Goal: Information Seeking & Learning: Learn about a topic

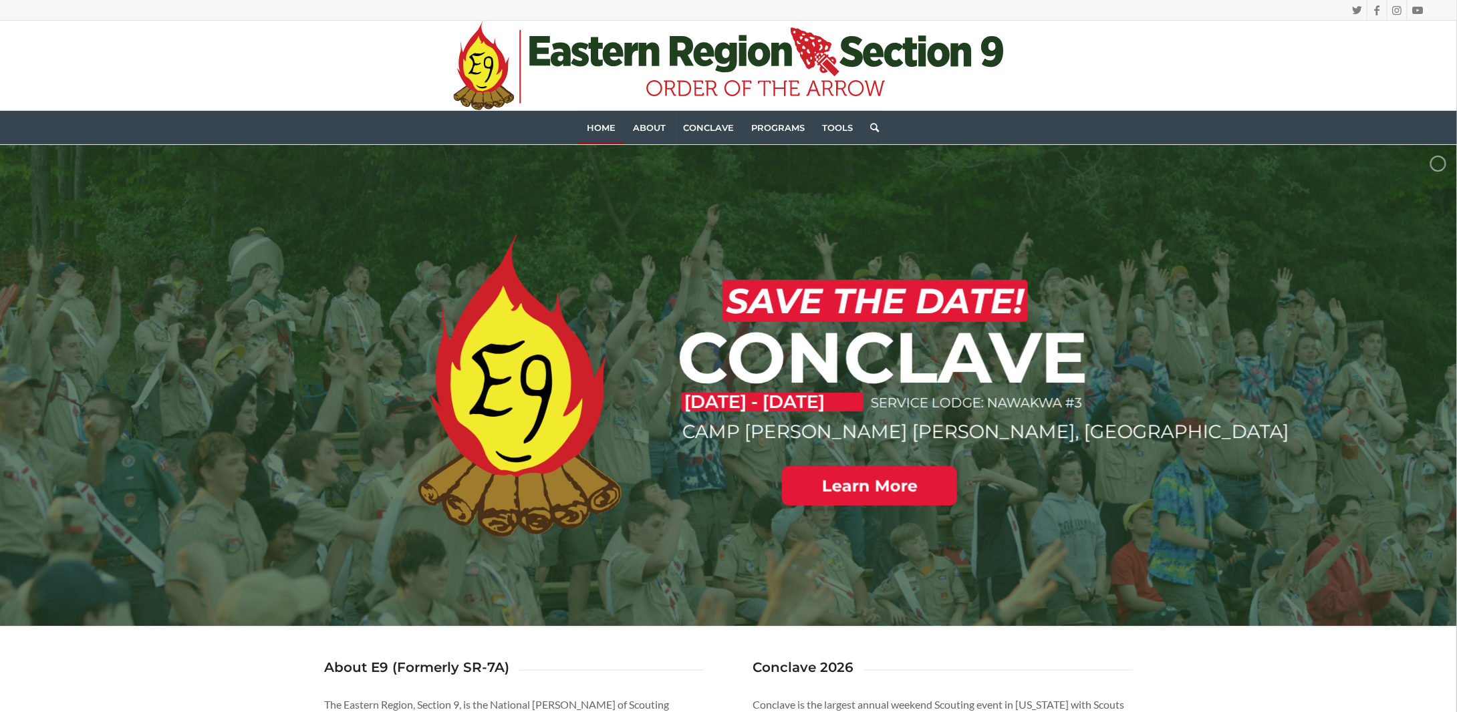
click at [1283, 69] on div ".st0{fill:#[DATE];} .st1{fill:#203F1F;} .st2{fill-rule:evenodd;clip-rule:evenod…" at bounding box center [728, 66] width 1399 height 90
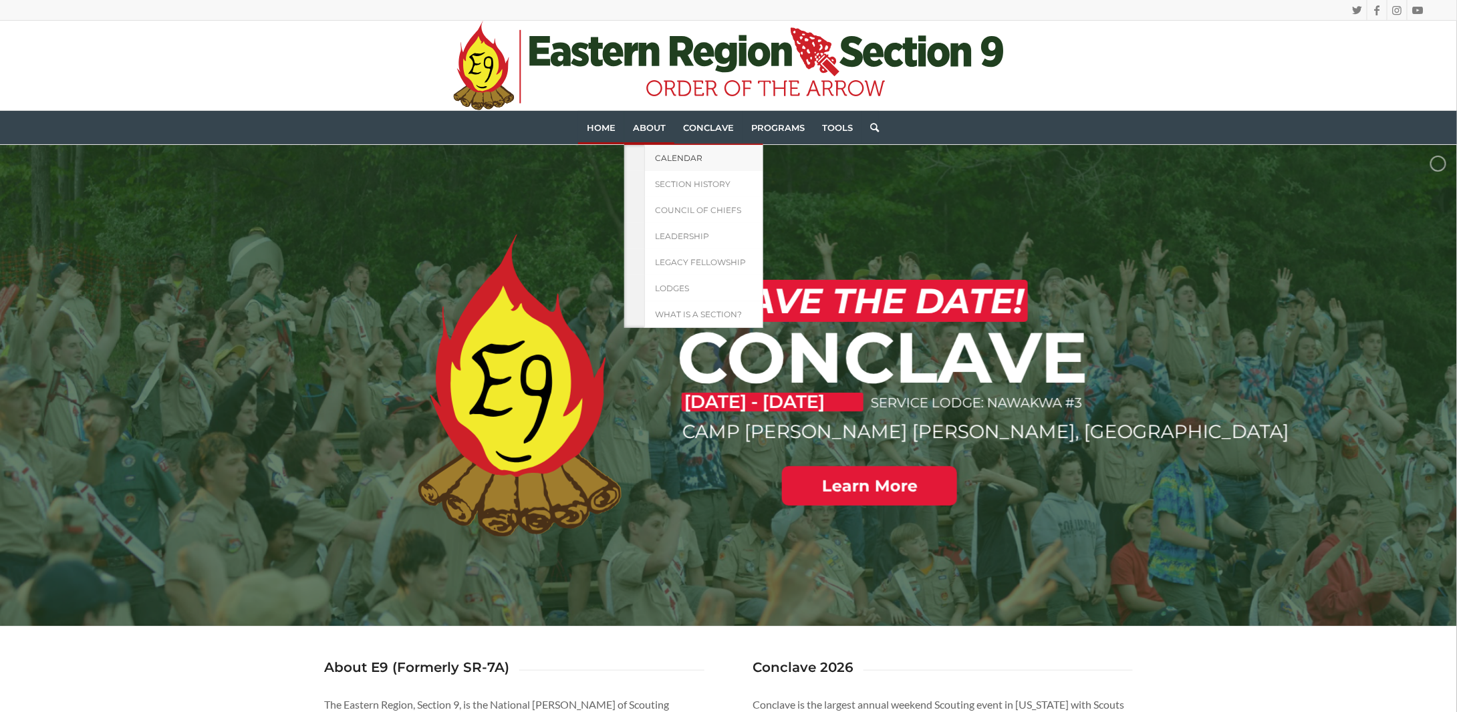
click at [656, 158] on span "Calendar" at bounding box center [678, 158] width 47 height 10
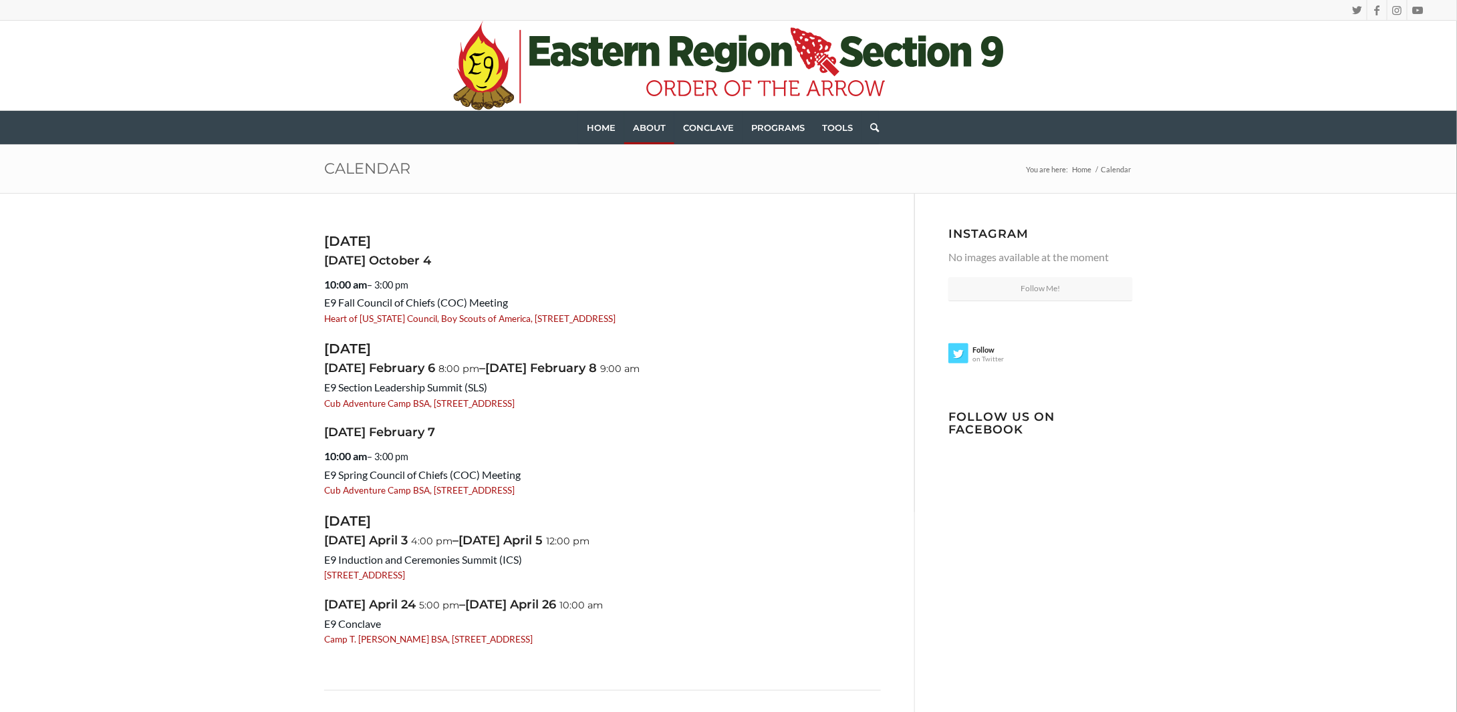
click at [137, 353] on div "October 2025 Saturday October 4 10:00 am – 3:00 pm E9 Fall Council of Chiefs (C…" at bounding box center [728, 500] width 1457 height 614
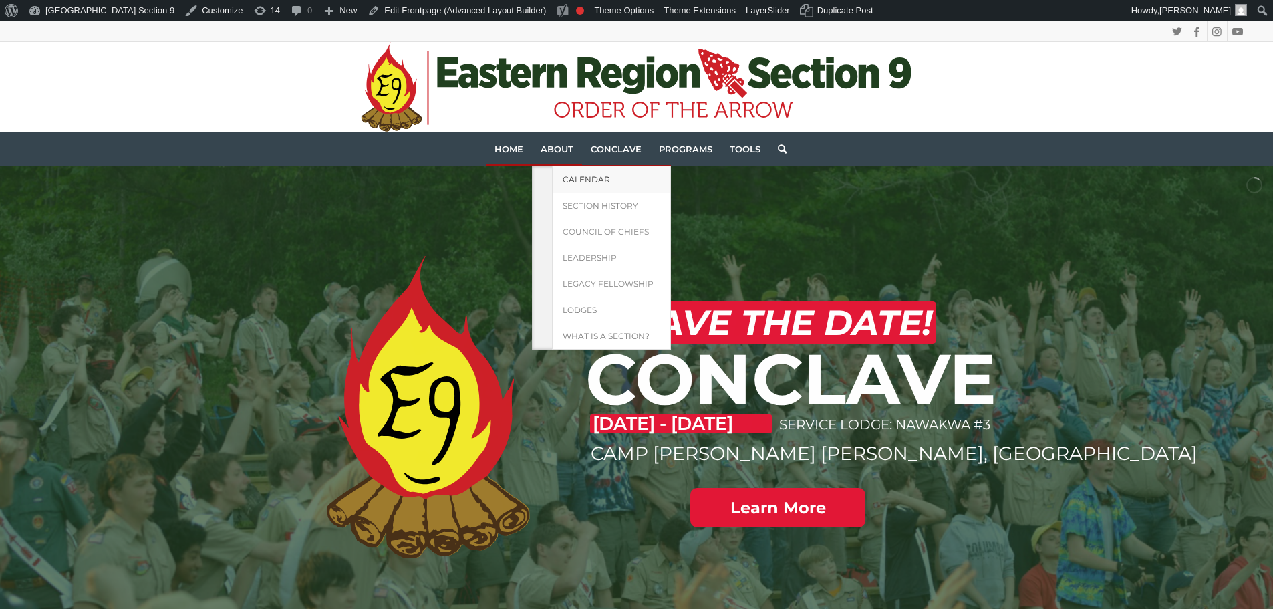
click at [596, 180] on span "Calendar" at bounding box center [586, 179] width 47 height 10
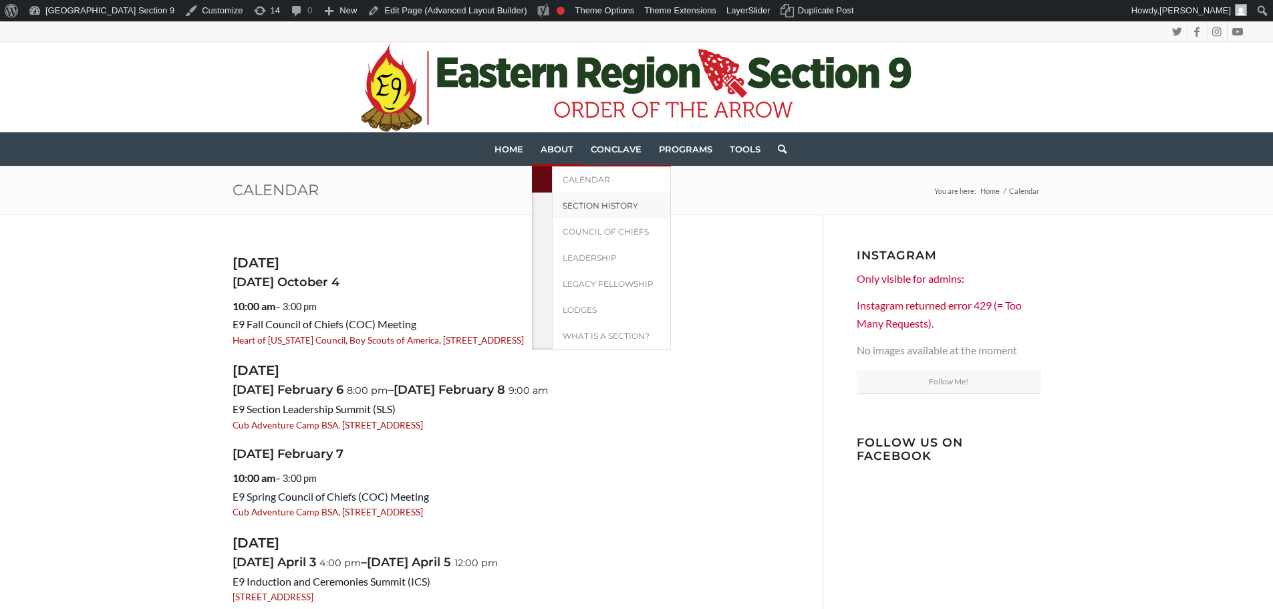
click at [596, 209] on span "Section History" at bounding box center [601, 206] width 76 height 10
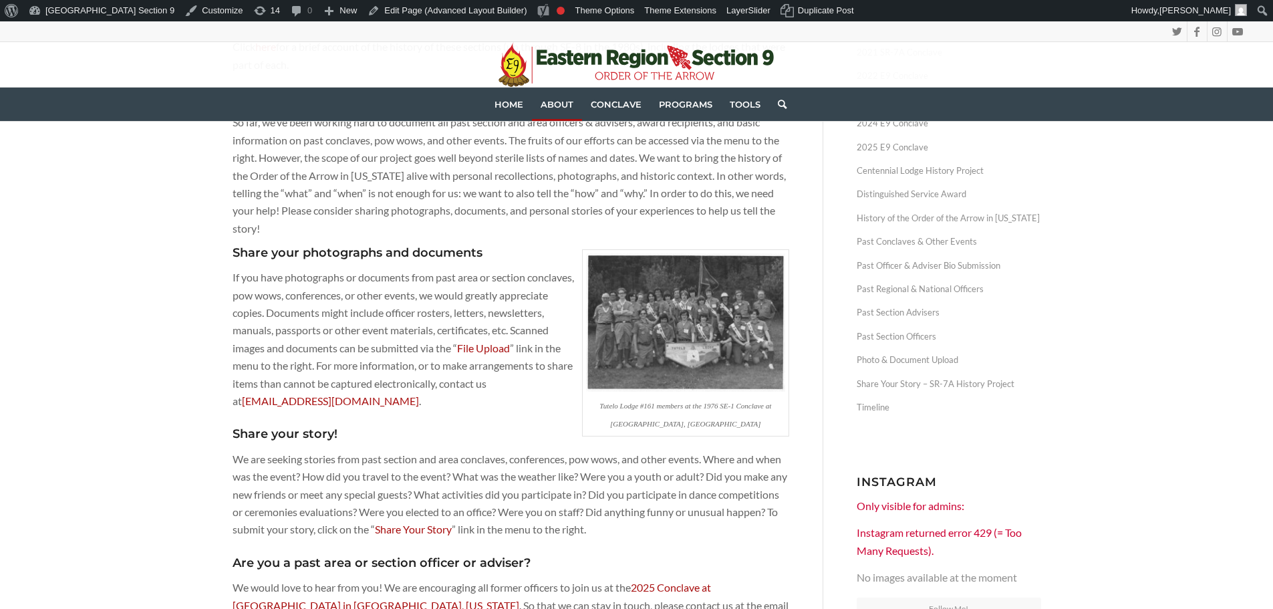
scroll to position [334, 0]
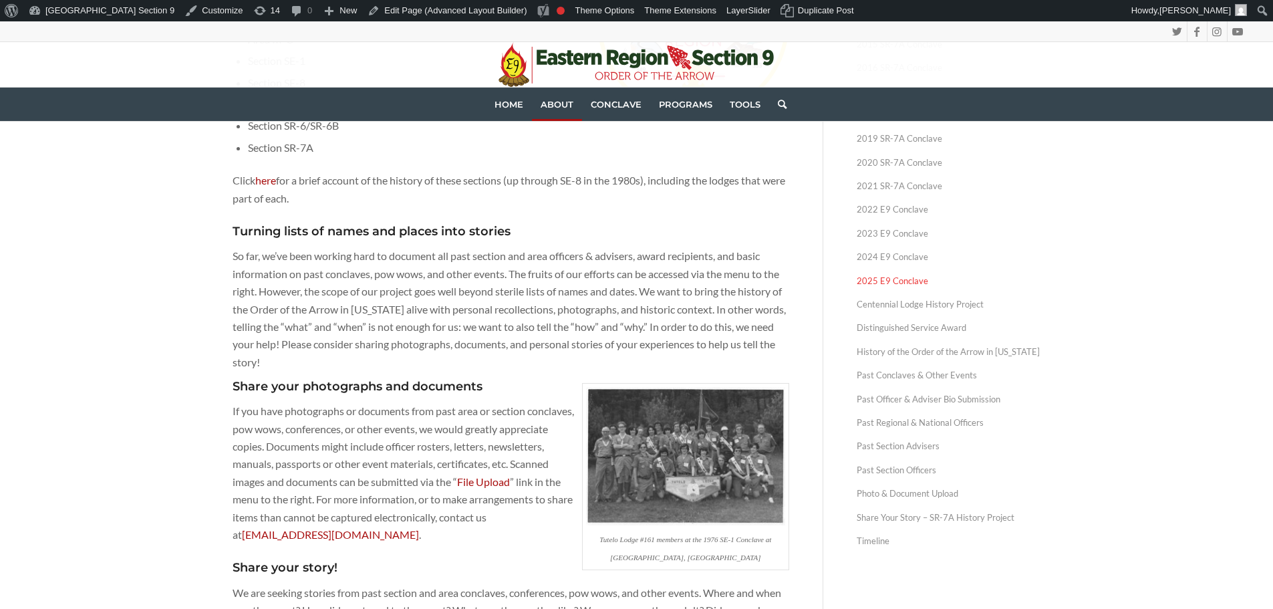
click at [912, 278] on link "2025 E9 Conclave" at bounding box center [949, 280] width 184 height 23
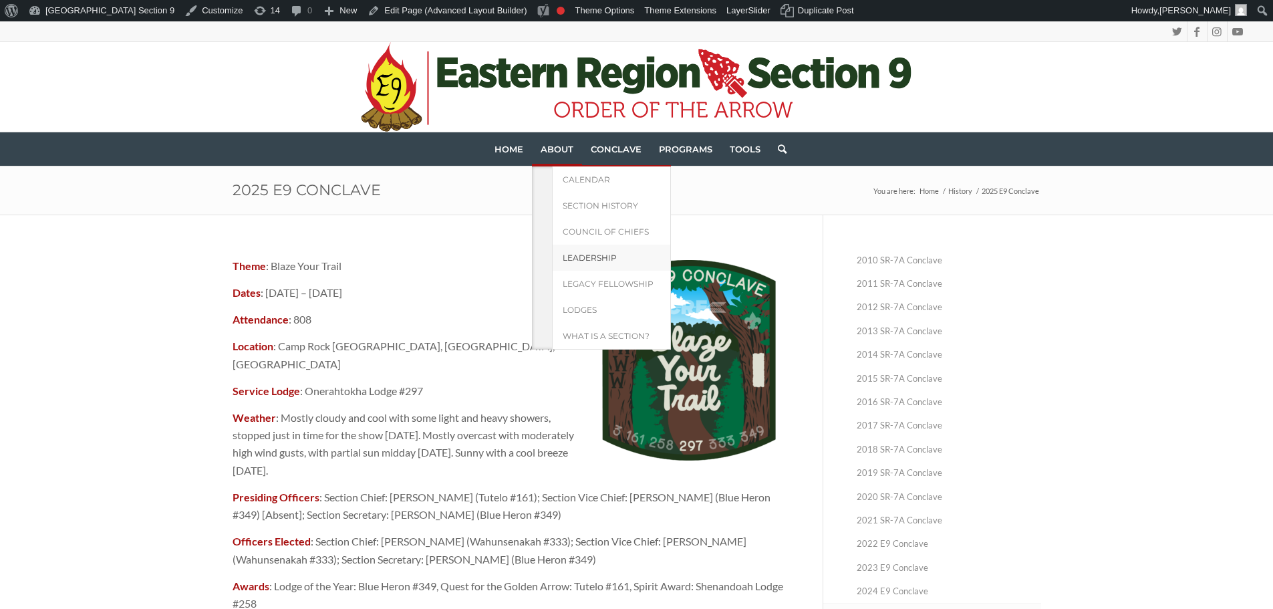
click at [594, 251] on link "Leadership" at bounding box center [611, 258] width 119 height 26
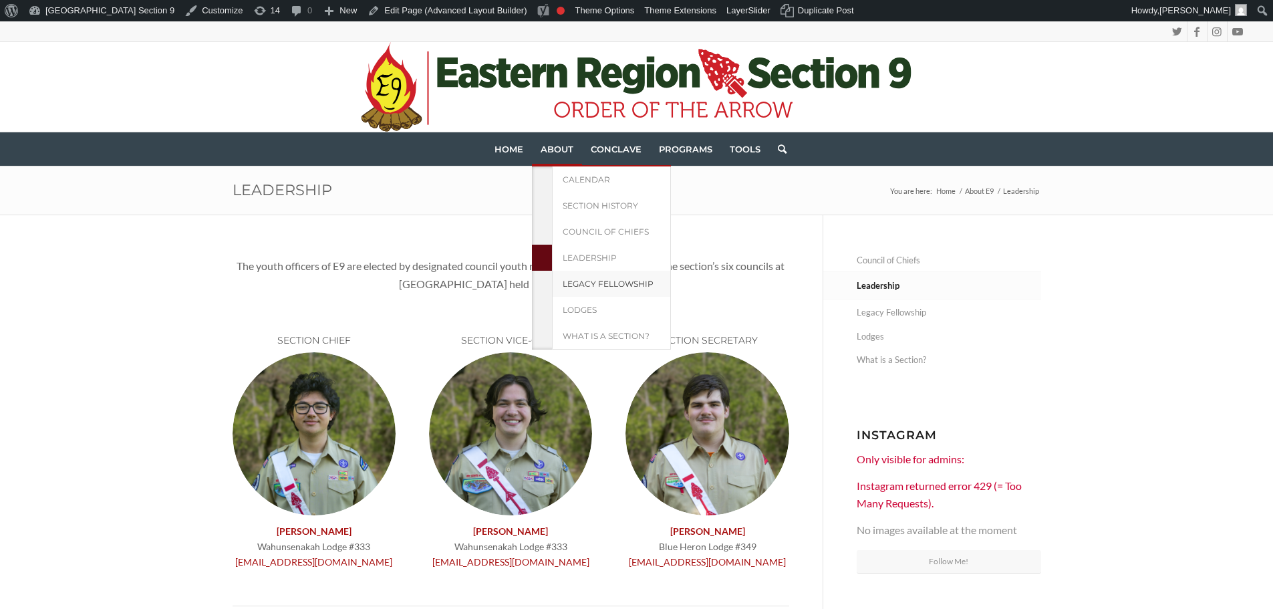
click at [587, 287] on span "Legacy Fellowship" at bounding box center [608, 284] width 91 height 10
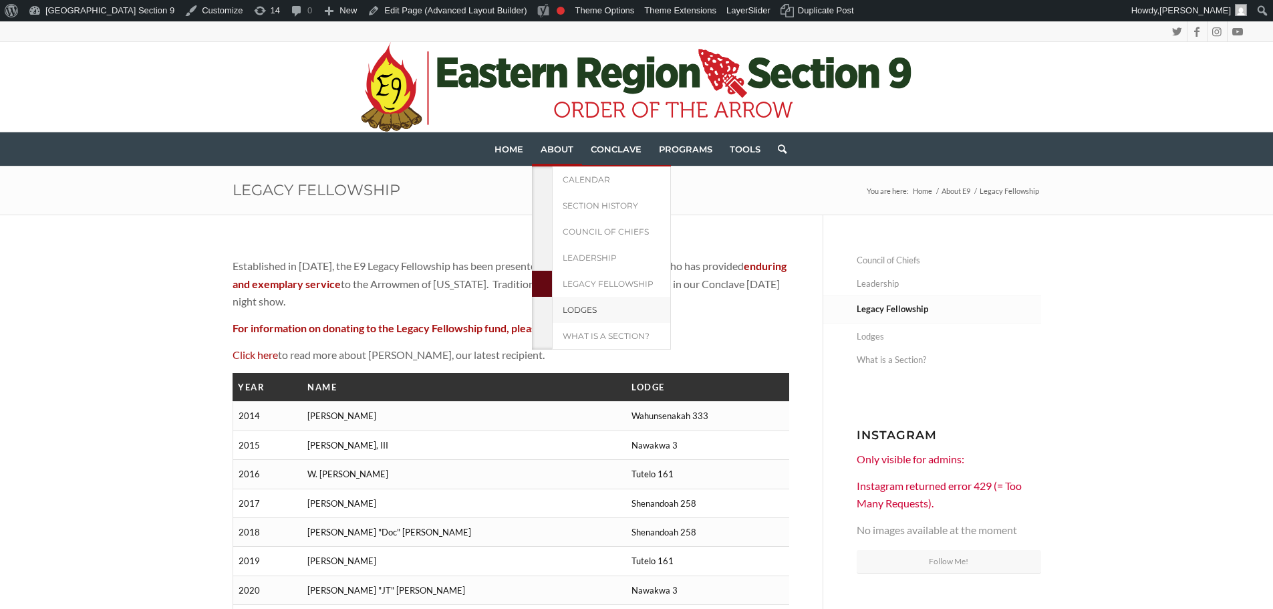
click at [564, 299] on link "Lodges" at bounding box center [611, 310] width 119 height 26
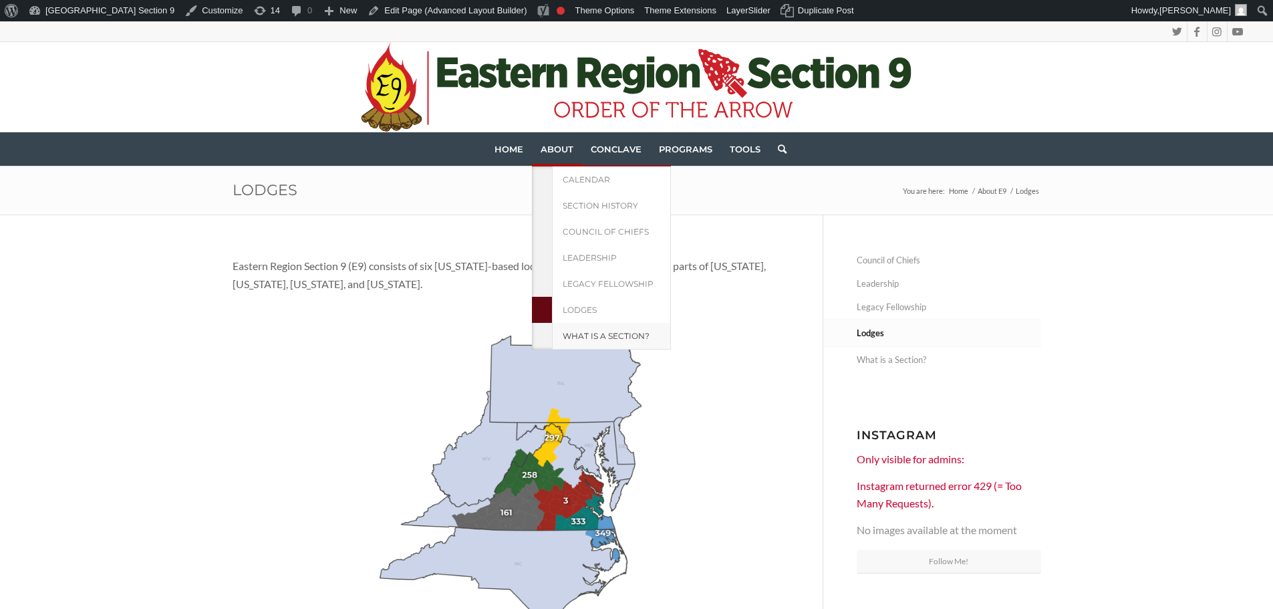
click at [577, 335] on span "What is a Section?" at bounding box center [606, 336] width 87 height 10
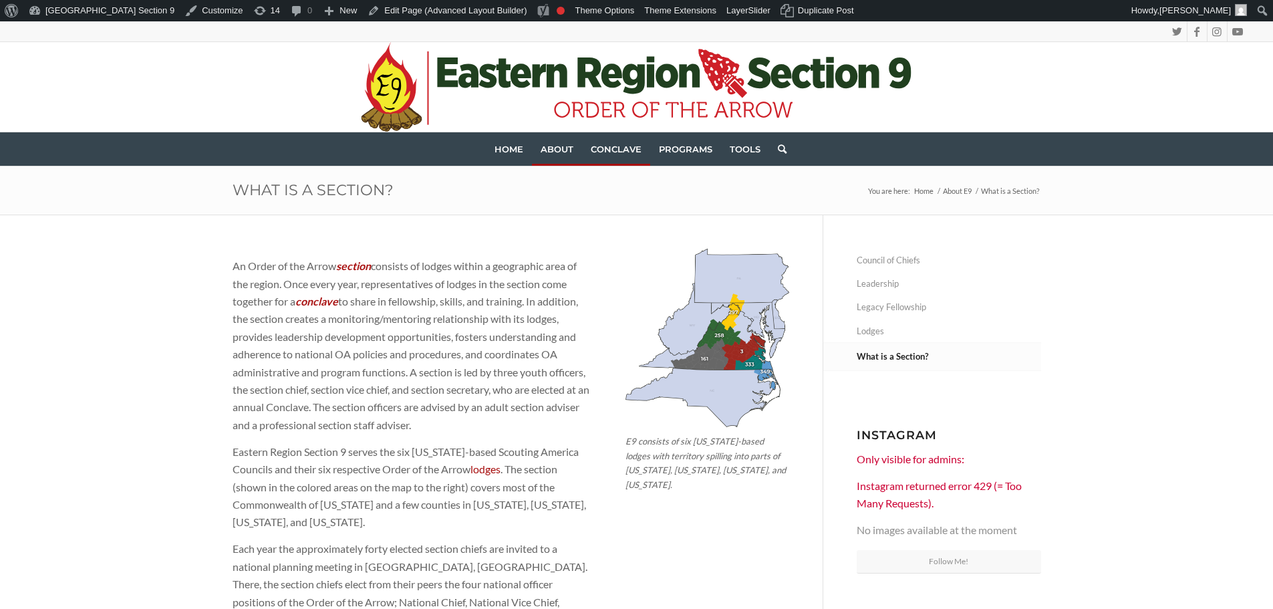
click at [620, 148] on span "Conclave" at bounding box center [616, 149] width 51 height 11
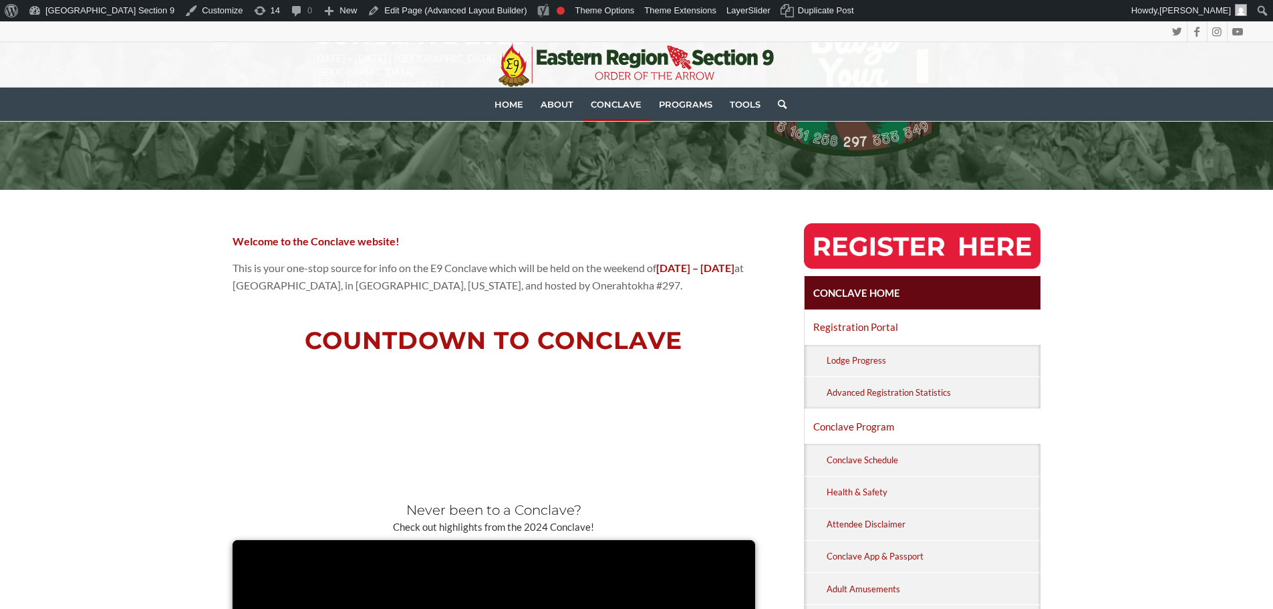
scroll to position [267, 0]
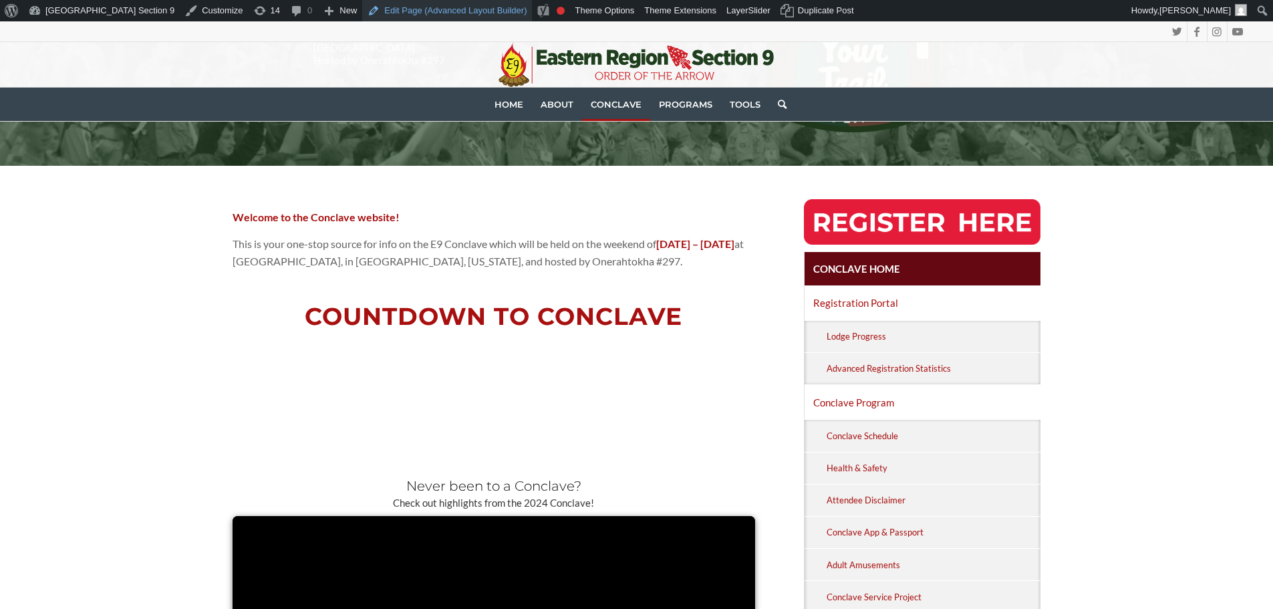
click at [415, 10] on link "Edit Page (Advanced Layout Builder)" at bounding box center [447, 10] width 170 height 21
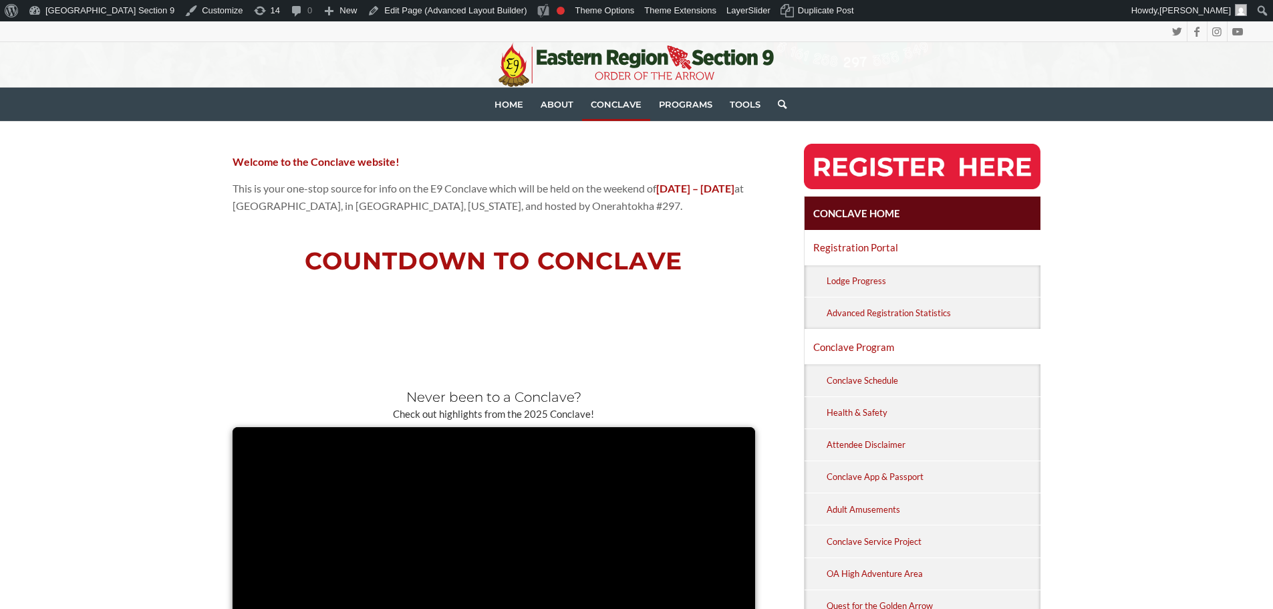
scroll to position [535, 0]
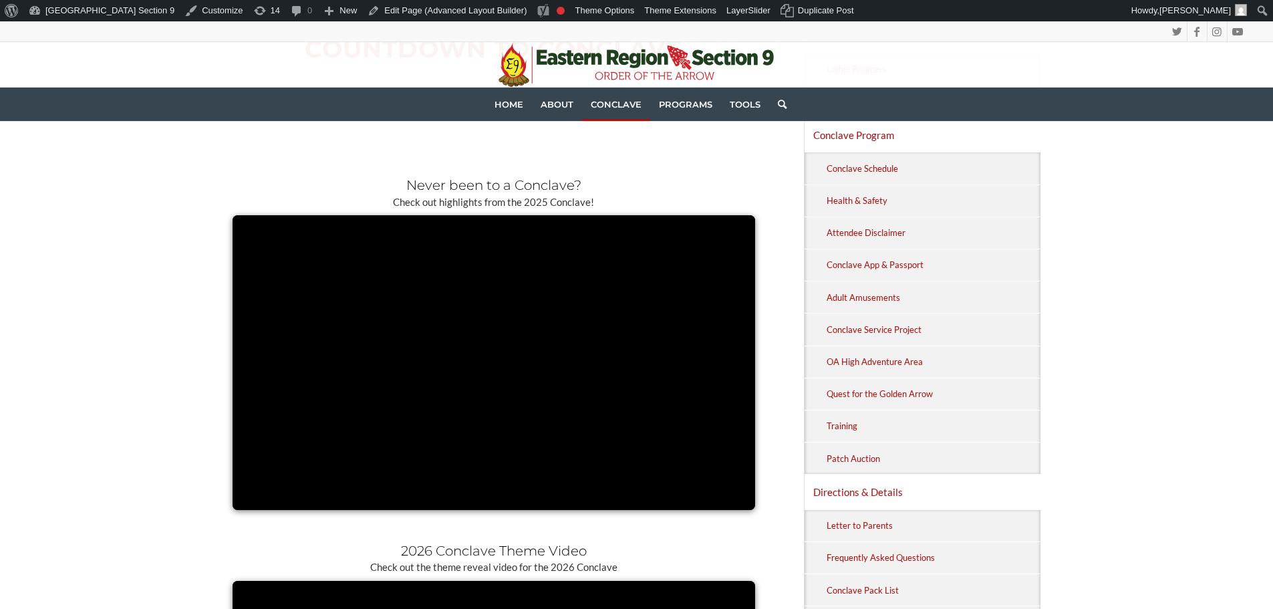
click at [141, 406] on div "Welcome to the Conclave website! This is your one-stop source for info on the E…" at bounding box center [636, 409] width 1273 height 1023
click at [162, 402] on div "Welcome to the Conclave website! This is your one-stop source for info on the E…" at bounding box center [636, 409] width 1273 height 1023
click at [163, 325] on div "Welcome to the Conclave website! This is your one-stop source for info on the E…" at bounding box center [636, 409] width 1273 height 1023
click at [158, 386] on div "Welcome to the Conclave website! This is your one-stop source for info on the E…" at bounding box center [636, 409] width 1273 height 1023
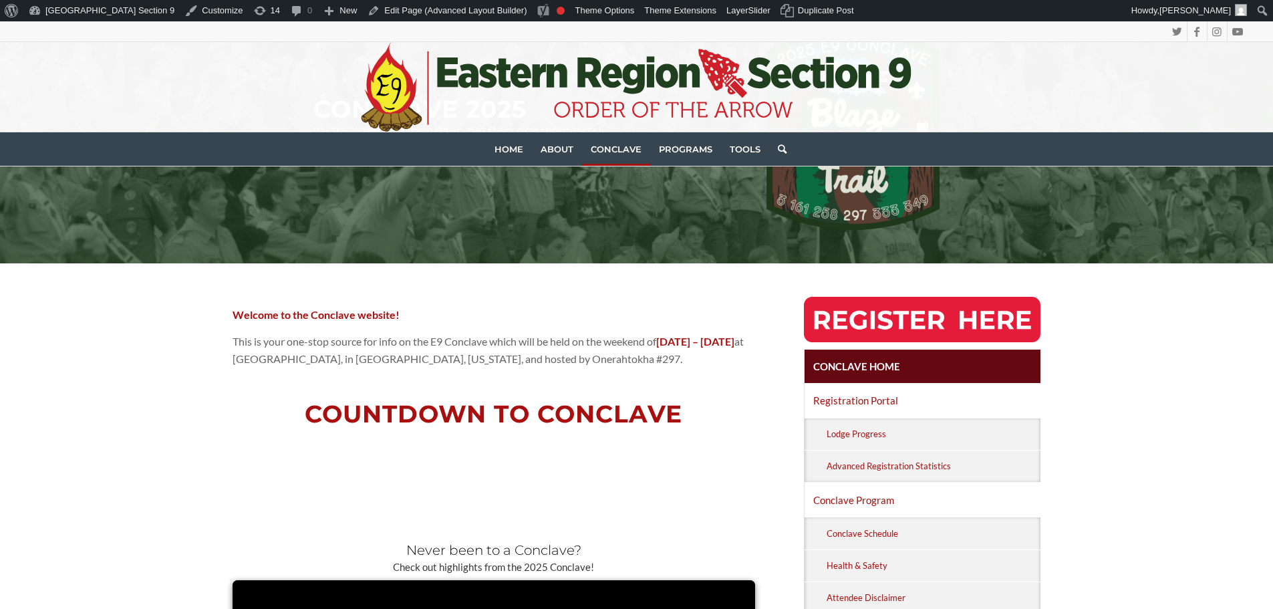
scroll to position [334, 0]
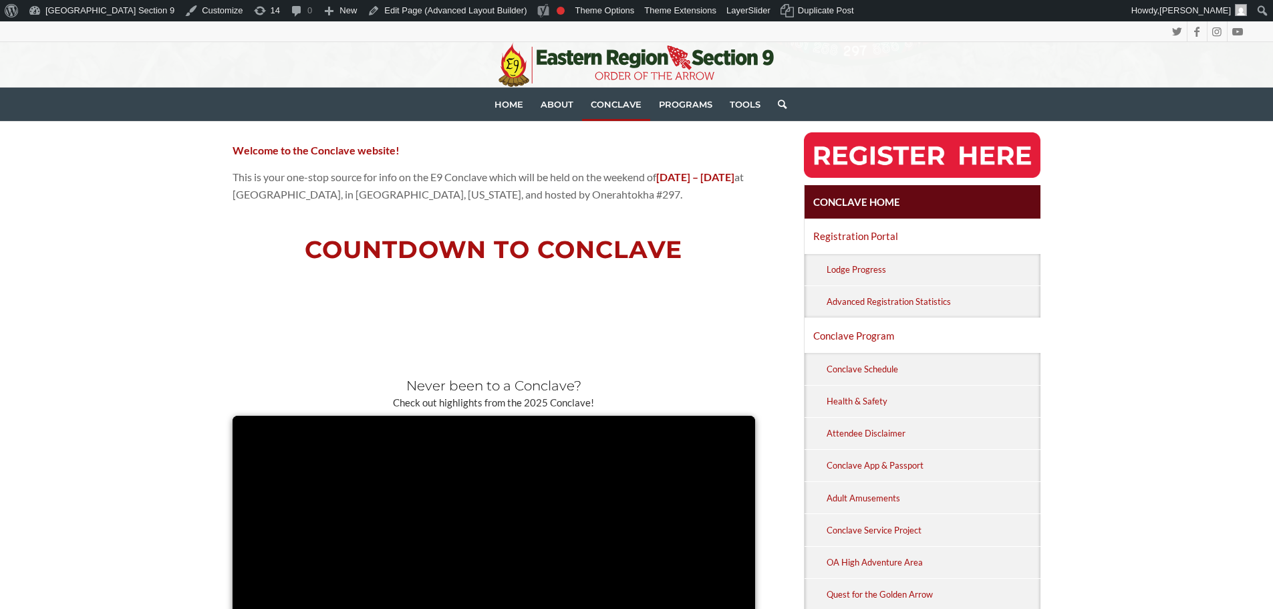
click at [482, 301] on span "0 Hours" at bounding box center [428, 307] width 128 height 72
click at [472, 312] on span "0" at bounding box center [428, 298] width 100 height 27
click at [364, 16] on link "Edit Page (Advanced Layout Builder)" at bounding box center [447, 10] width 170 height 21
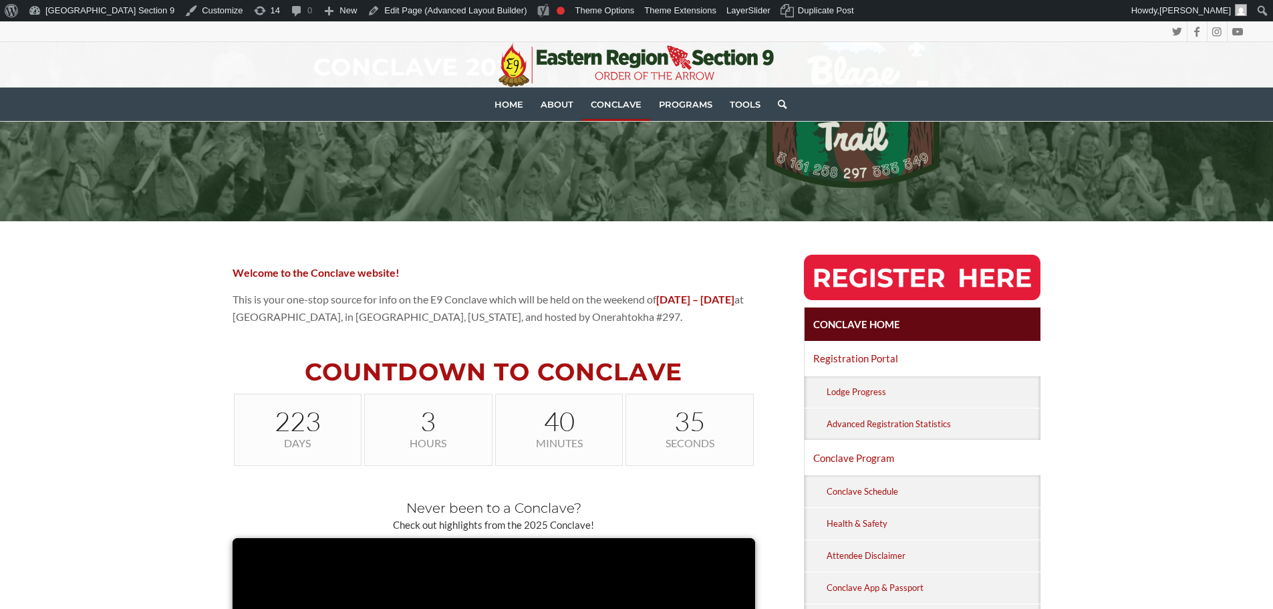
scroll to position [201, 0]
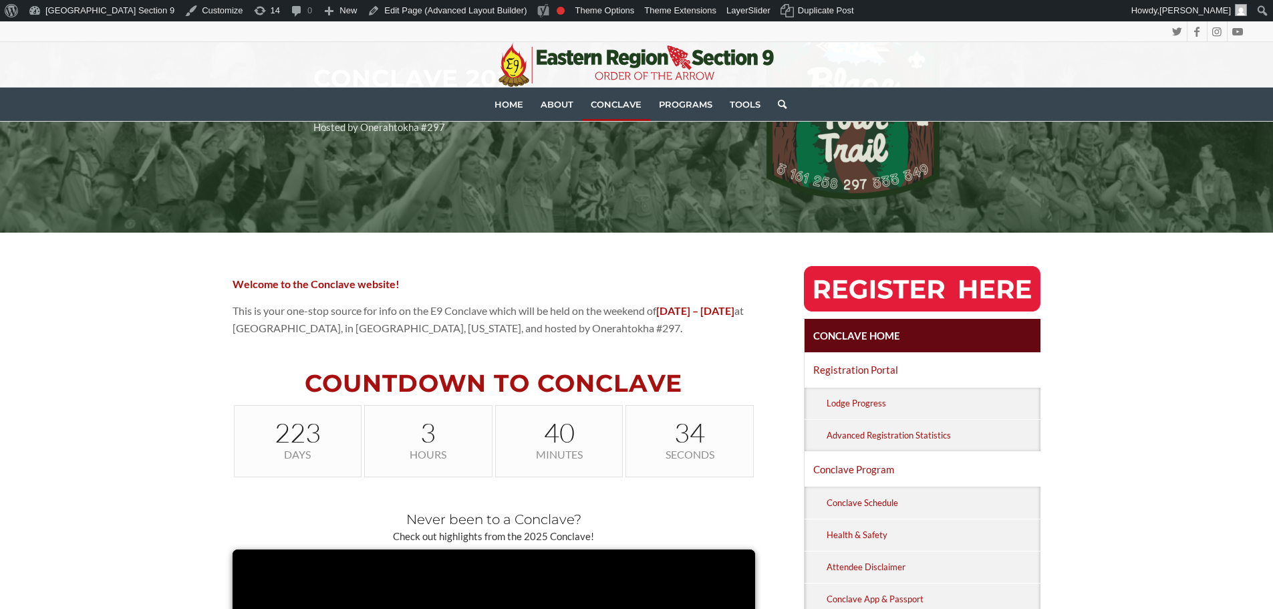
click at [416, 441] on span "3" at bounding box center [428, 432] width 100 height 27
click at [388, 8] on link "Edit Page (Advanced Layout Builder)" at bounding box center [447, 10] width 170 height 21
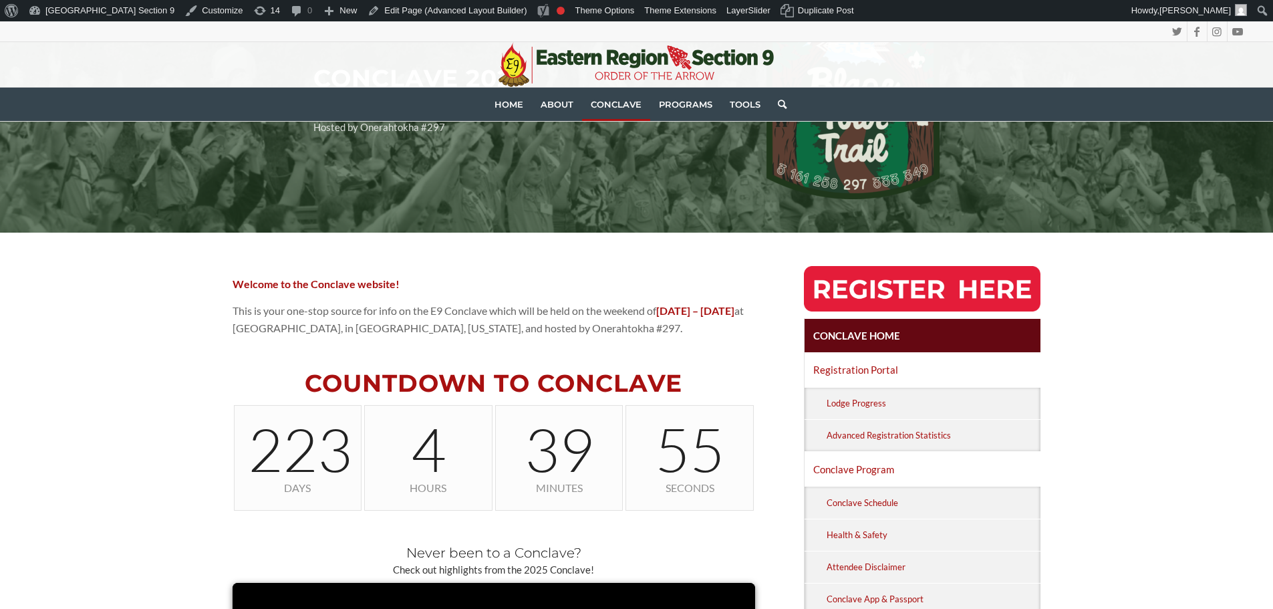
scroll to position [334, 0]
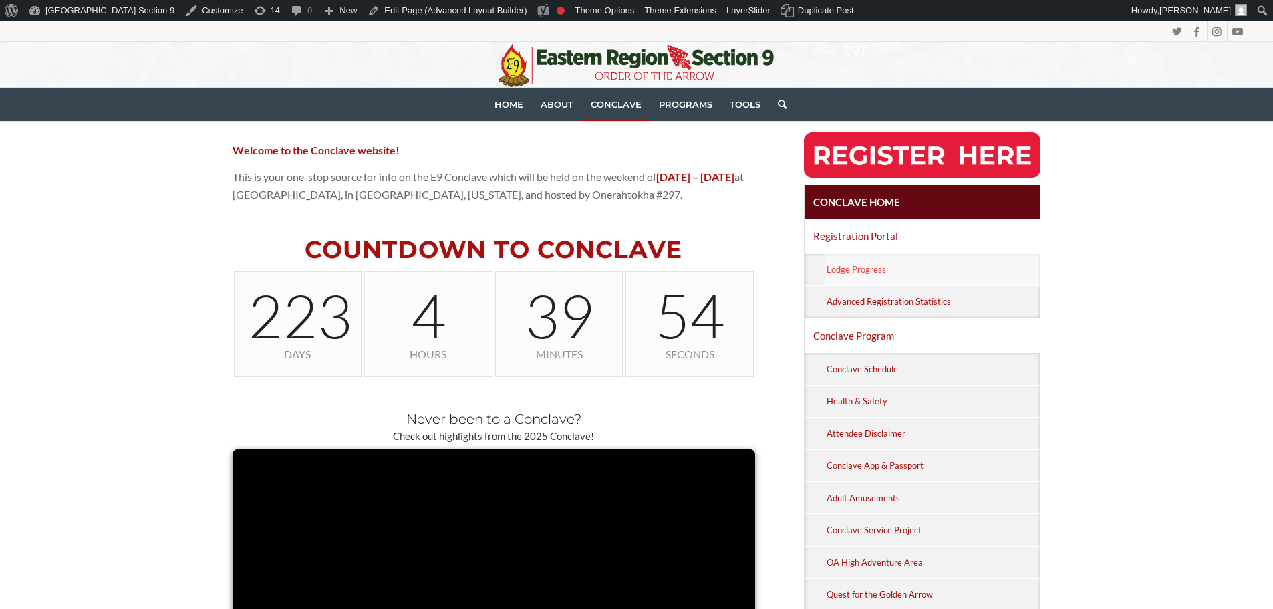
click at [962, 254] on link "Lodge Progress" at bounding box center [933, 269] width 217 height 31
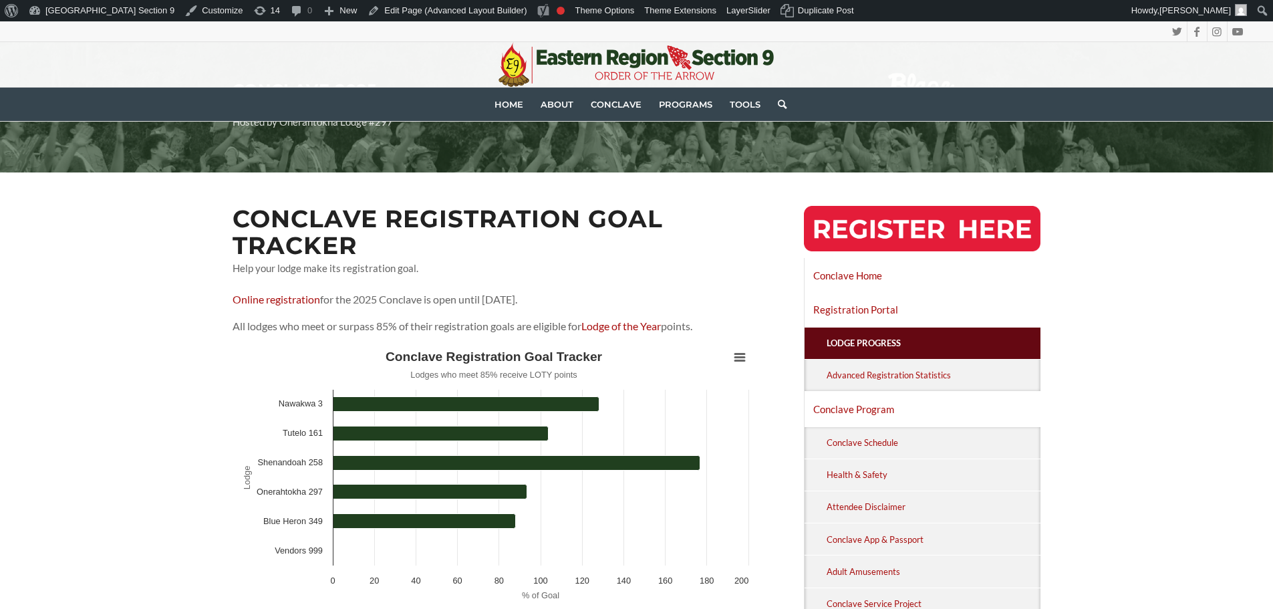
scroll to position [201, 0]
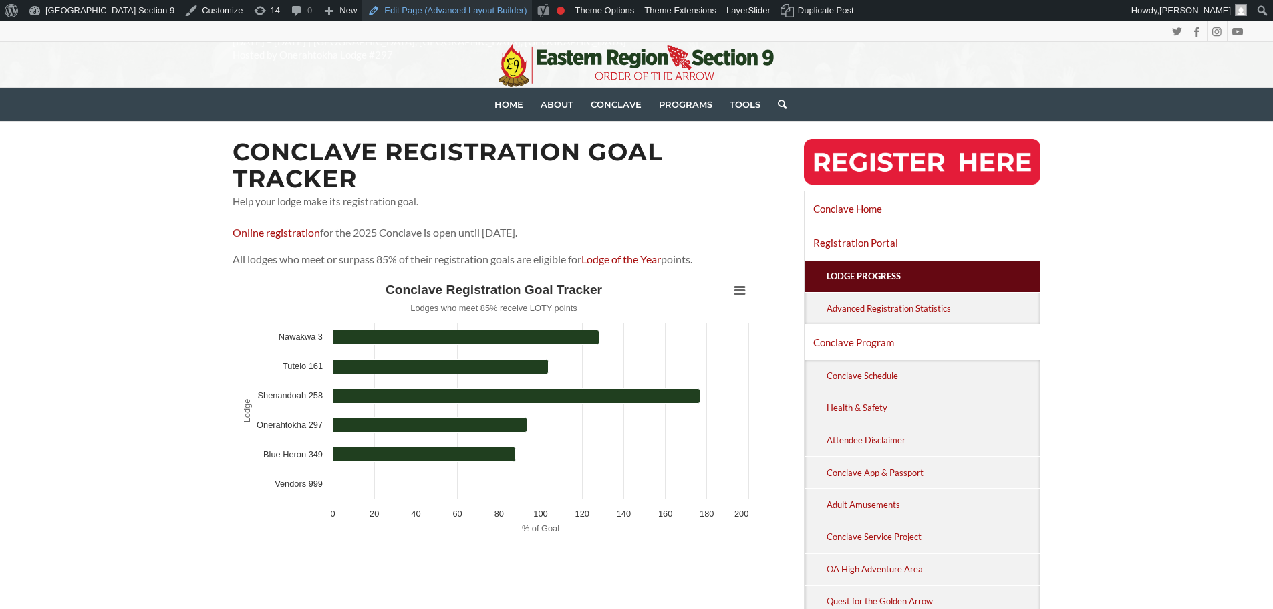
click at [396, 6] on link "Edit Page (Advanced Layout Builder)" at bounding box center [447, 10] width 170 height 21
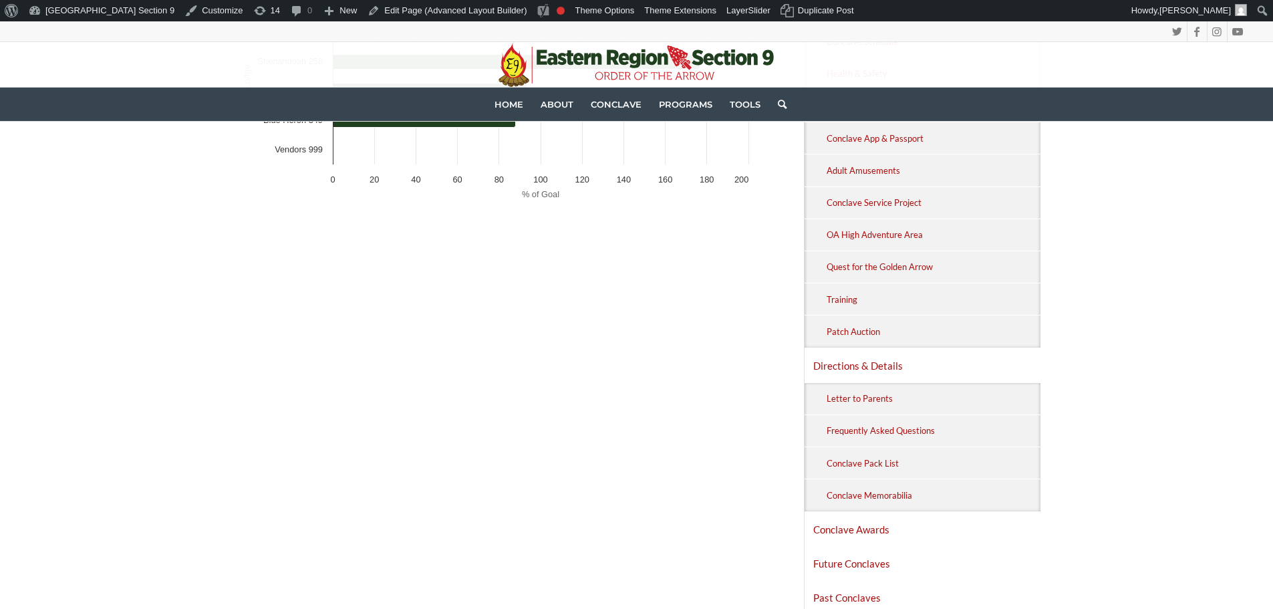
scroll to position [201, 0]
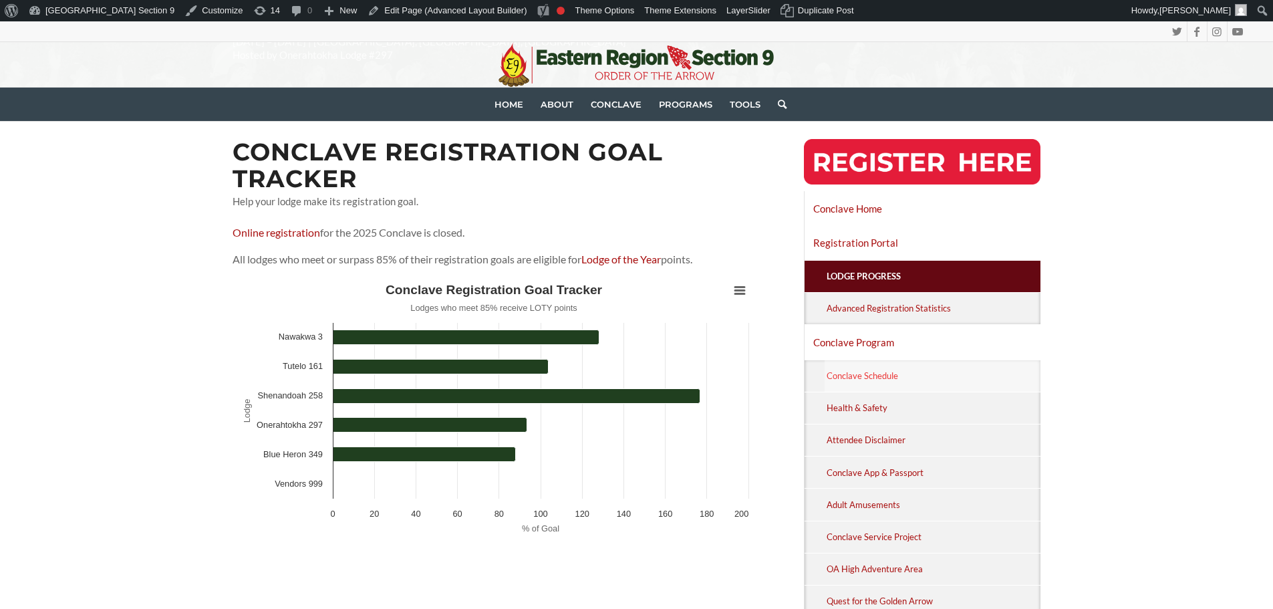
click at [865, 378] on link "Conclave Schedule" at bounding box center [933, 375] width 217 height 31
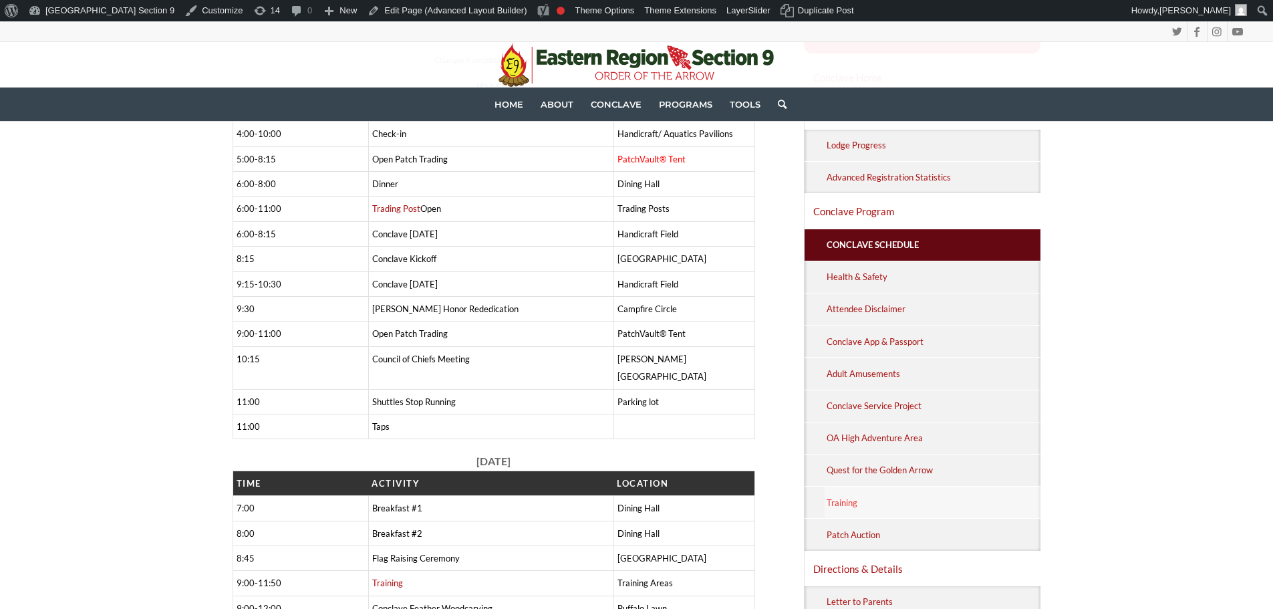
scroll to position [292, 0]
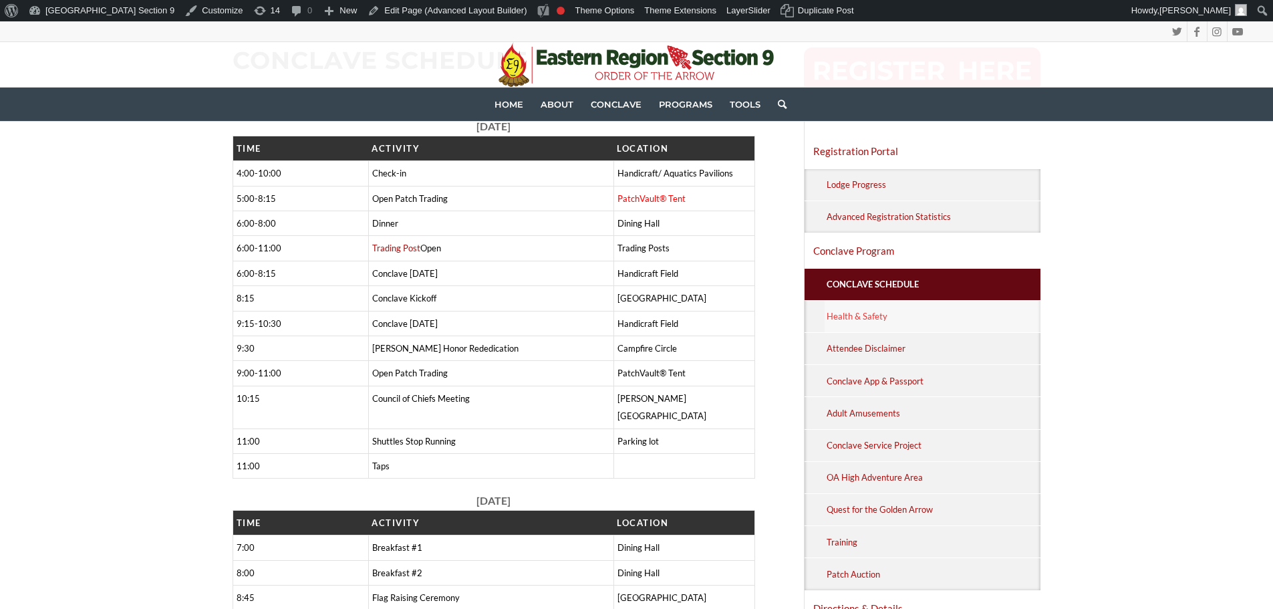
click at [852, 315] on link "Health & Safety" at bounding box center [933, 316] width 217 height 31
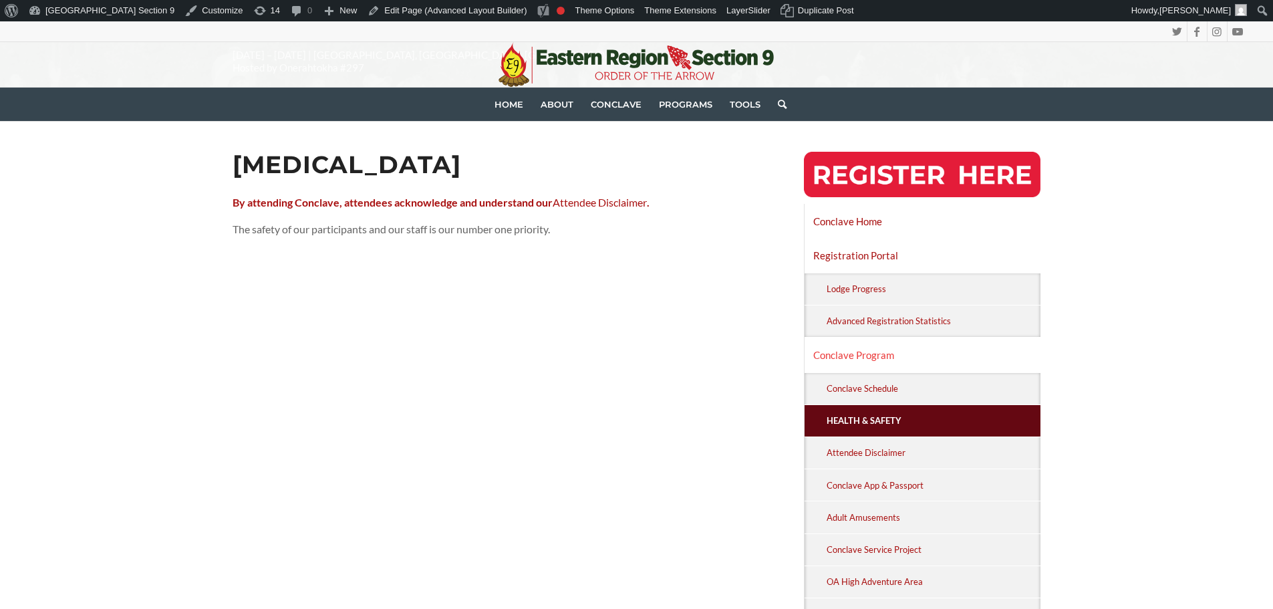
scroll to position [201, 0]
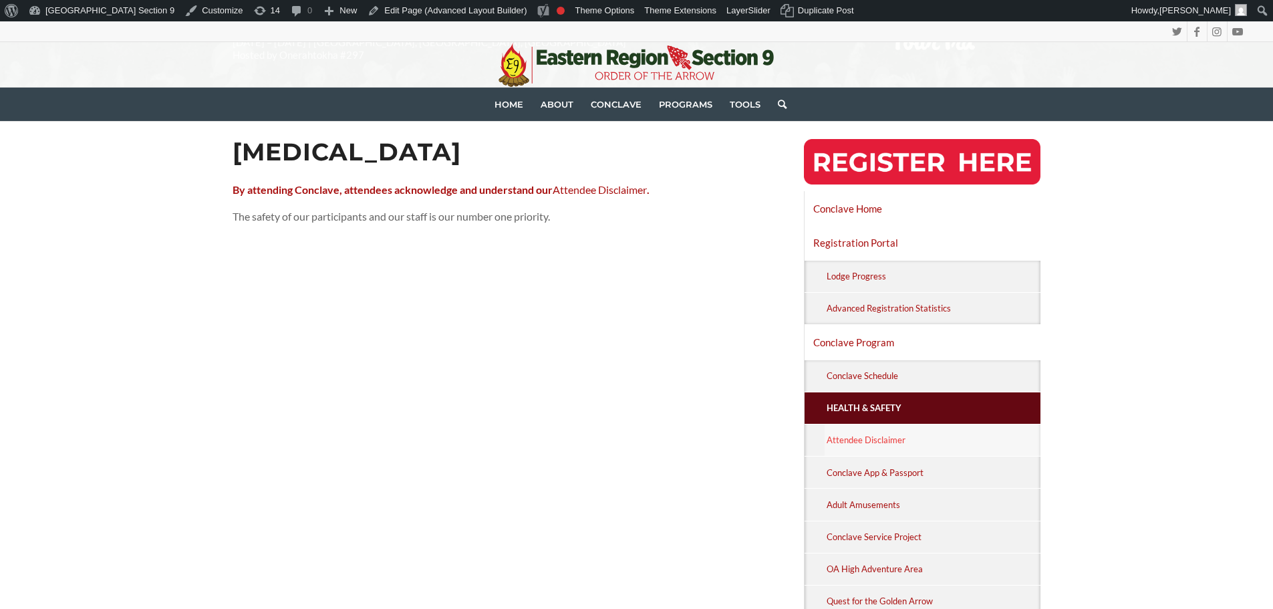
click at [855, 444] on link "Attendee Disclaimer" at bounding box center [933, 439] width 217 height 31
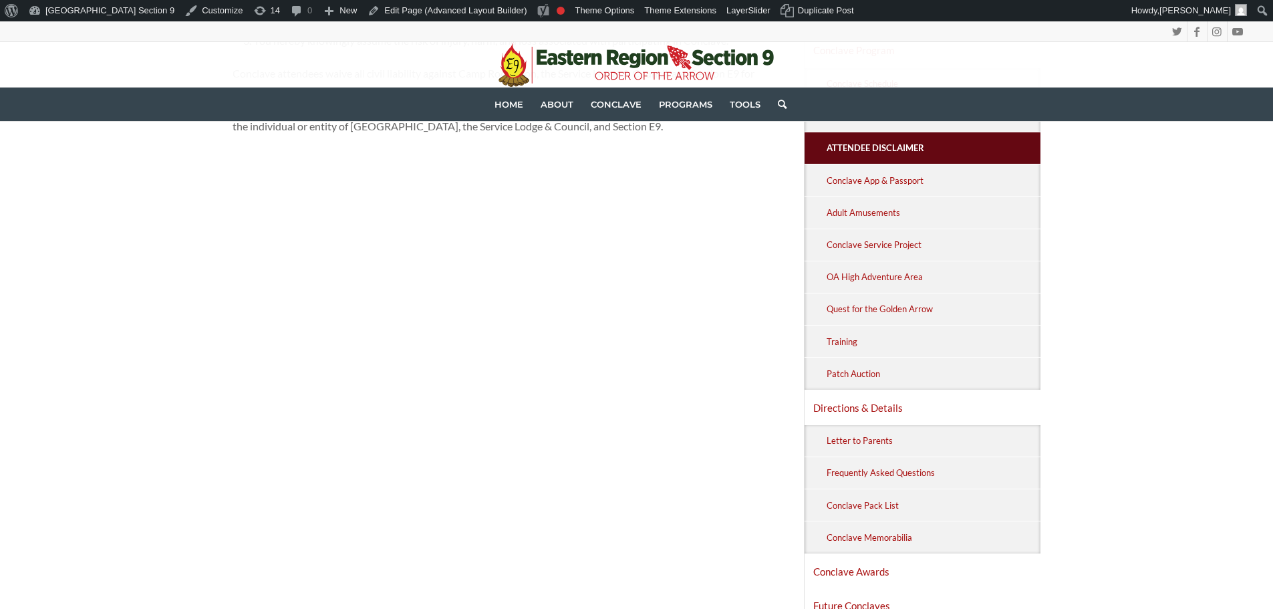
scroll to position [201, 0]
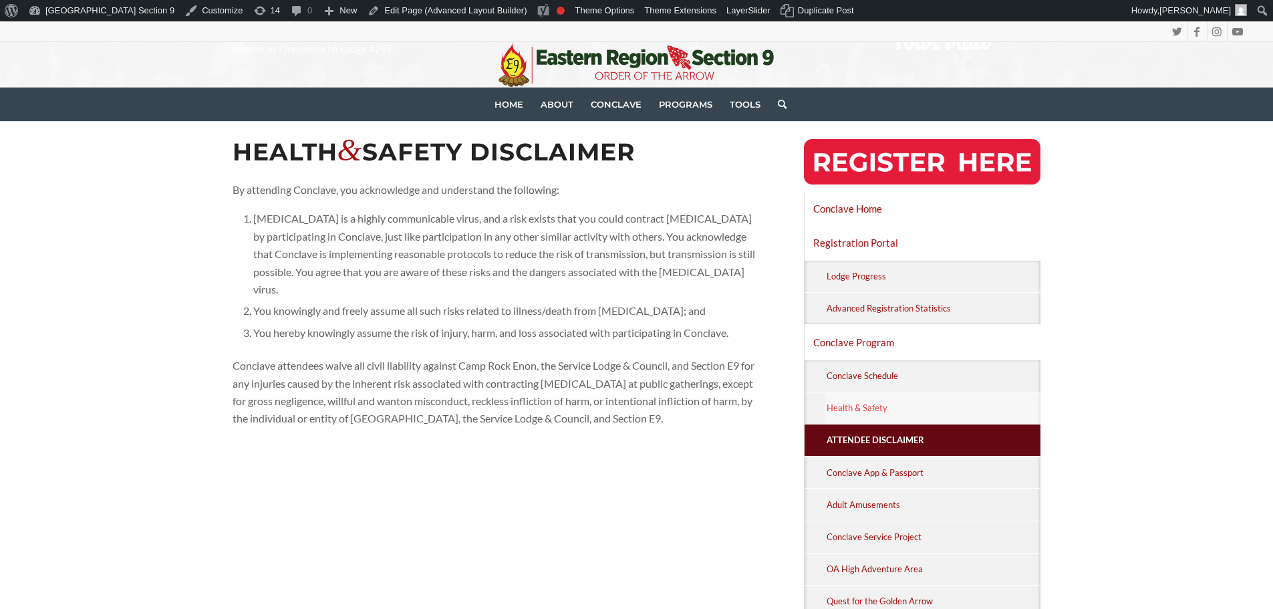
click at [886, 411] on link "Health & Safety" at bounding box center [933, 407] width 217 height 31
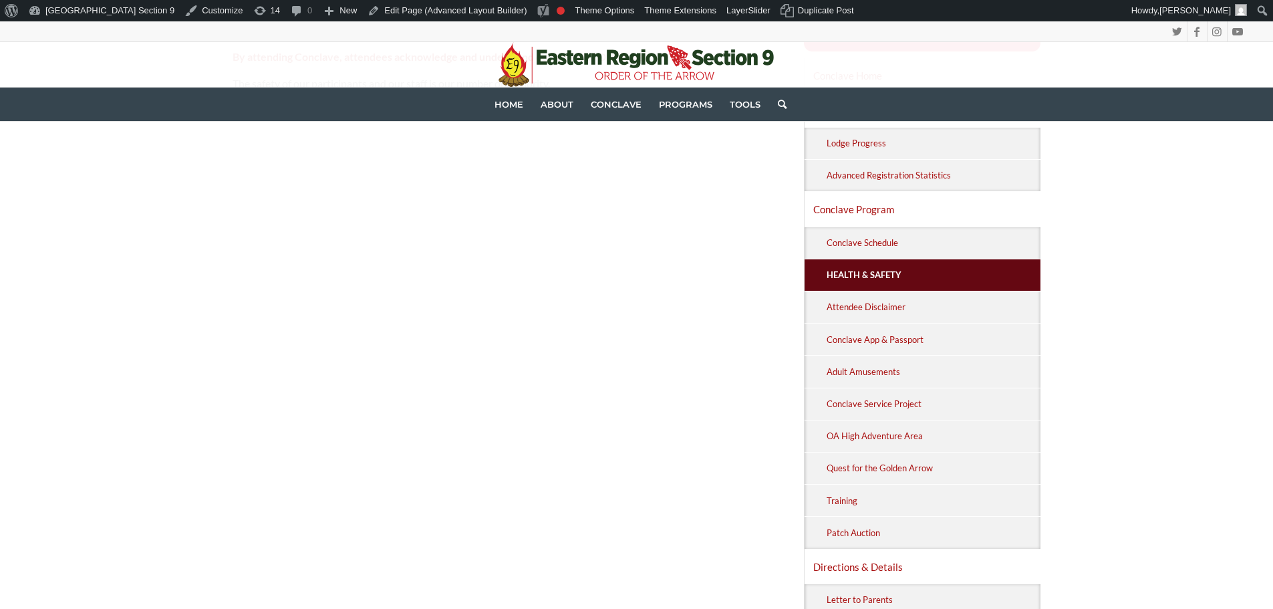
scroll to position [334, 0]
click at [942, 309] on link "Attendee Disclaimer" at bounding box center [933, 306] width 217 height 31
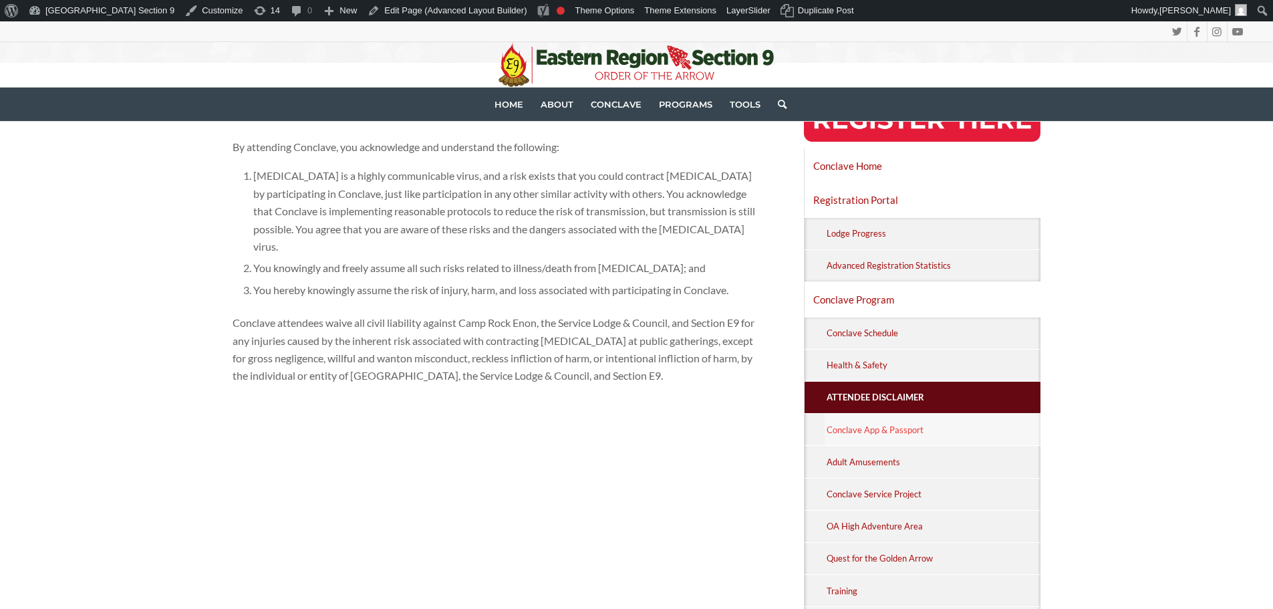
scroll to position [267, 0]
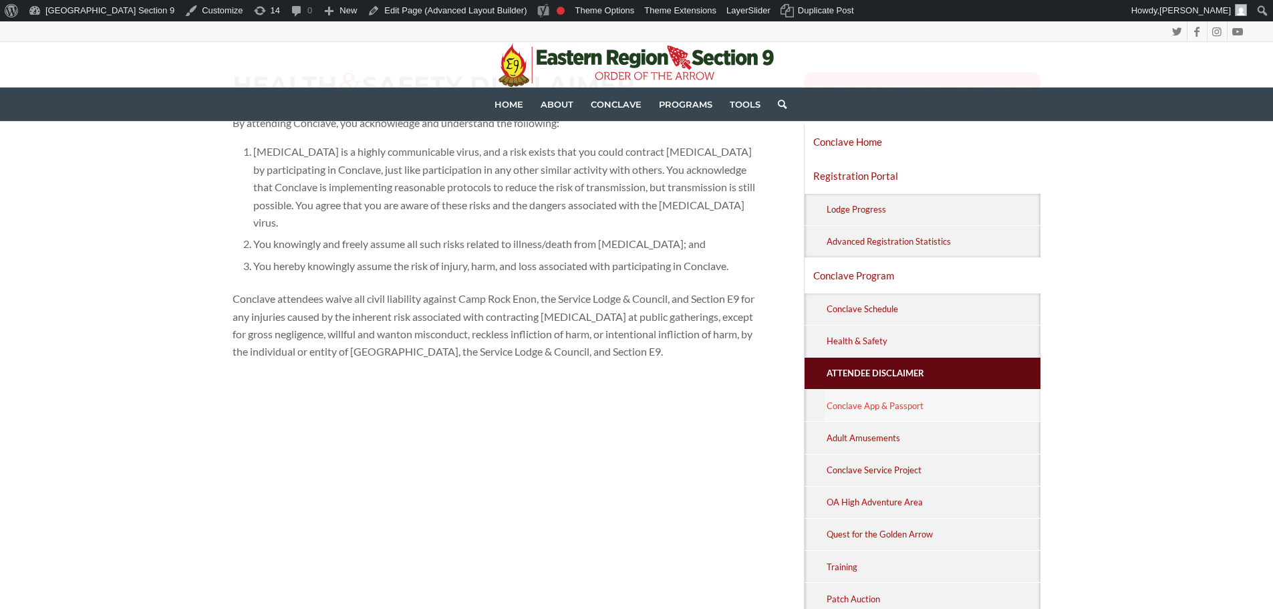
click at [874, 409] on link "Conclave App & Passport" at bounding box center [933, 405] width 217 height 31
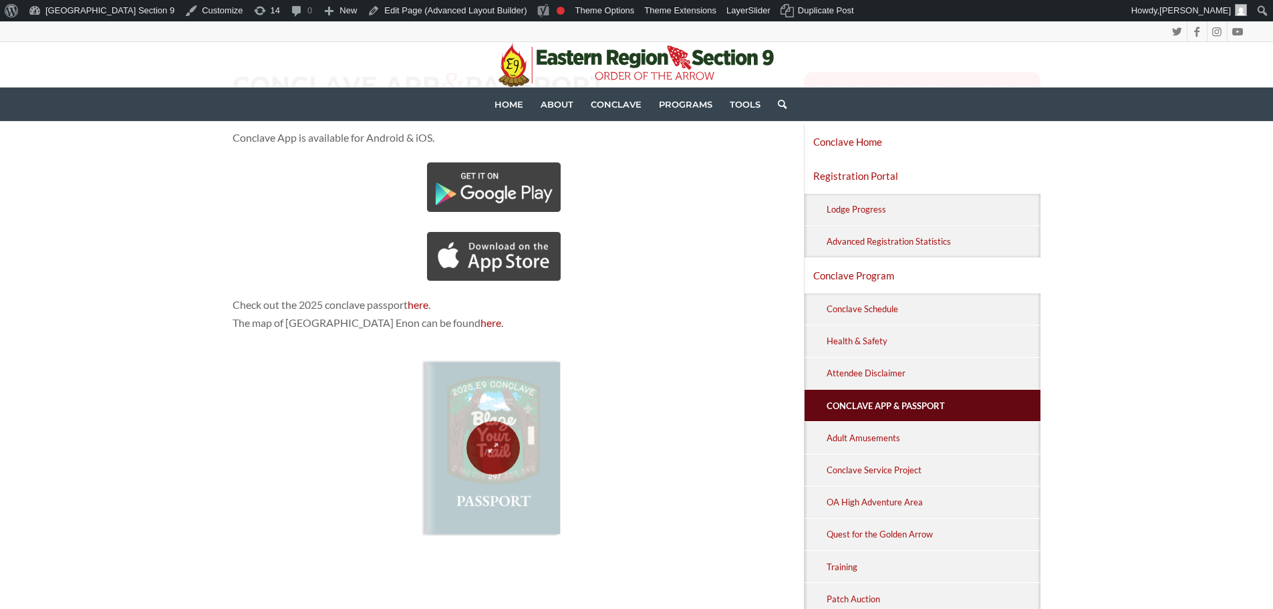
scroll to position [334, 0]
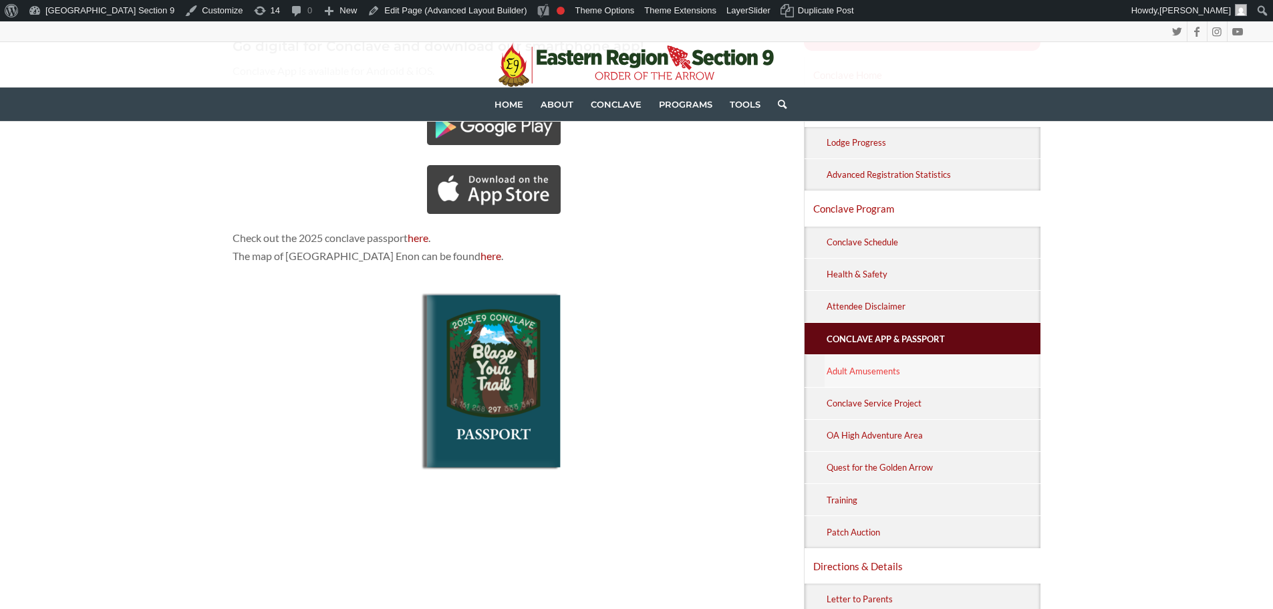
click at [914, 374] on link "Adult Amusements" at bounding box center [933, 370] width 217 height 31
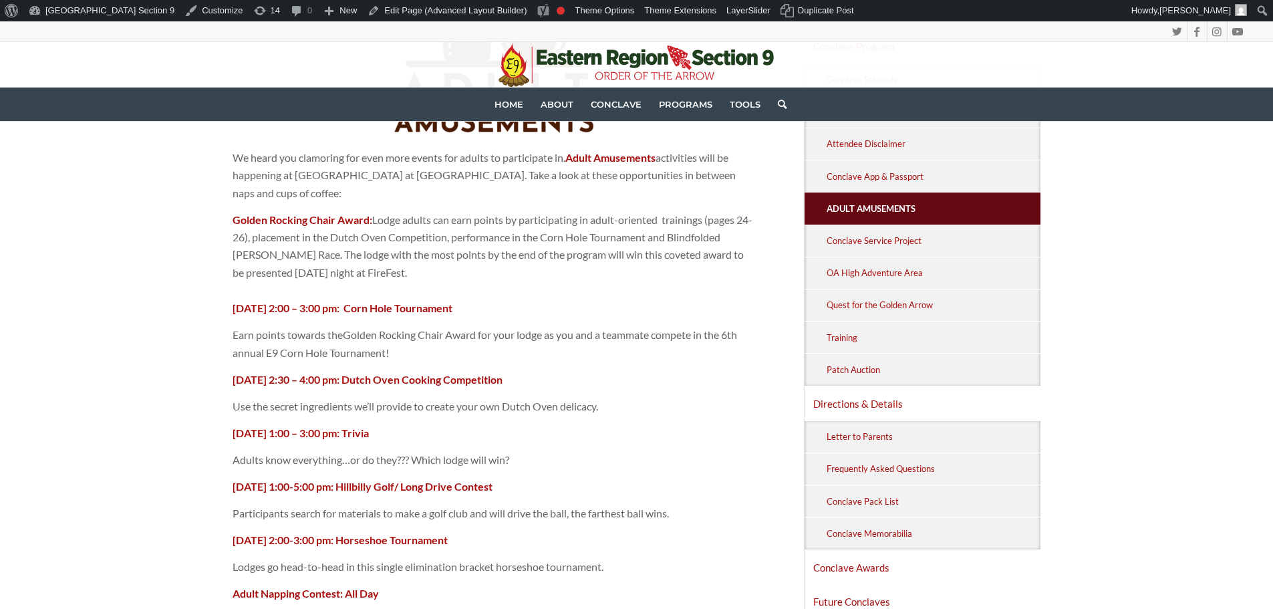
scroll to position [453, 0]
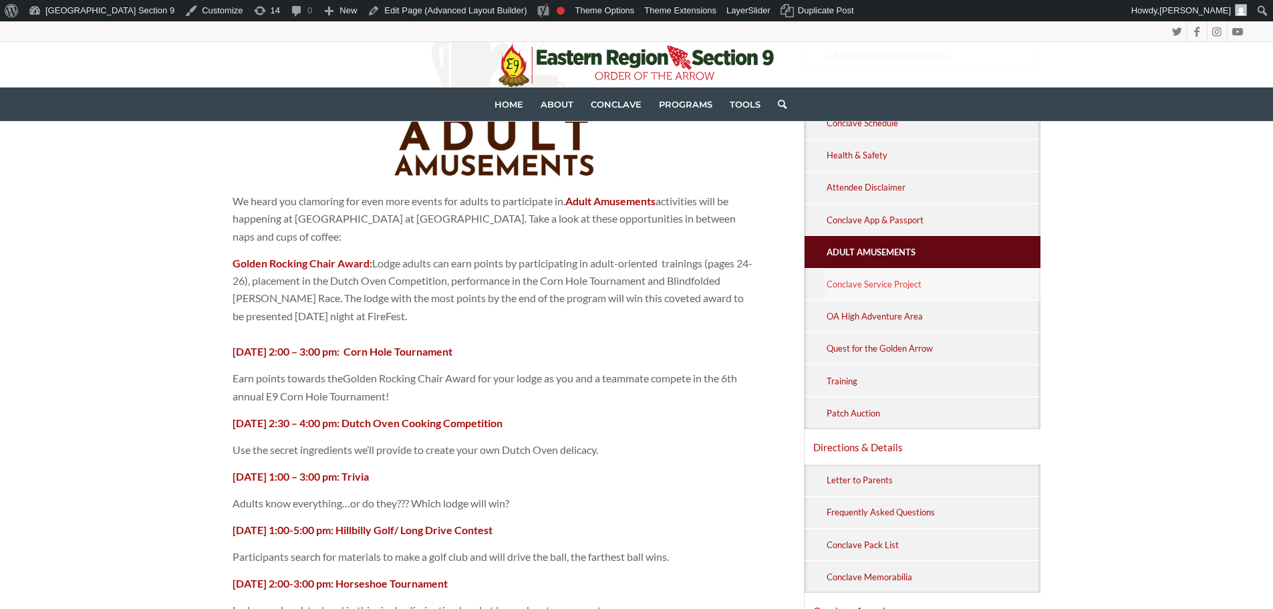
click at [862, 281] on link "Conclave Service Project" at bounding box center [933, 284] width 217 height 31
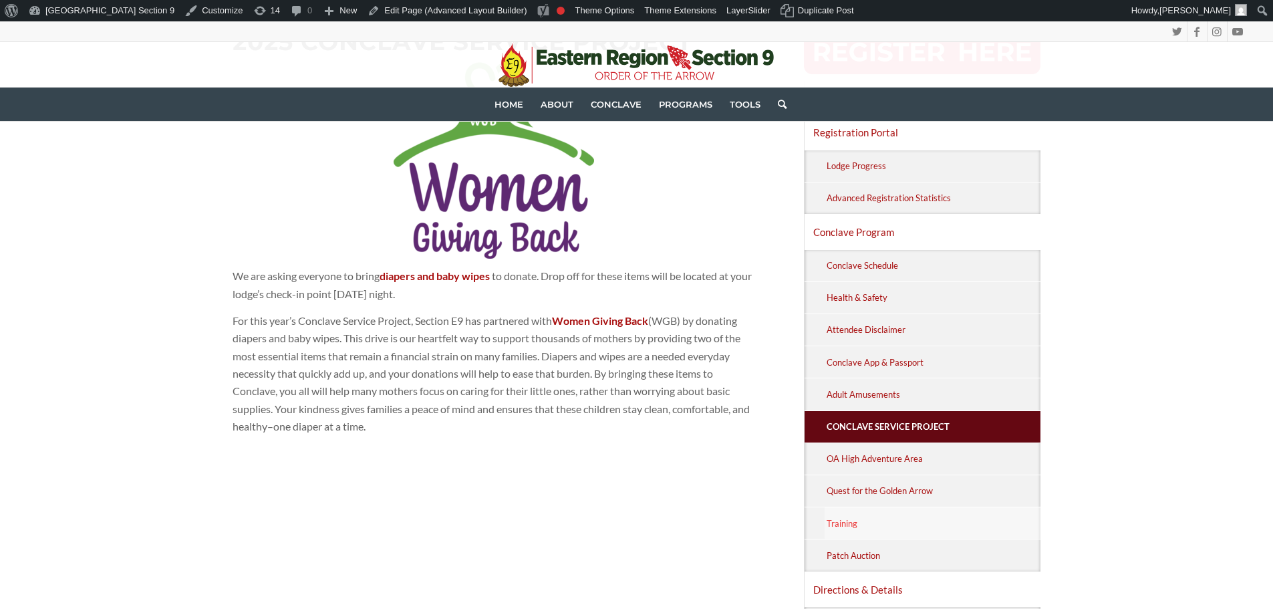
scroll to position [334, 0]
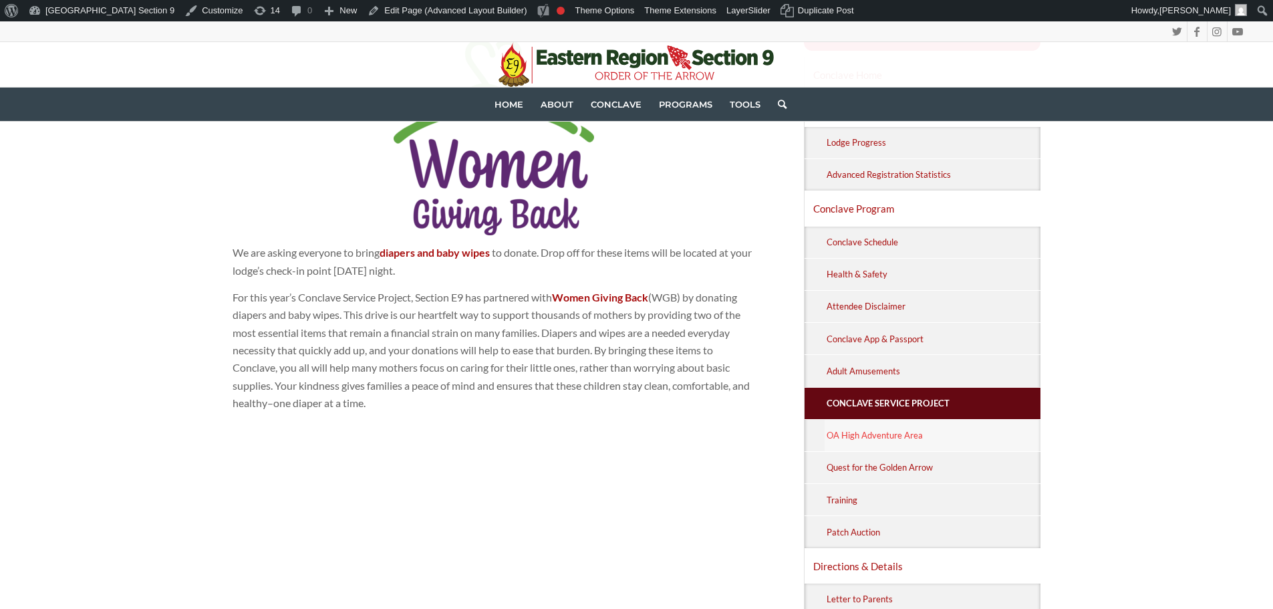
click at [886, 439] on link "OA High Adventure Area" at bounding box center [933, 435] width 217 height 31
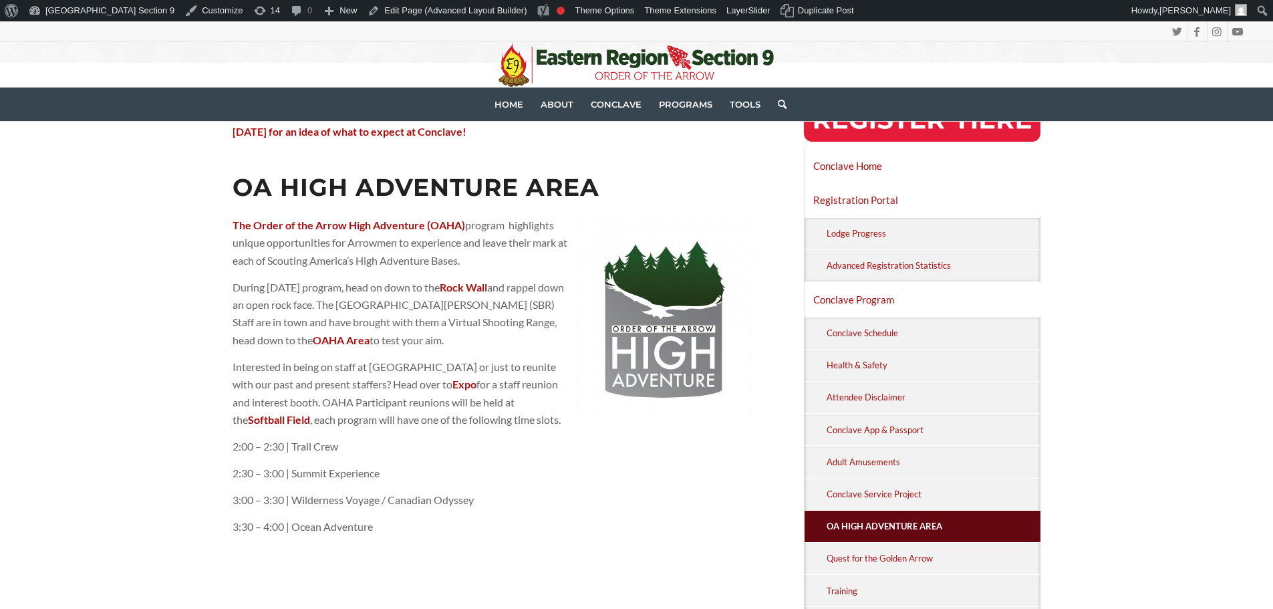
scroll to position [267, 0]
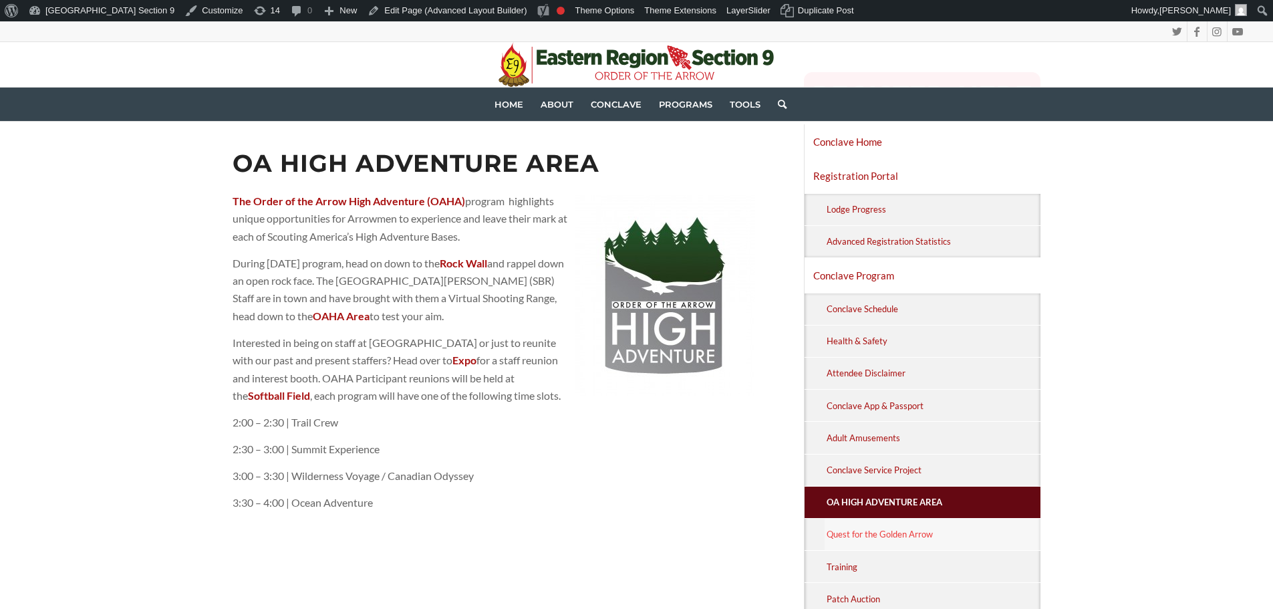
click at [870, 526] on link "Quest for the Golden Arrow" at bounding box center [933, 534] width 217 height 31
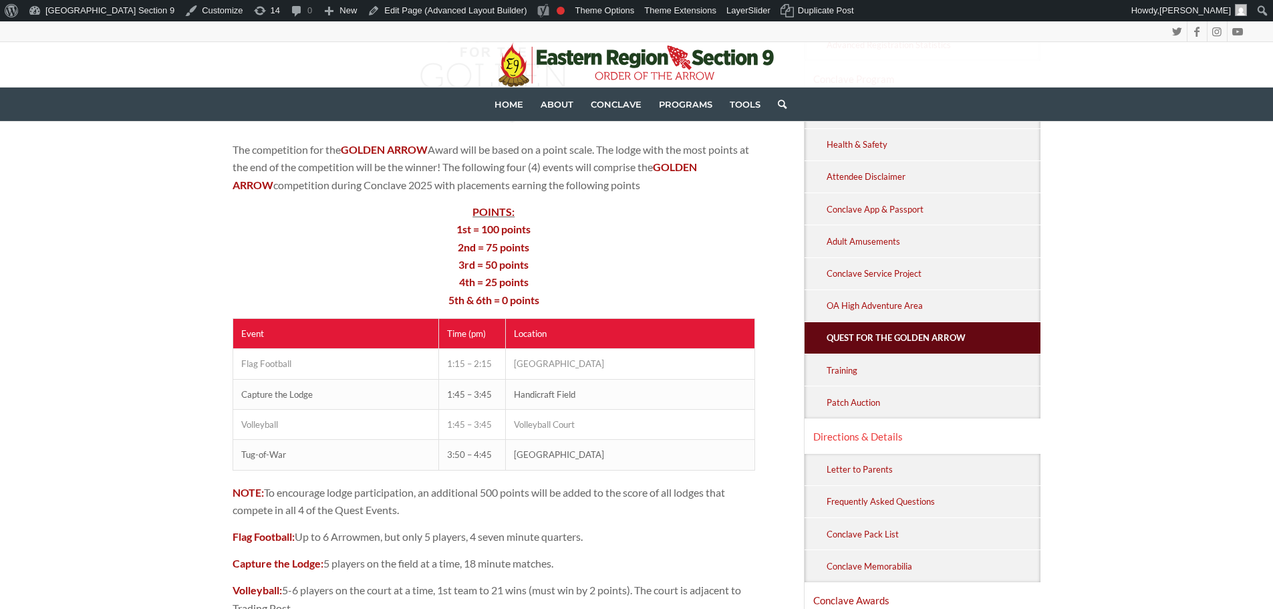
scroll to position [468, 0]
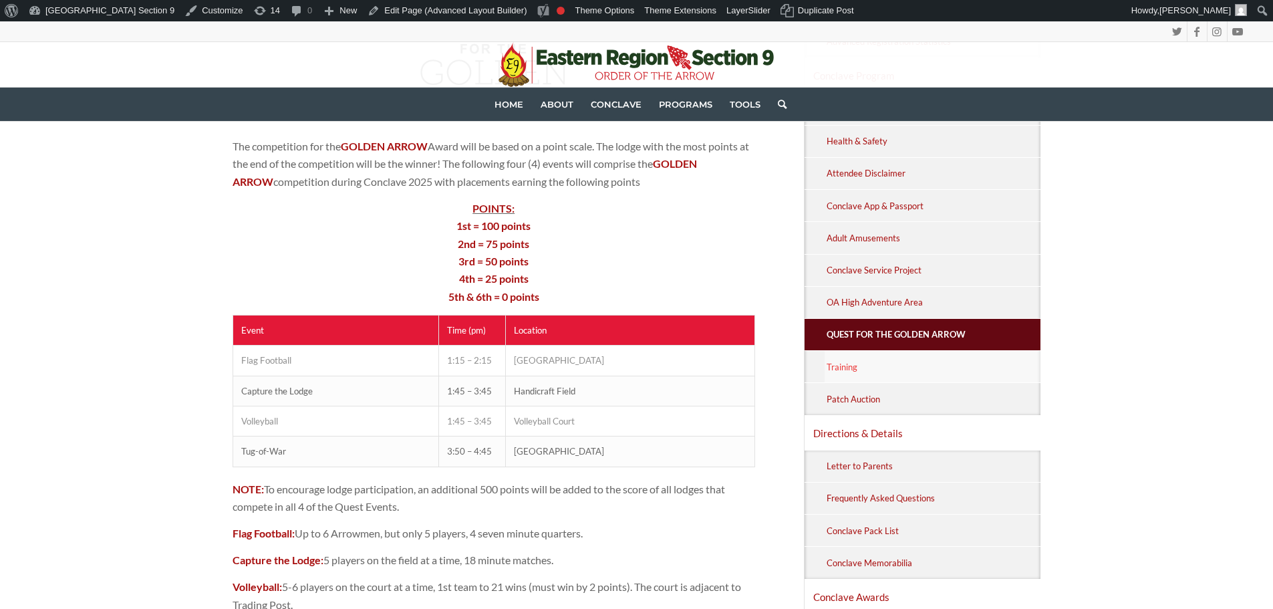
click at [864, 366] on link "Training" at bounding box center [933, 366] width 217 height 31
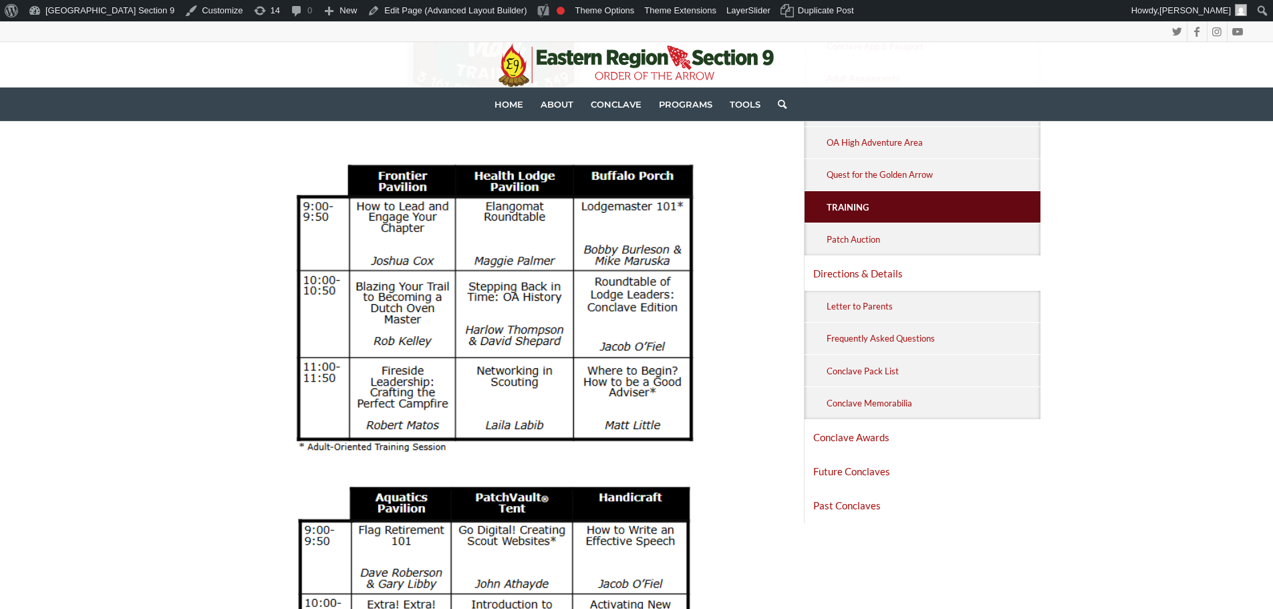
scroll to position [602, 0]
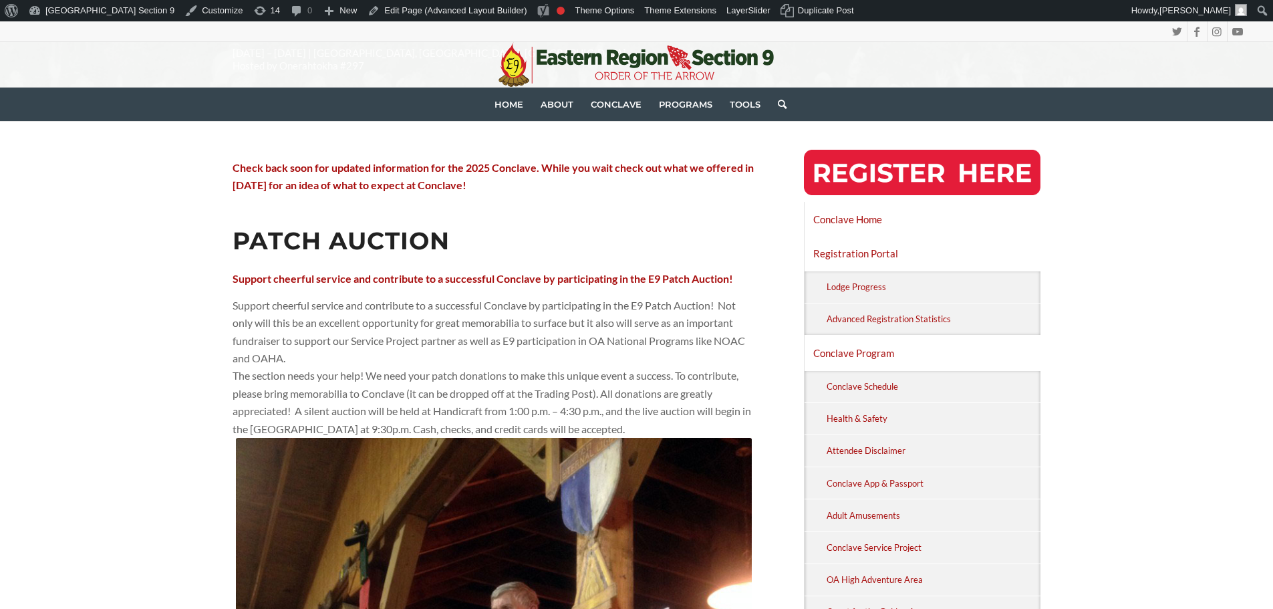
scroll to position [201, 0]
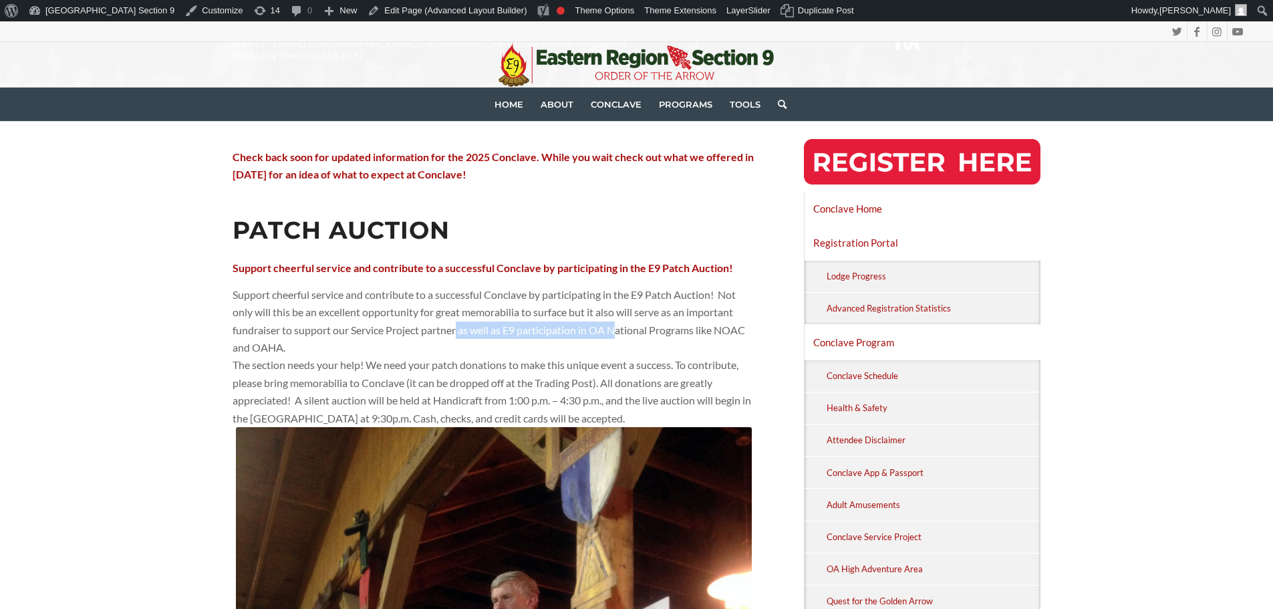
drag, startPoint x: 458, startPoint y: 331, endPoint x: 622, endPoint y: 332, distance: 164.4
click at [622, 332] on div "Support cheerful service and contribute to a successful Conclave by participati…" at bounding box center [494, 321] width 523 height 71
click at [652, 330] on div "Support cheerful service and contribute to a successful Conclave by participati…" at bounding box center [494, 321] width 523 height 71
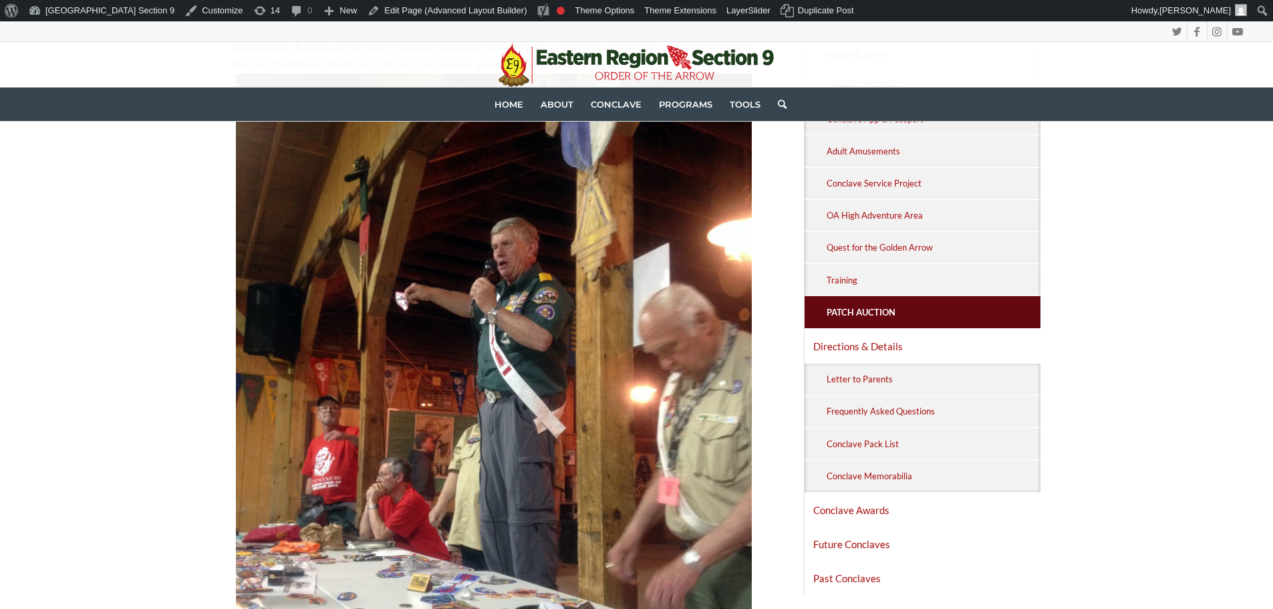
scroll to position [563, 0]
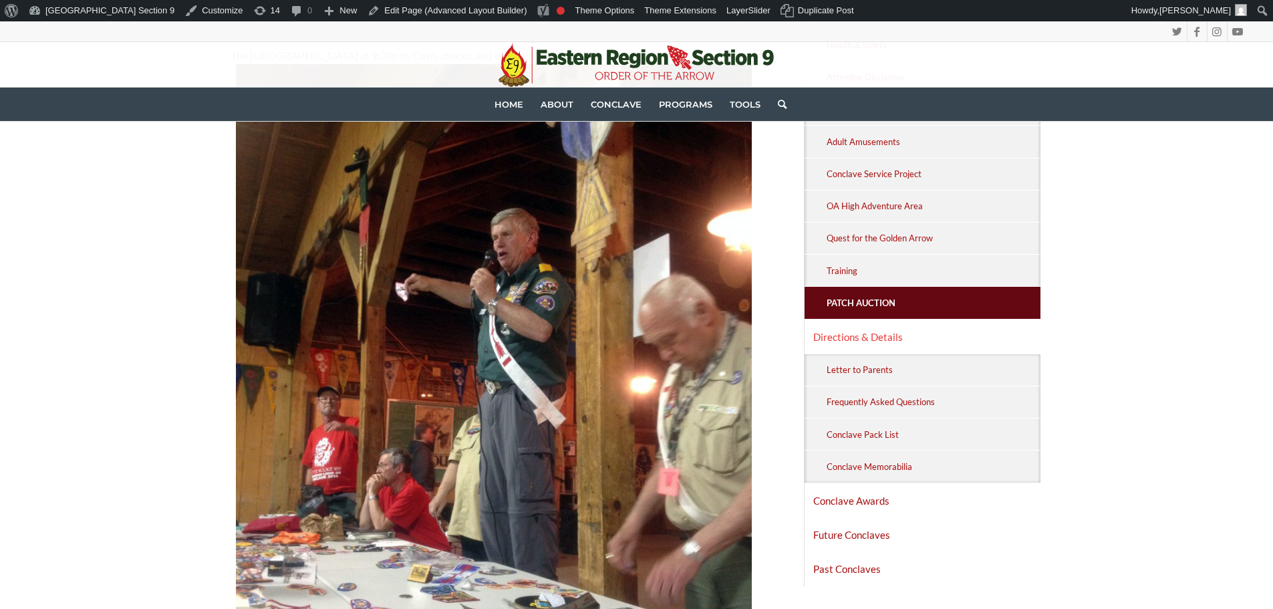
click at [879, 337] on link "Directions & Details" at bounding box center [923, 336] width 237 height 33
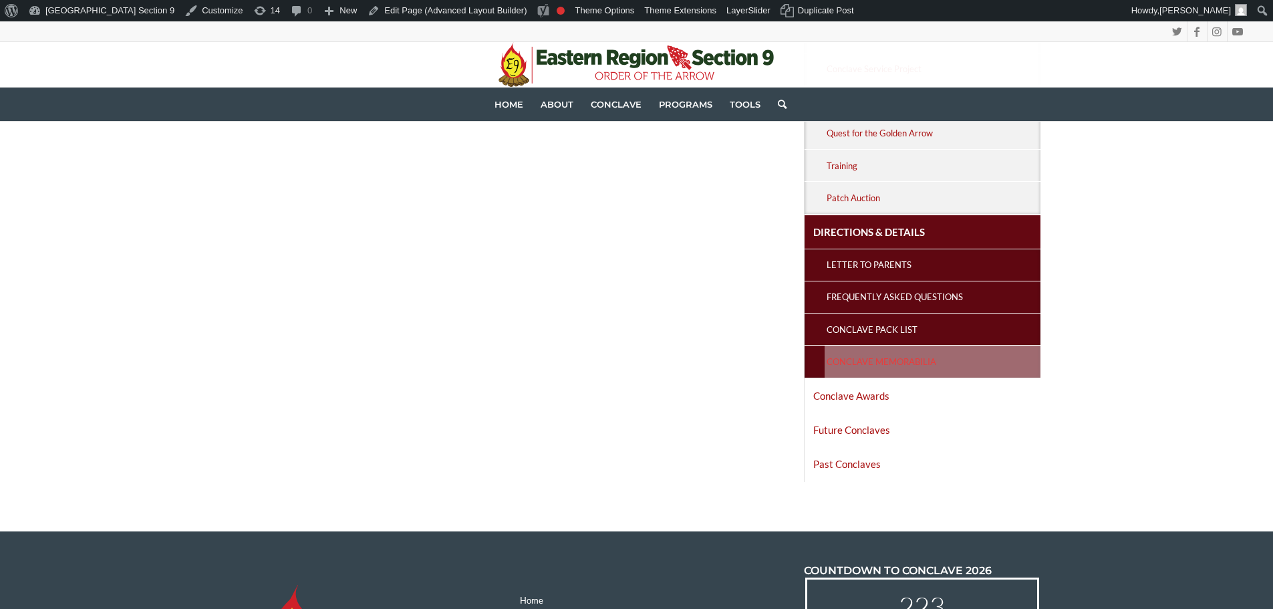
scroll to position [602, 0]
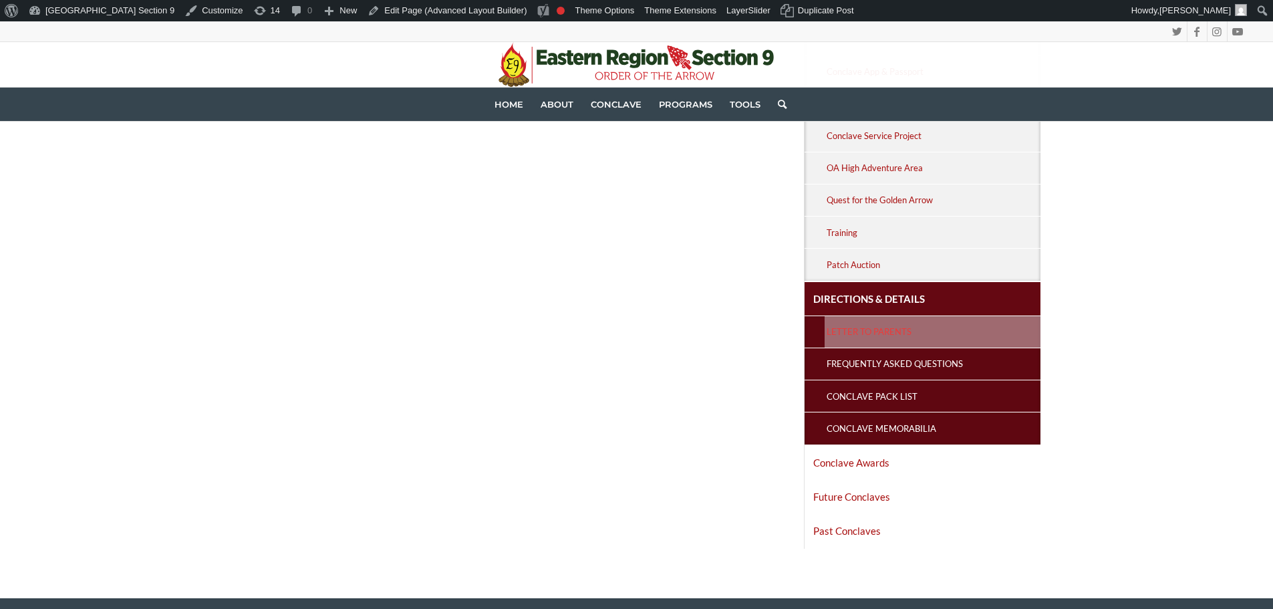
click at [955, 339] on link "Letter to Parents" at bounding box center [933, 331] width 217 height 31
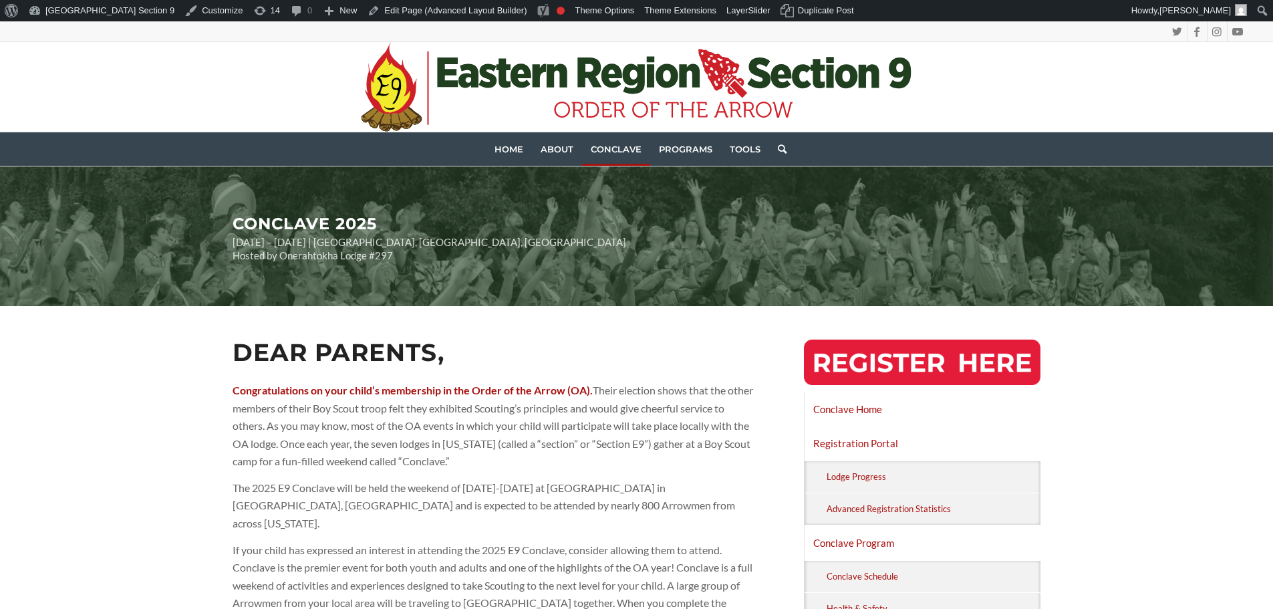
click at [608, 150] on span "Conclave" at bounding box center [616, 149] width 51 height 11
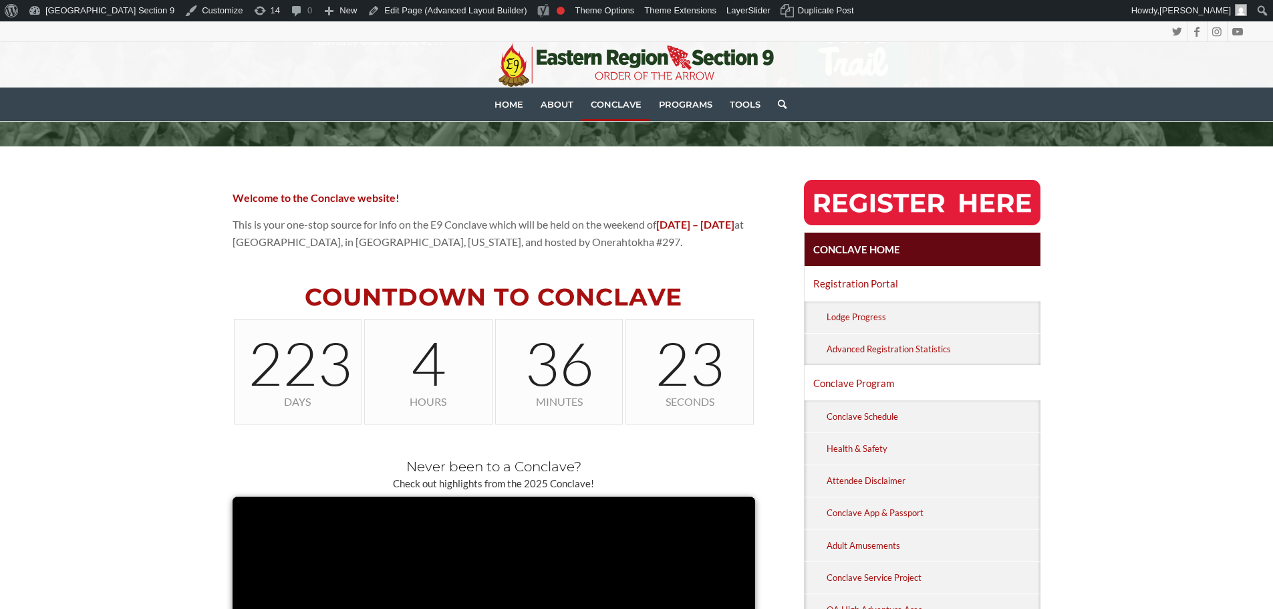
scroll to position [201, 0]
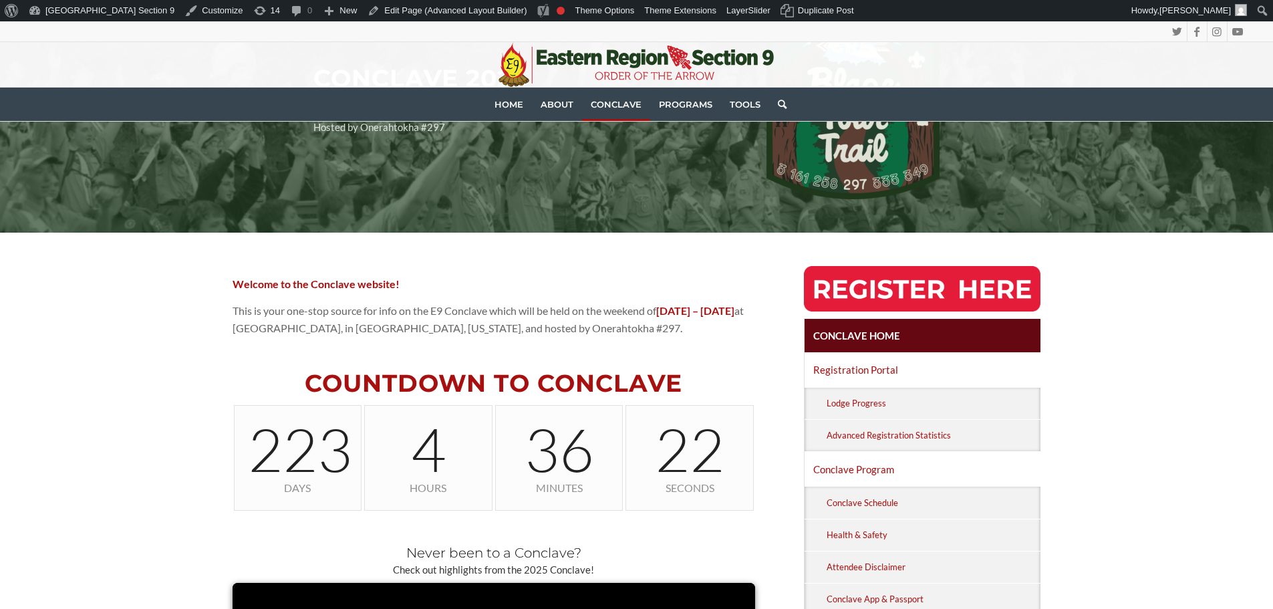
drag, startPoint x: 180, startPoint y: 275, endPoint x: 180, endPoint y: 263, distance: 12.0
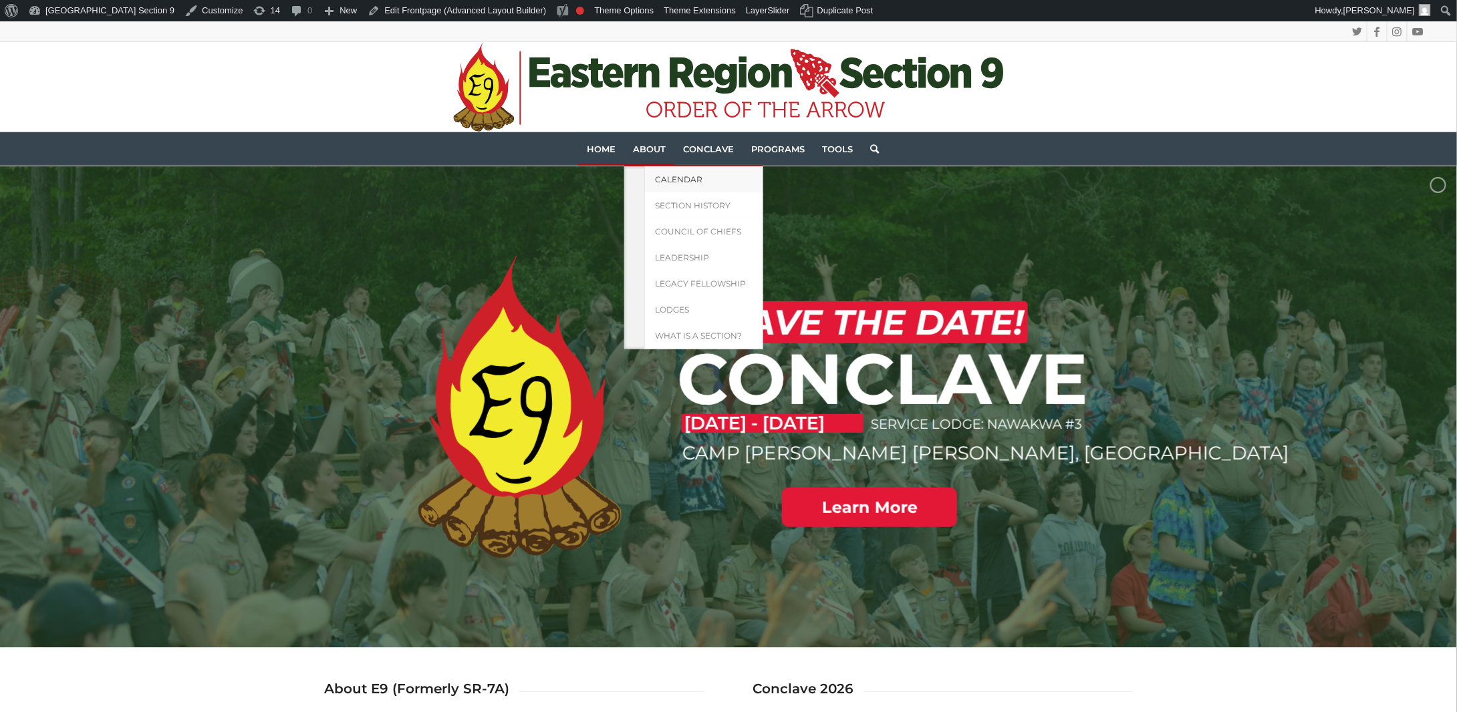
click at [667, 182] on span "Calendar" at bounding box center [678, 179] width 47 height 10
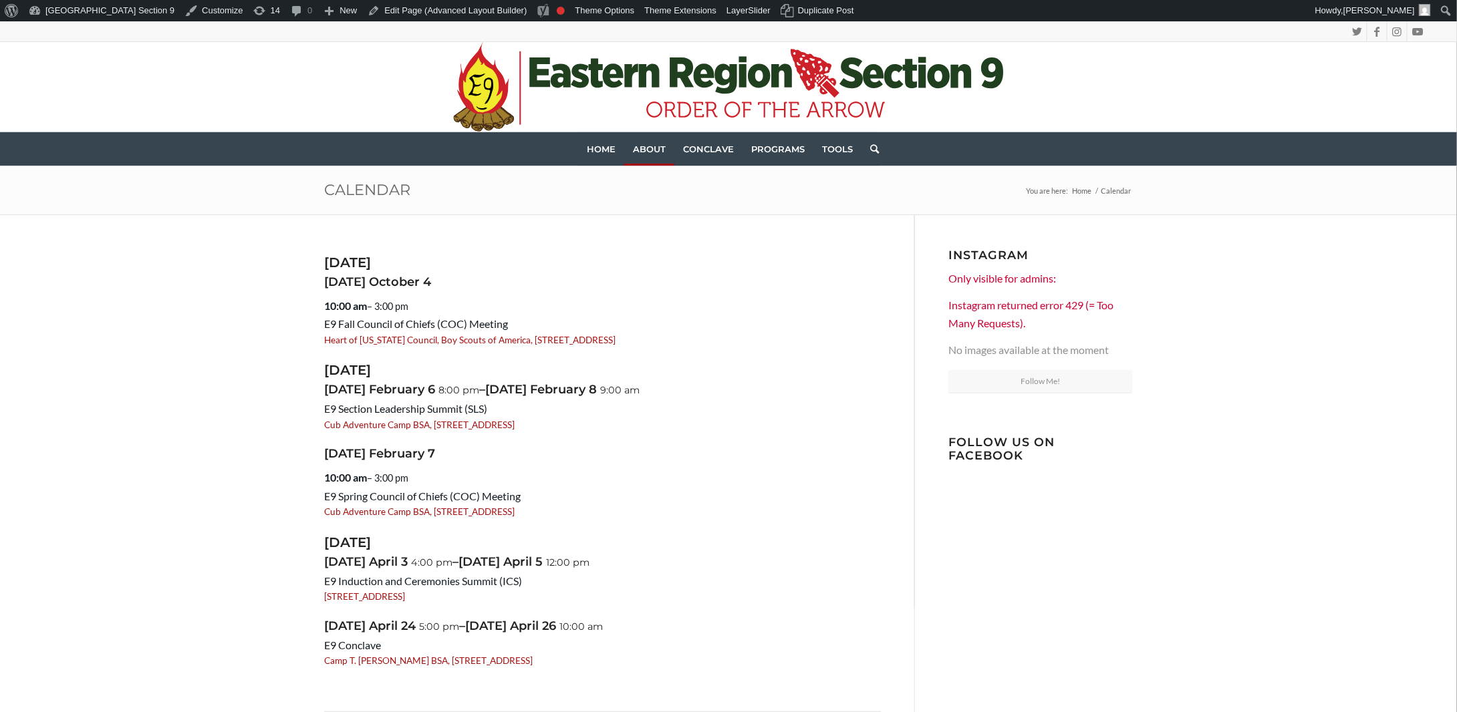
click at [1201, 335] on div "October 2025 Saturday October 4 10:00 am – 3:00 pm E9 Fall Council of Chiefs (C…" at bounding box center [728, 522] width 1457 height 614
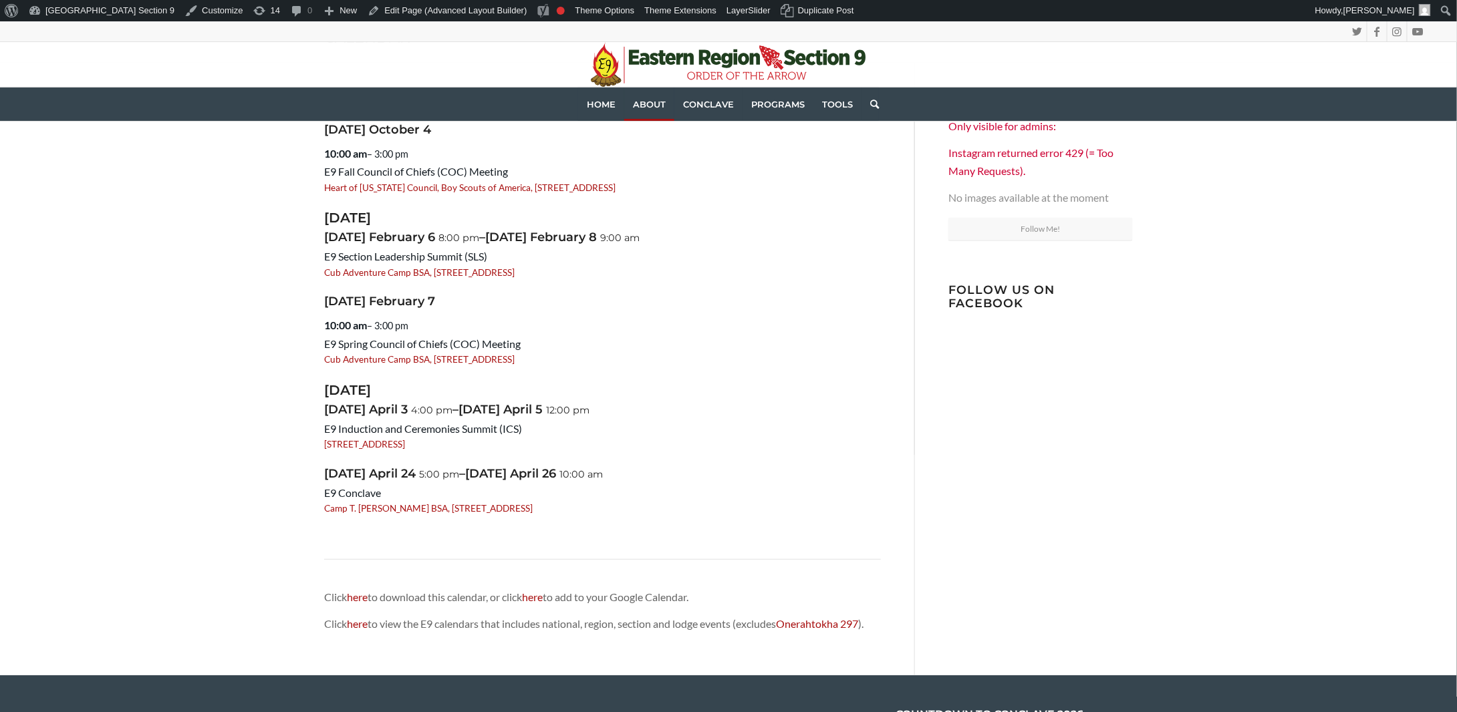
scroll to position [134, 0]
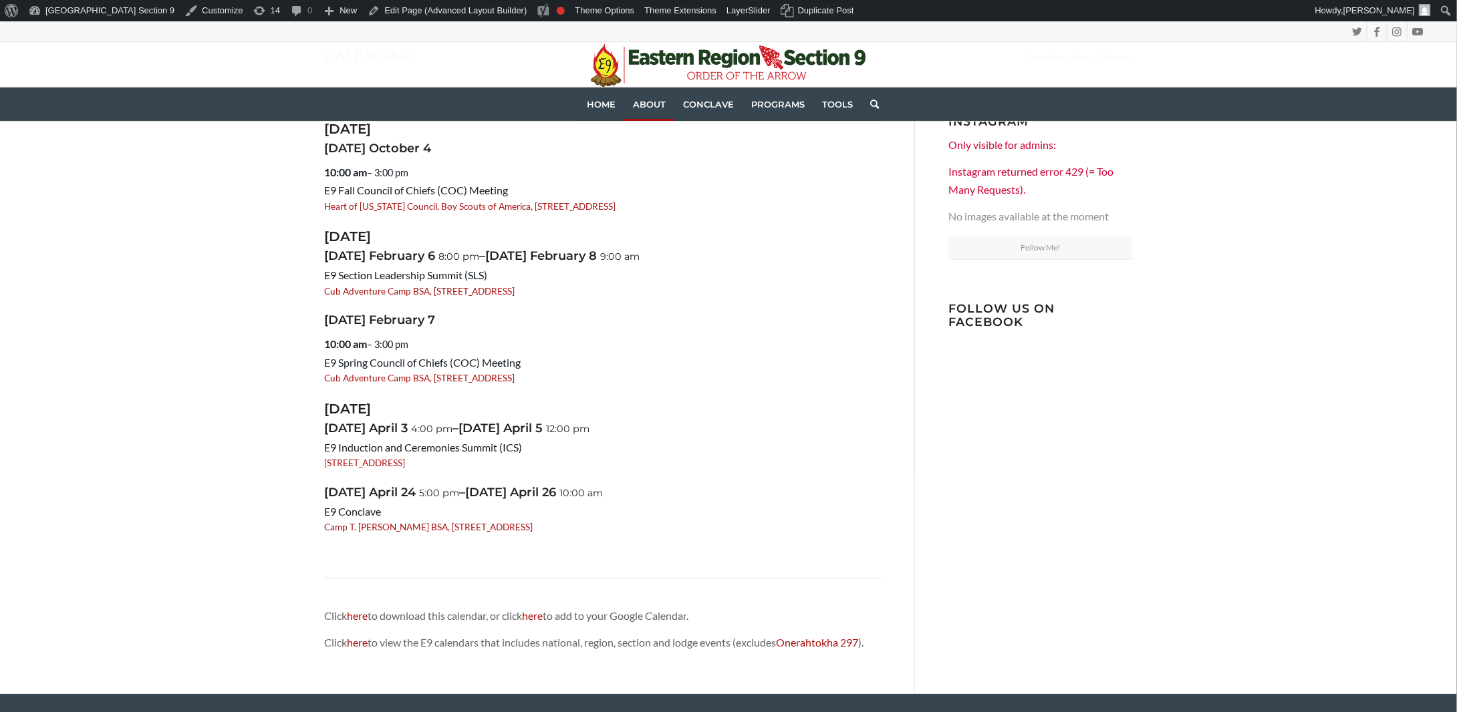
click at [350, 450] on span "E9 Induction and Ceremonies Summit (ICS)" at bounding box center [423, 447] width 198 height 13
click at [222, 396] on div "[DATE] [DATE] 10:00 am – 3:00 pm E9 Fall Council of Chiefs (COC) Meeting Heart …" at bounding box center [728, 388] width 1457 height 614
click at [495, 426] on span "[DATE]" at bounding box center [478, 428] width 41 height 15
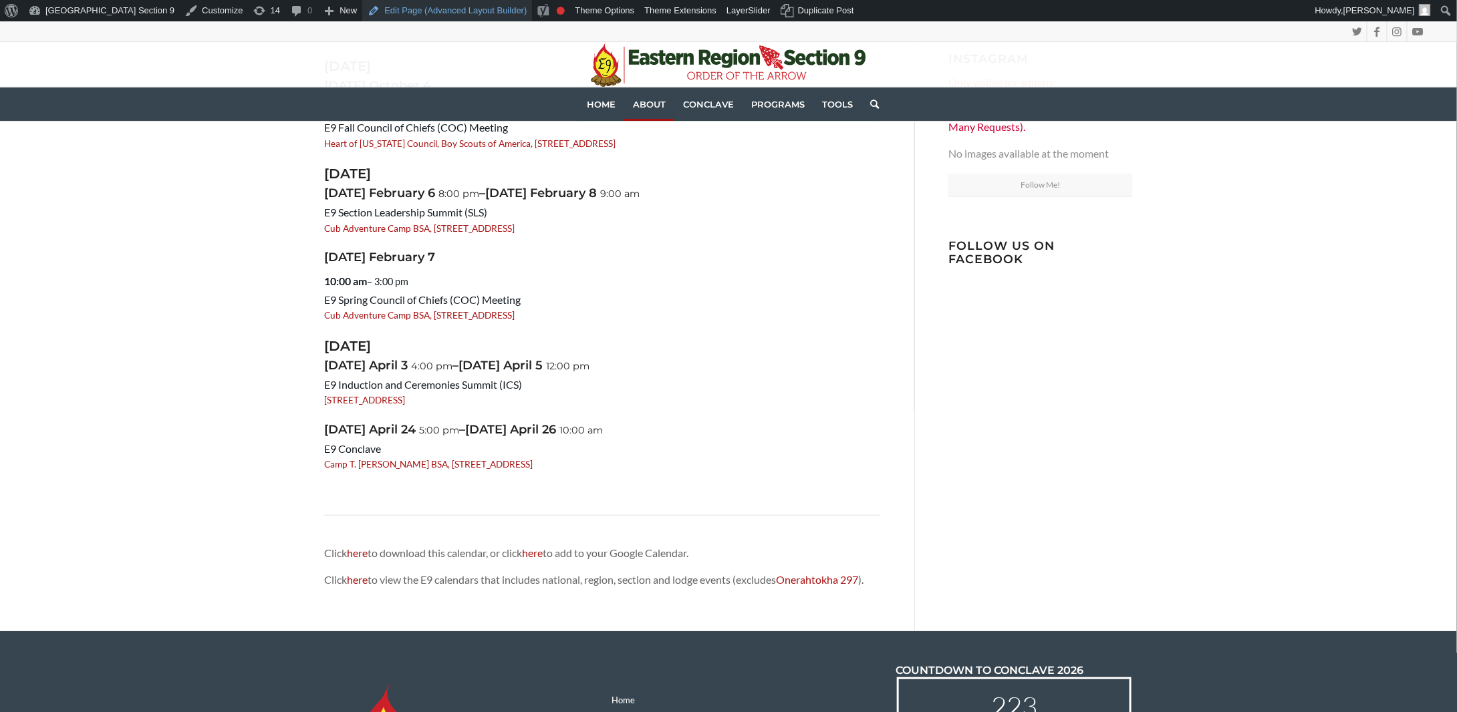
scroll to position [201, 0]
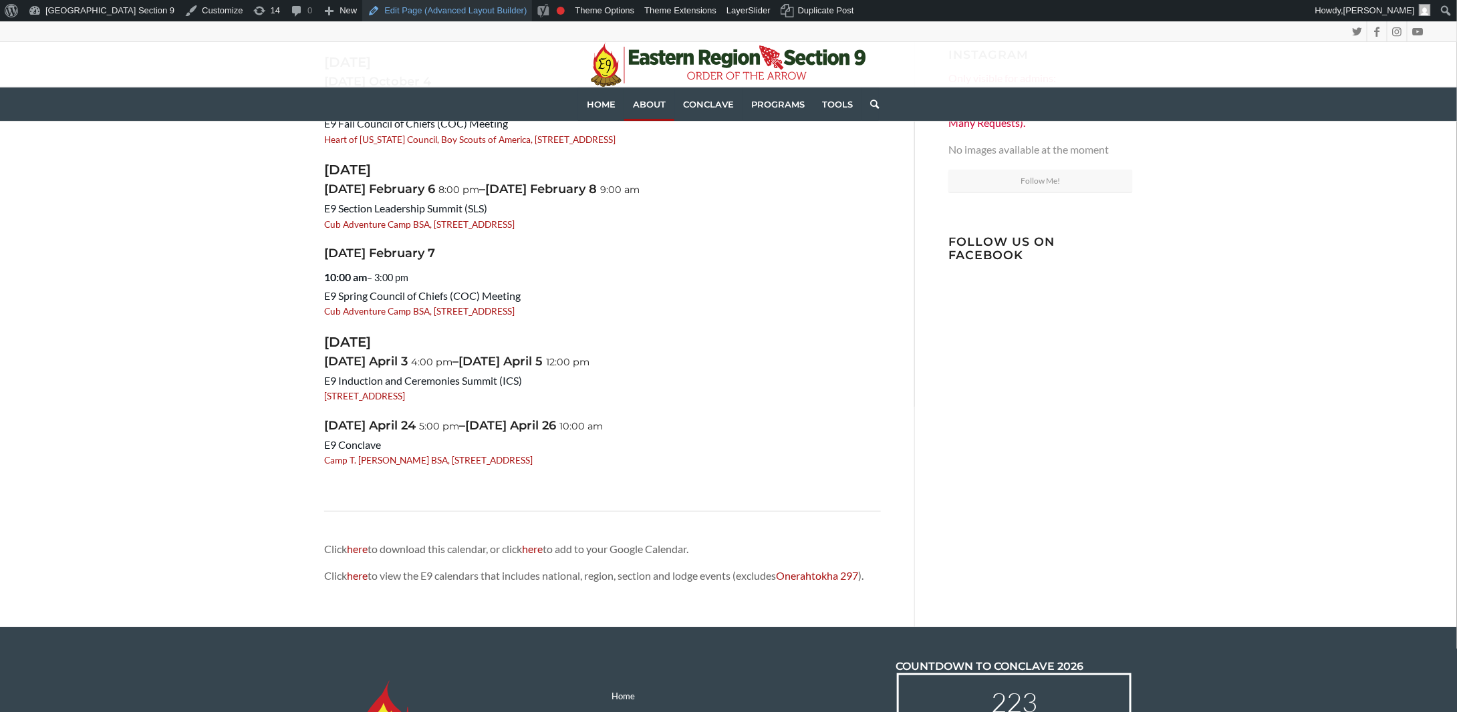
click at [410, 11] on link "Edit Page (Advanced Layout Builder)" at bounding box center [447, 10] width 170 height 21
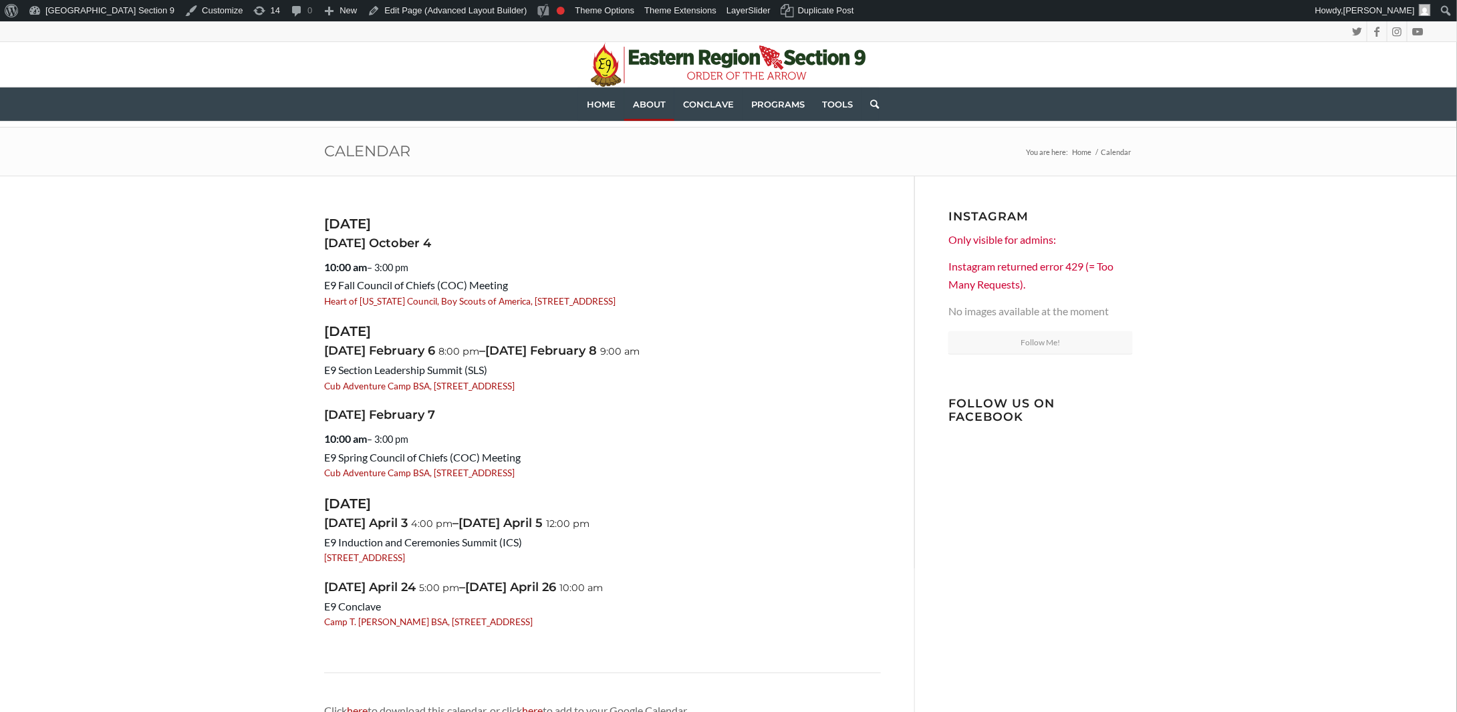
scroll to position [67, 0]
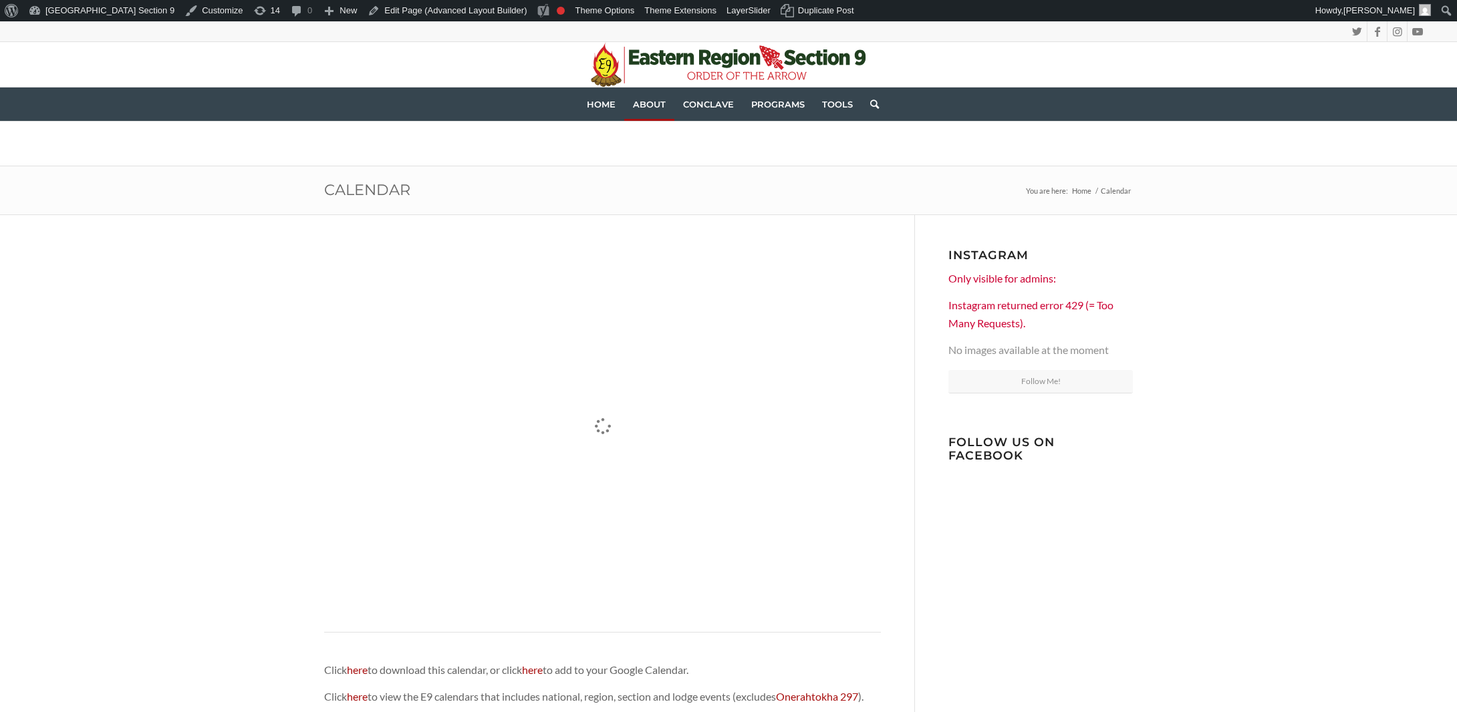
scroll to position [67, 0]
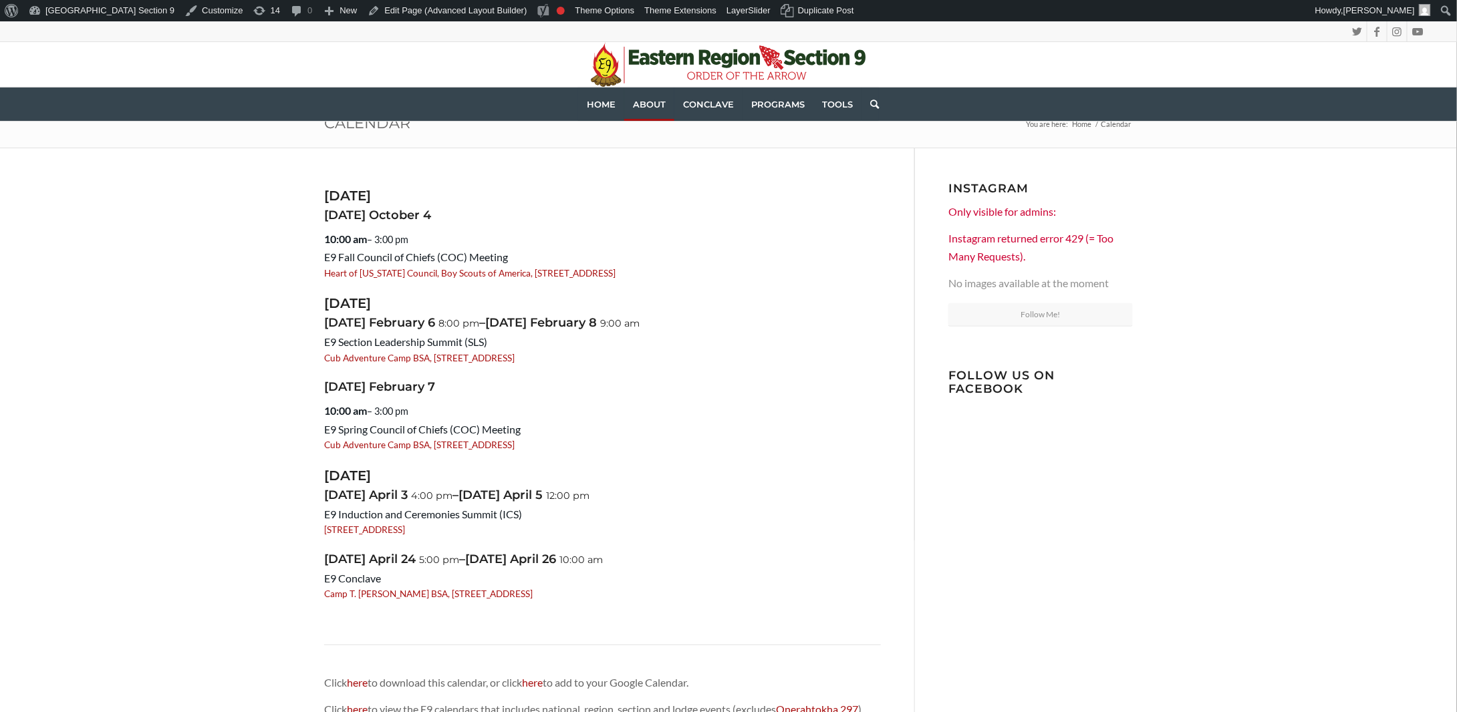
click at [378, 495] on span "April" at bounding box center [383, 495] width 29 height 15
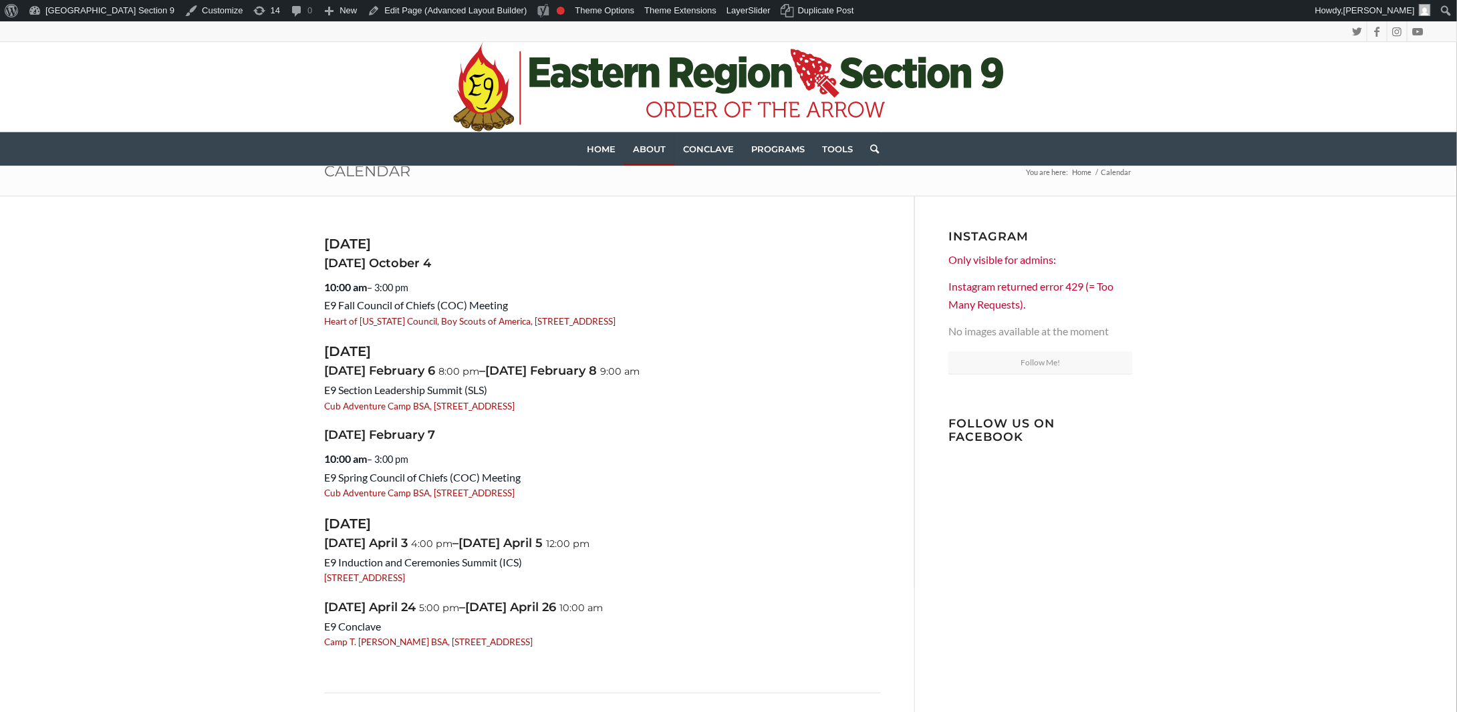
scroll to position [0, 0]
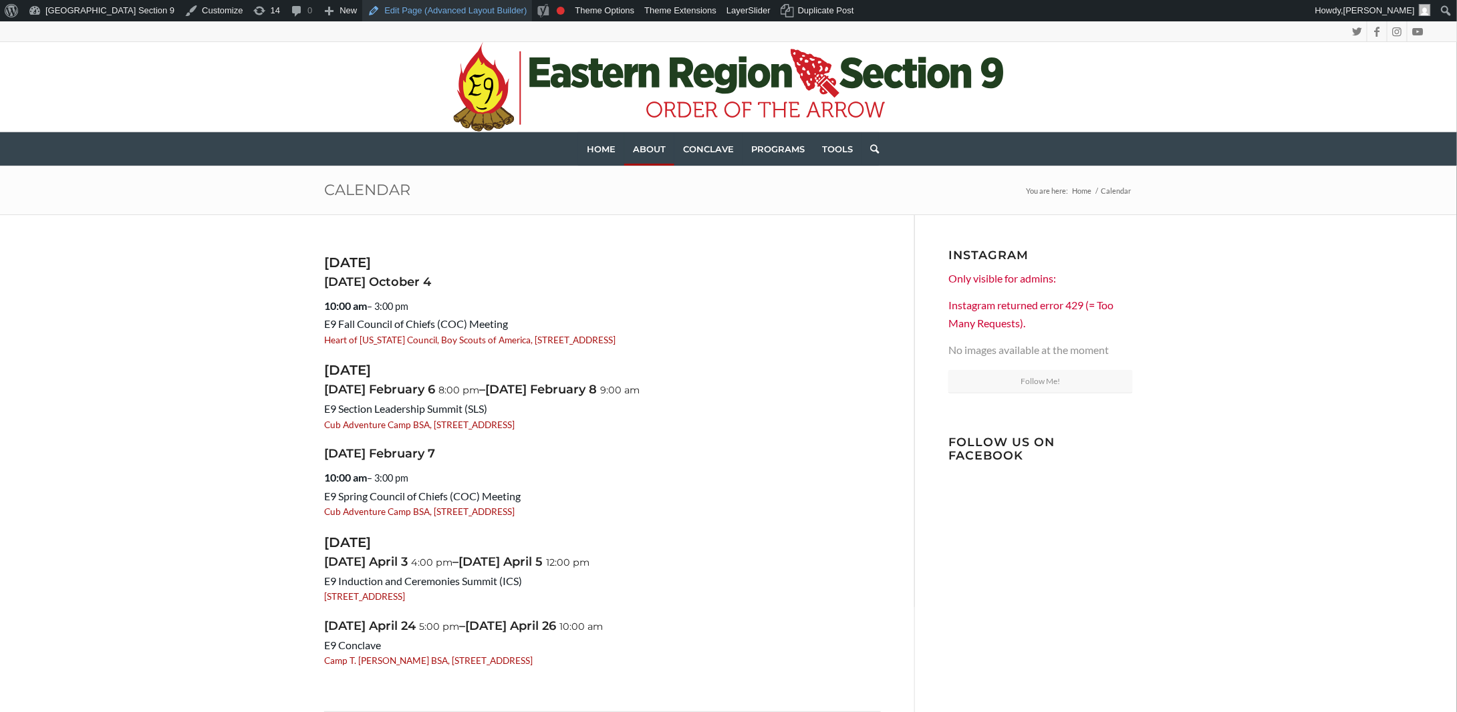
click at [384, 10] on link "Edit Page (Advanced Layout Builder)" at bounding box center [447, 10] width 170 height 21
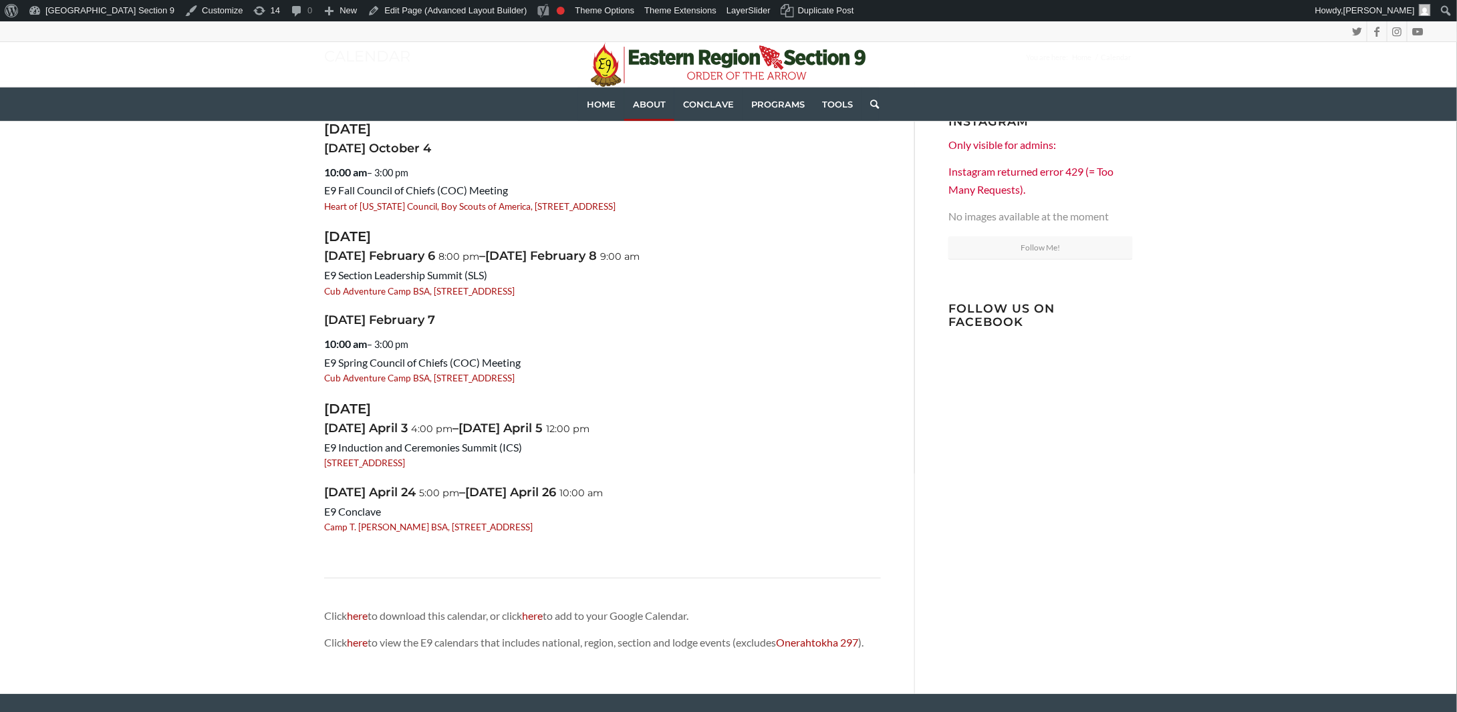
scroll to position [67, 0]
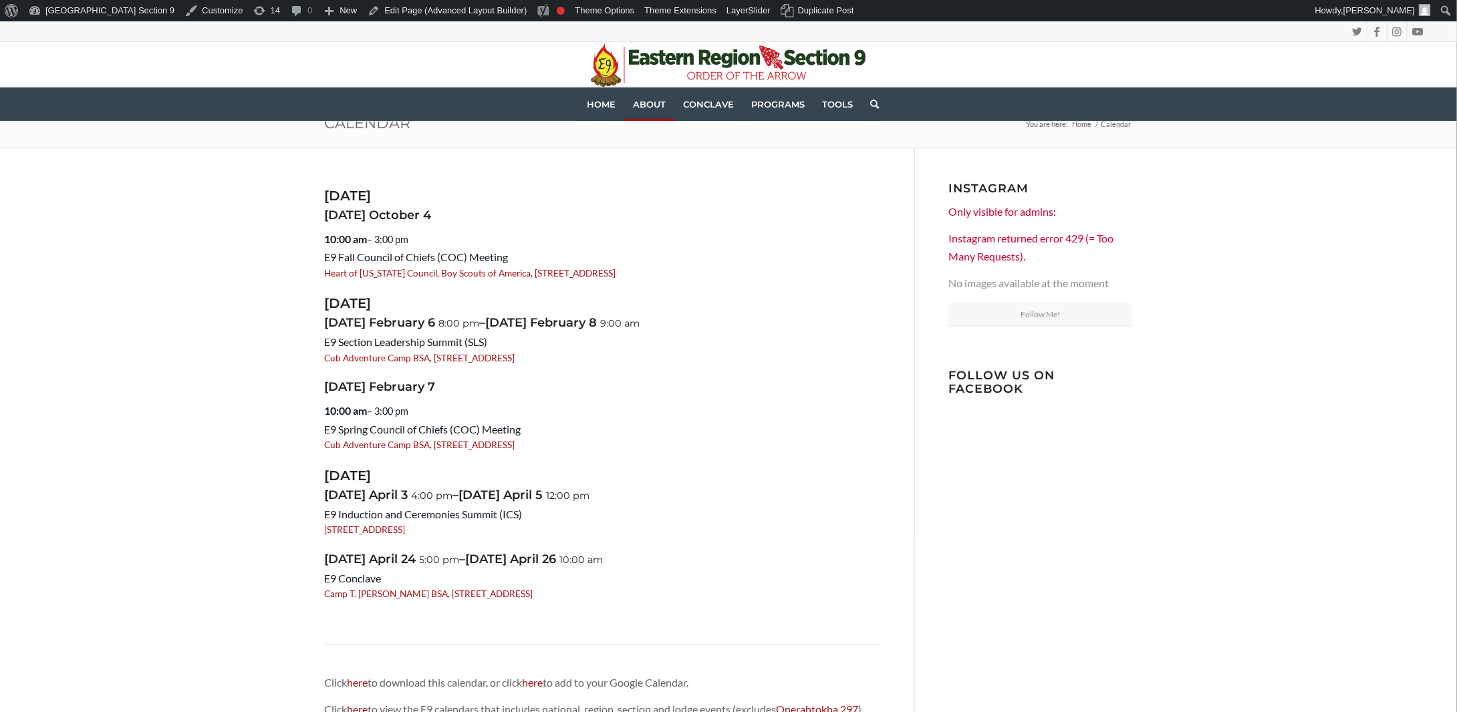
click at [388, 497] on span "April" at bounding box center [383, 495] width 29 height 15
click at [704, 358] on div "Cub Adventure Camp BSA, [STREET_ADDRESS]" at bounding box center [602, 358] width 557 height 13
click at [1181, 580] on div "October 2025 Saturday October 4 10:00 am – 3:00 pm E9 Fall Council of Chiefs (C…" at bounding box center [728, 455] width 1457 height 614
click at [771, 215] on h4 "Saturday October 4" at bounding box center [602, 215] width 557 height 13
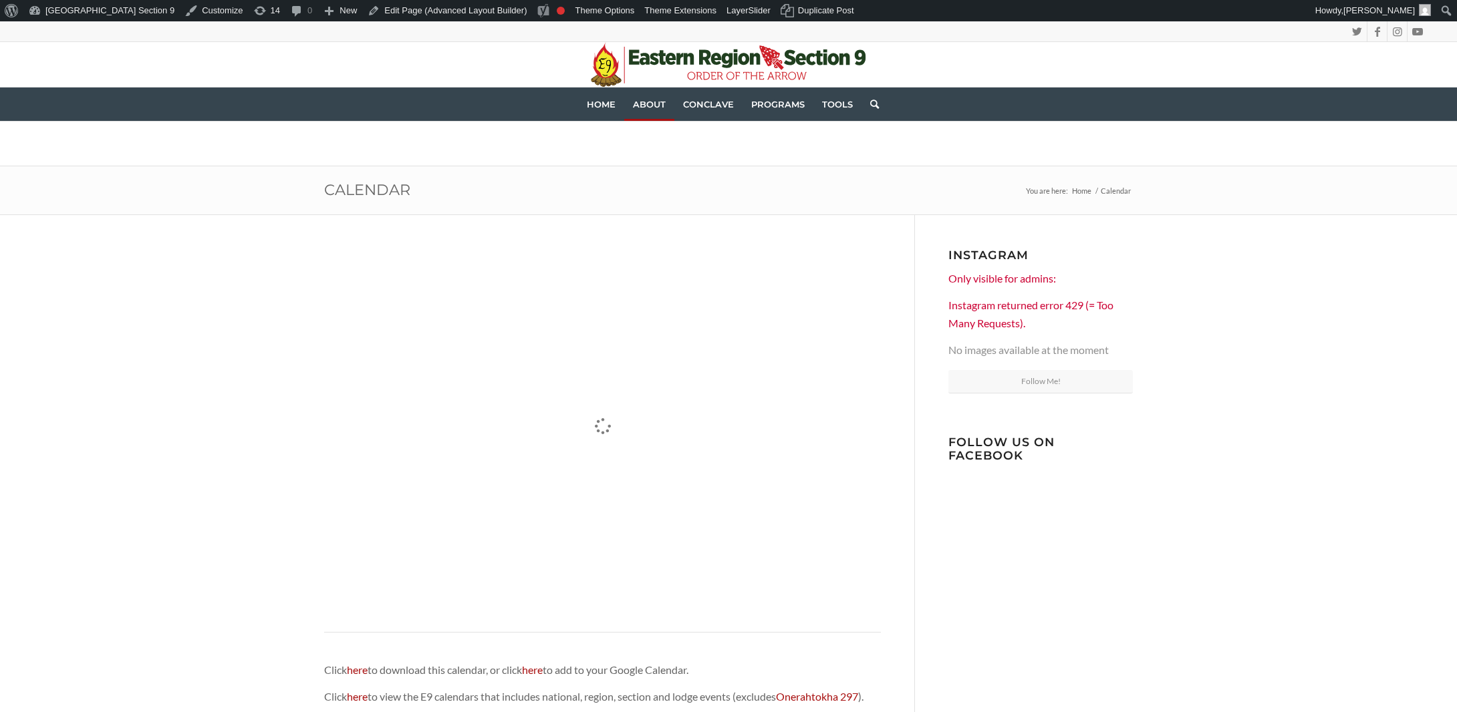
scroll to position [67, 0]
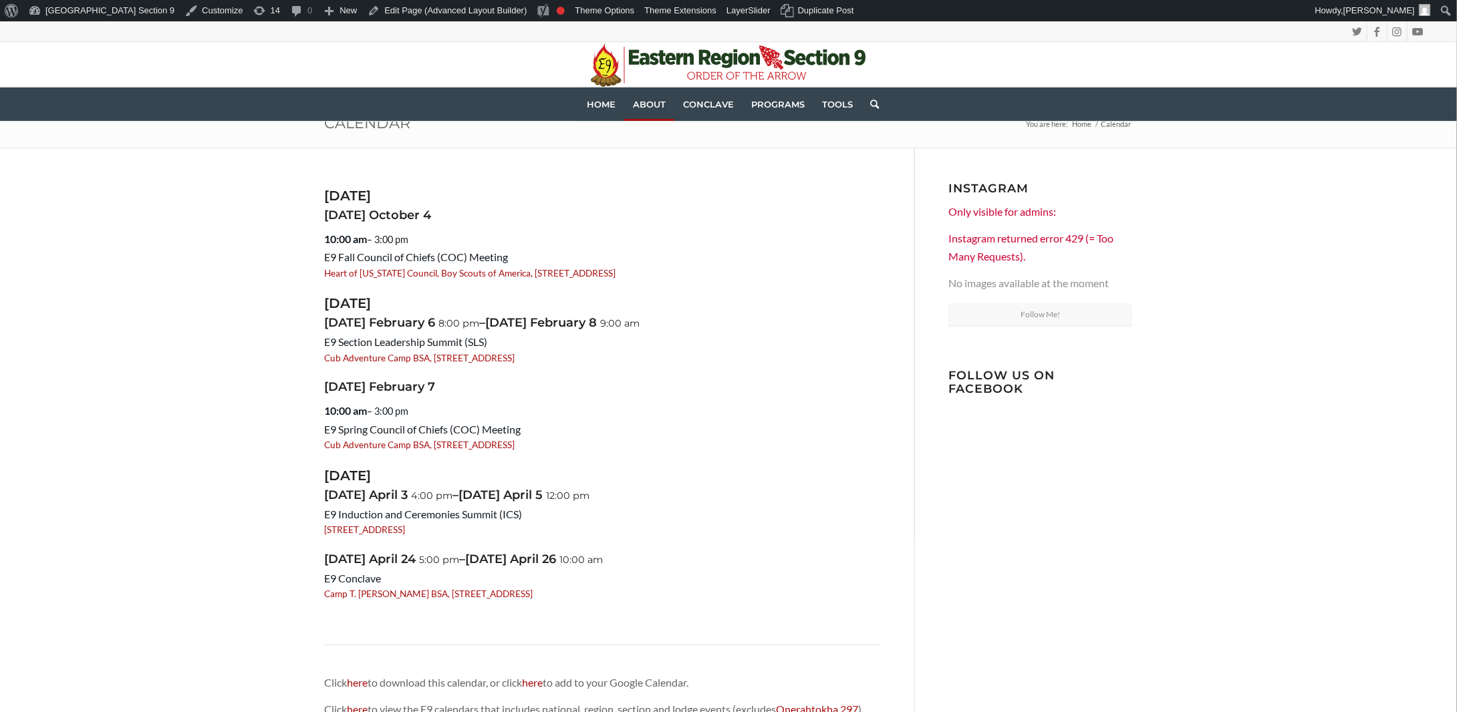
click at [332, 479] on h3 "[DATE]" at bounding box center [602, 476] width 557 height 15
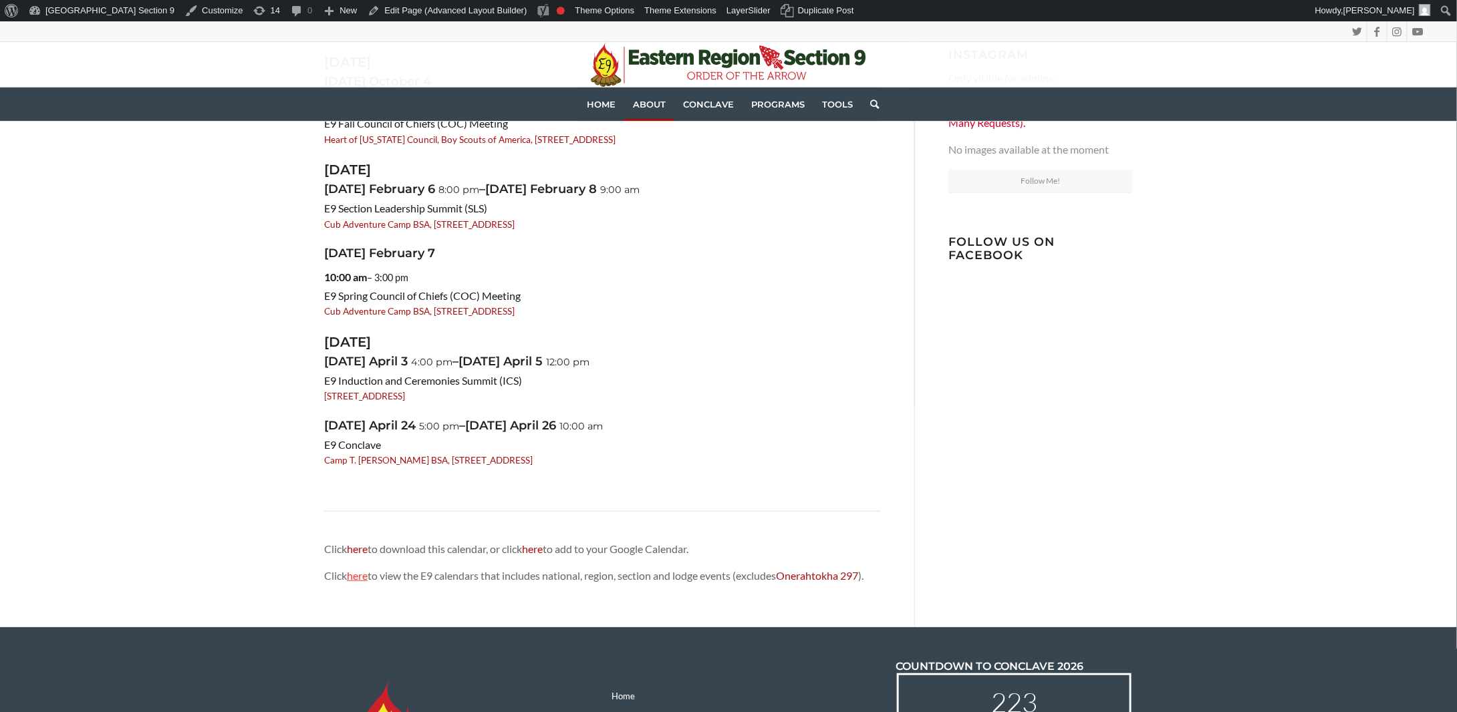
click at [361, 577] on link "here" at bounding box center [357, 575] width 21 height 13
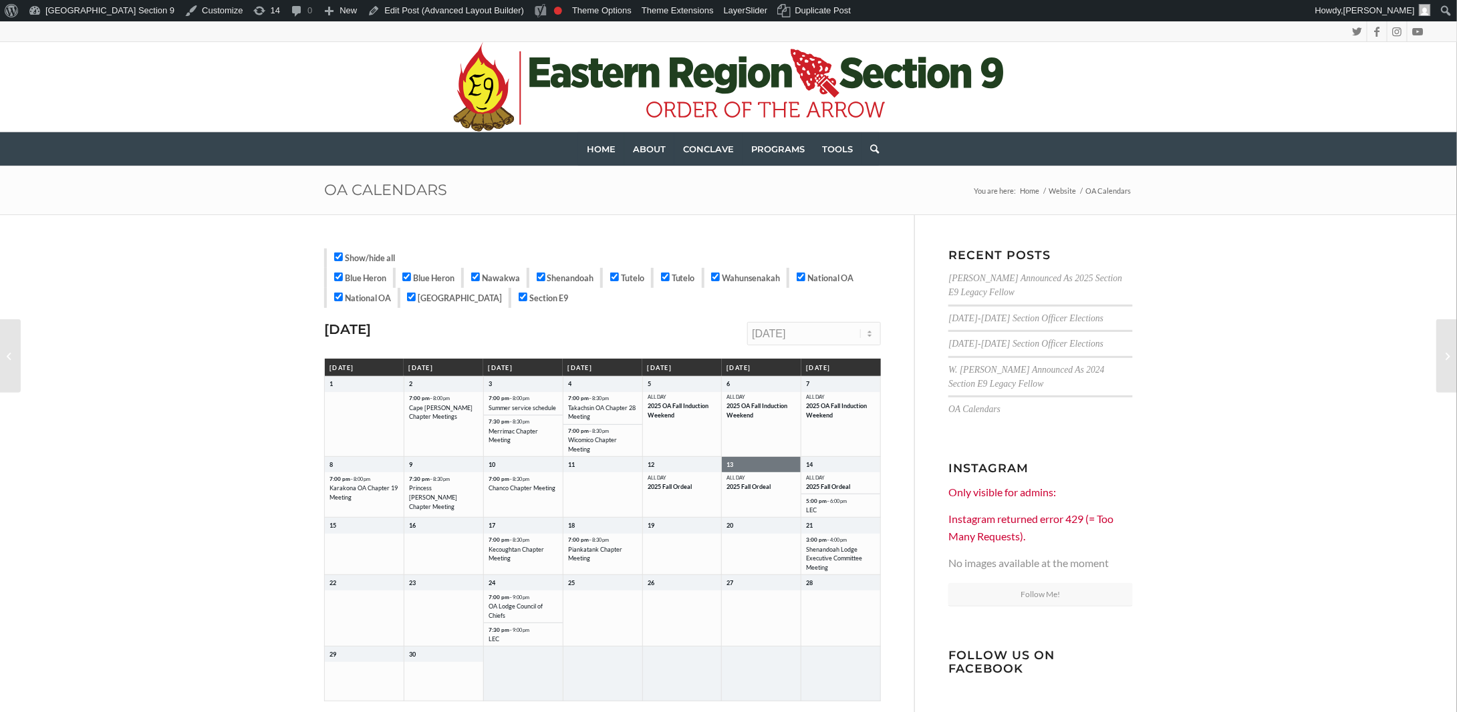
click at [344, 256] on label "Show/hide all" at bounding box center [363, 258] width 63 height 10
click at [343, 256] on input "Show/hide all" at bounding box center [338, 257] width 9 height 9
checkbox input "false"
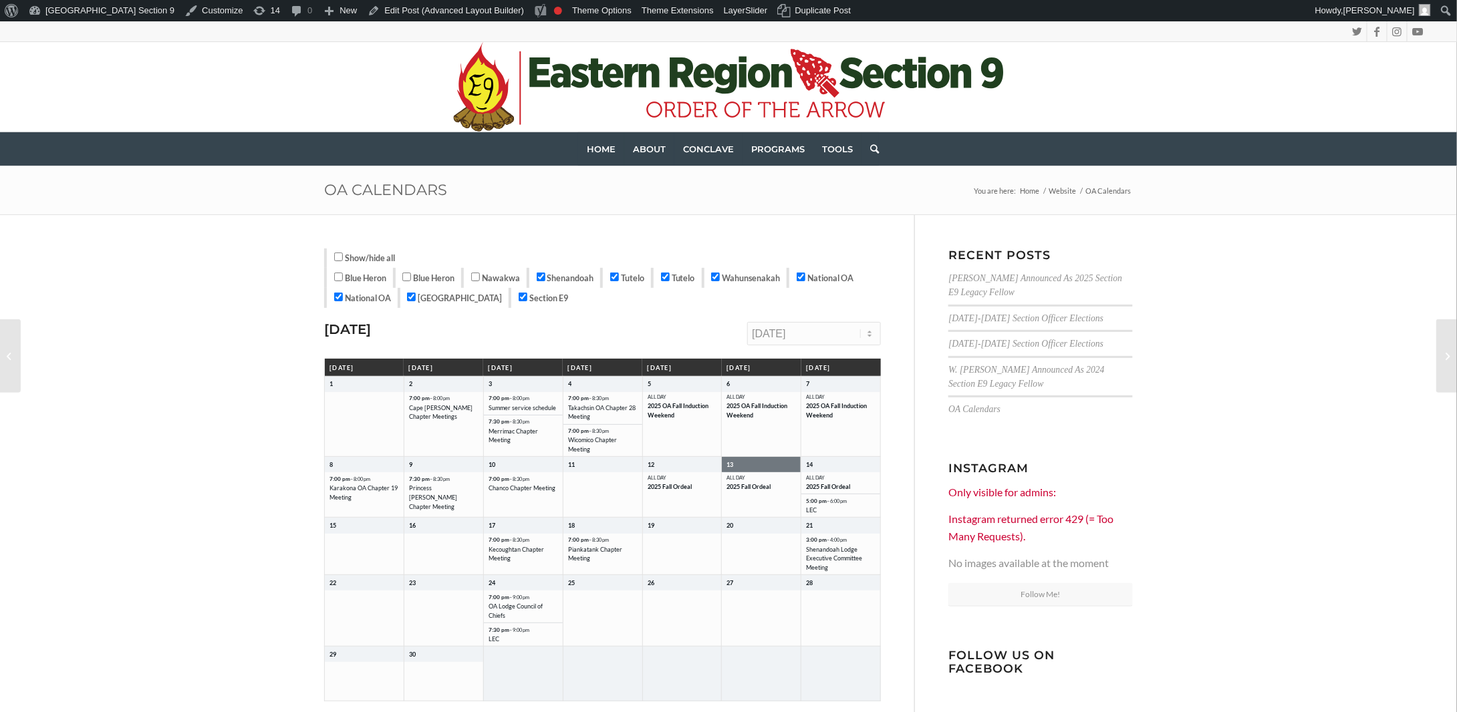
checkbox input "false"
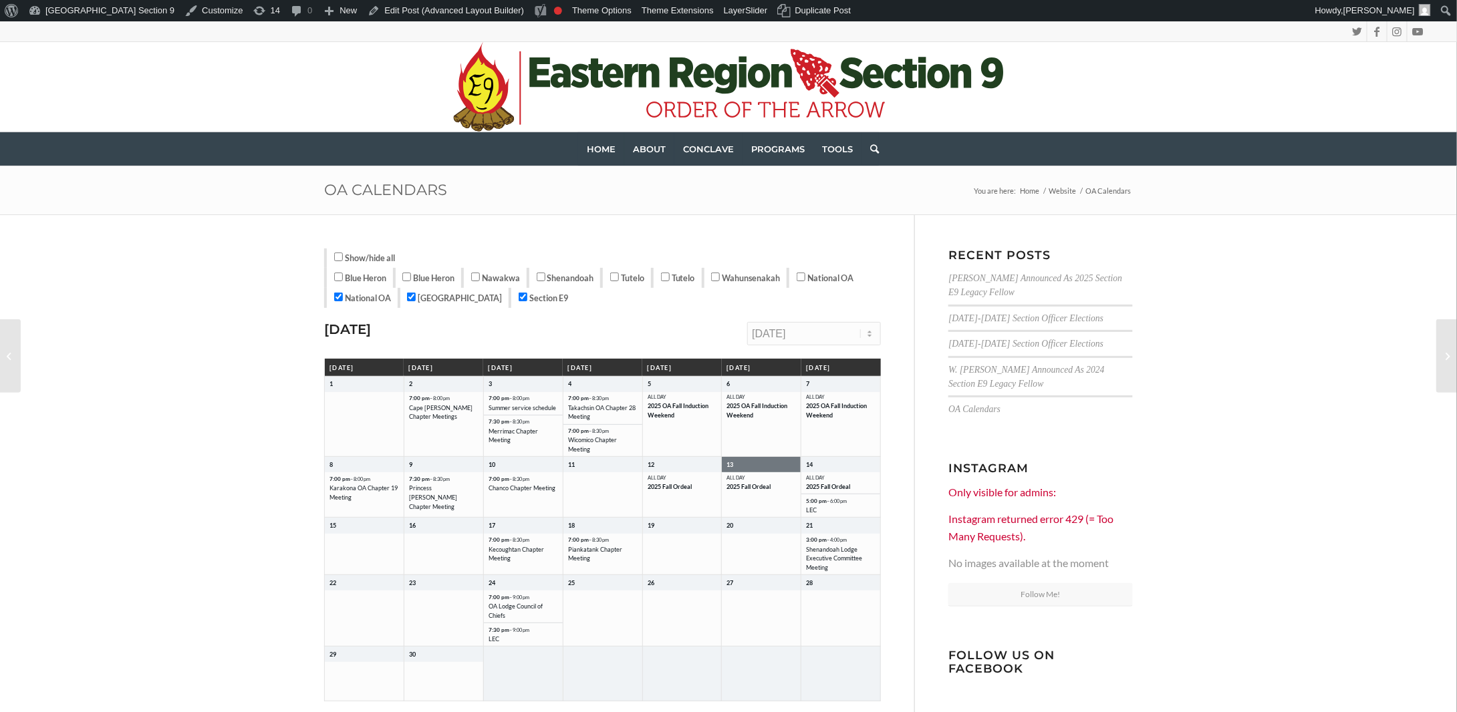
checkbox input "false"
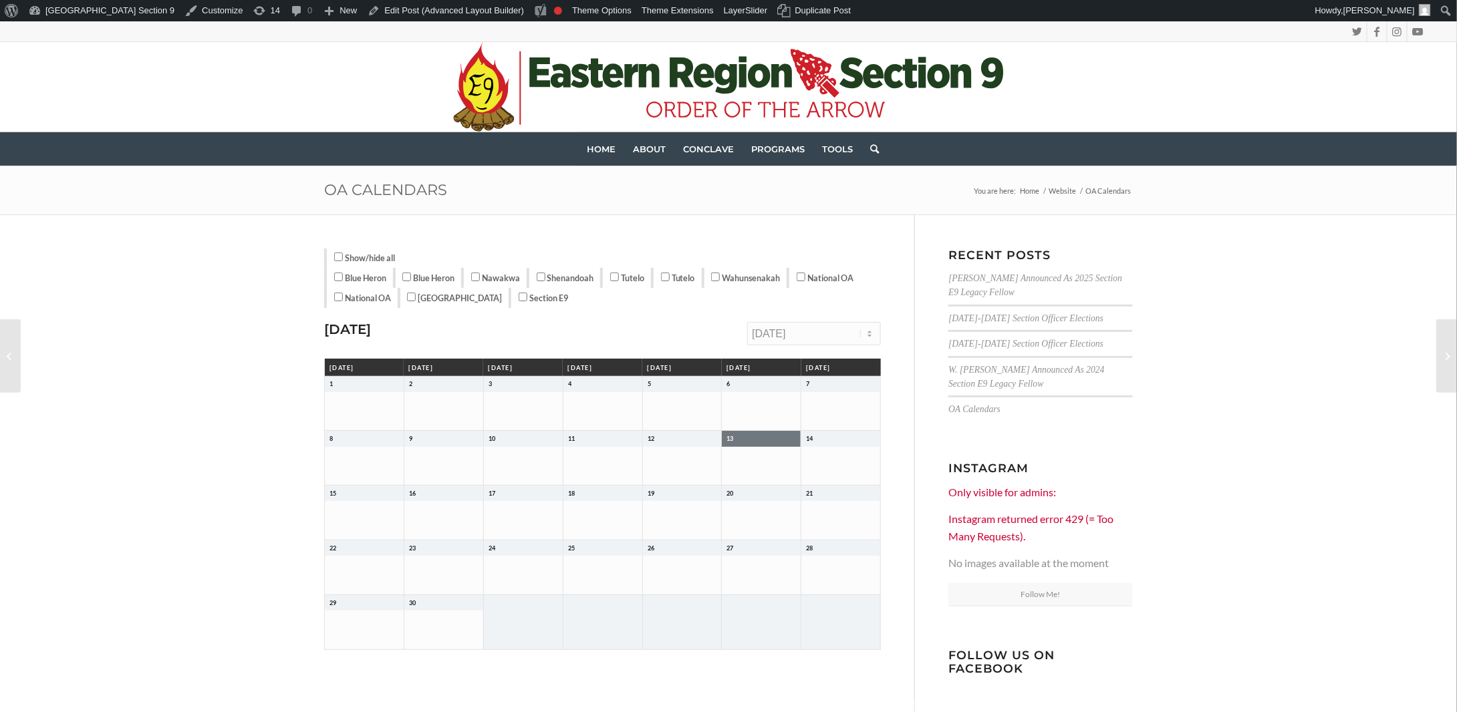
click at [519, 297] on input "Section E9" at bounding box center [523, 297] width 9 height 9
checkbox input "true"
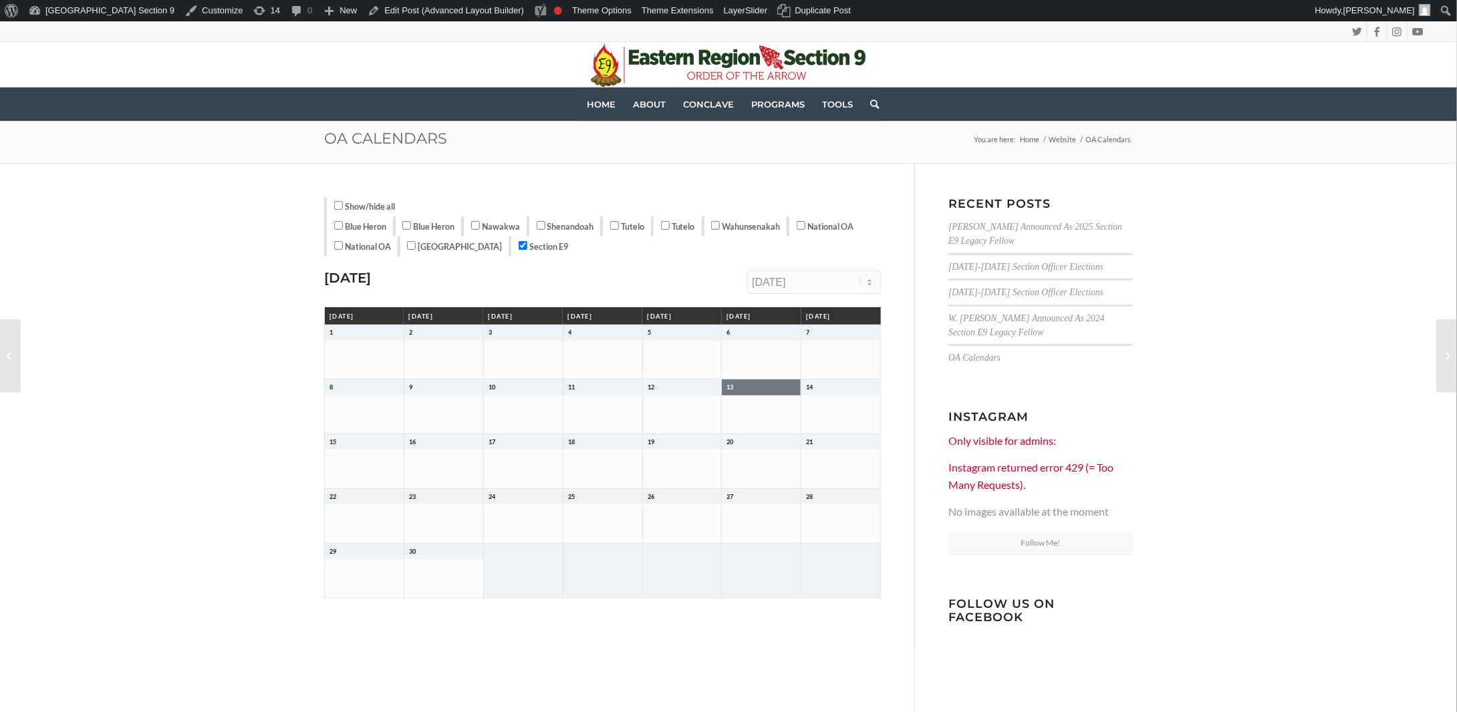
scroll to position [67, 0]
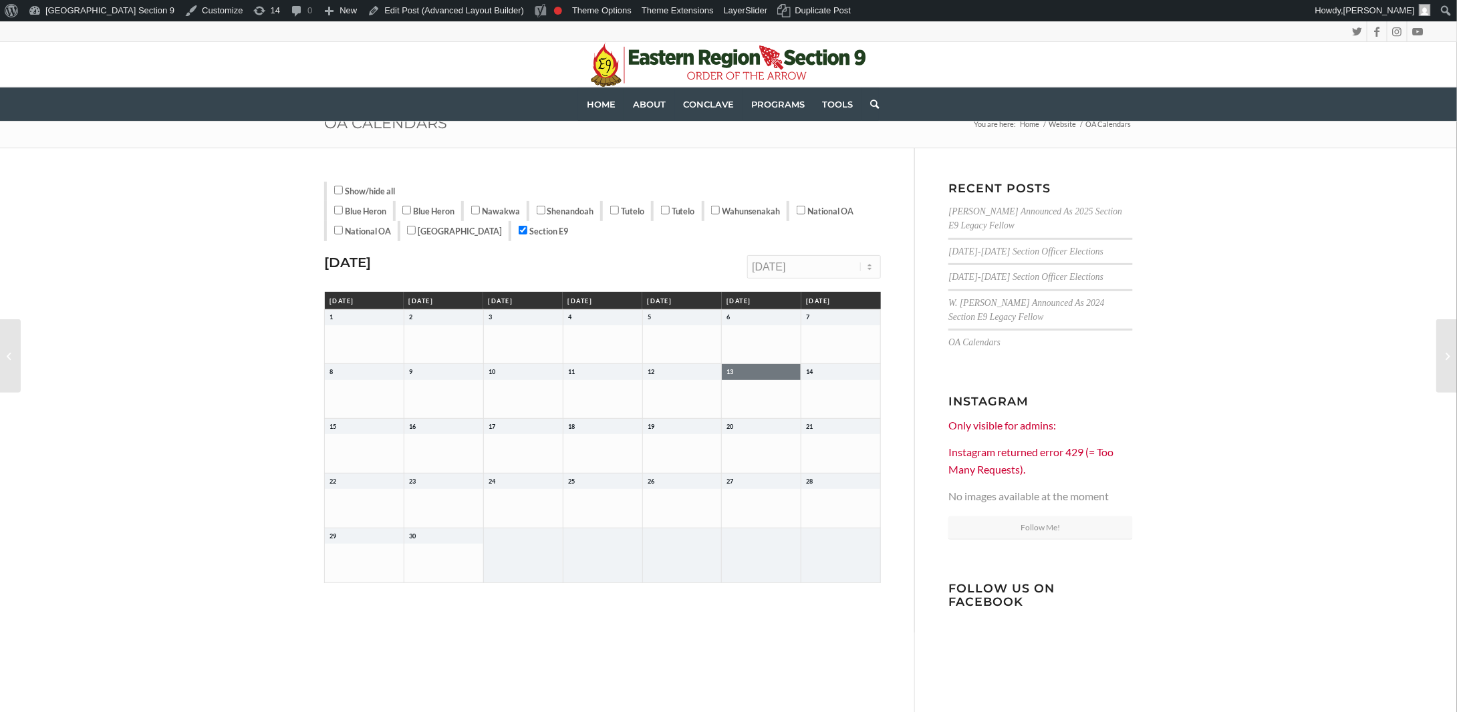
click at [869, 261] on select "[DATE] [DATE] [DATE] [DATE] [DATE] [DATE] [DATE] [DATE] [DATE] [DATE] [DATE] [D…" at bounding box center [814, 266] width 134 height 23
click at [747, 255] on select "[DATE] [DATE] [DATE] [DATE] [DATE] [DATE] [DATE] [DATE] [DATE] [DATE] [DATE] [D…" at bounding box center [814, 266] width 134 height 23
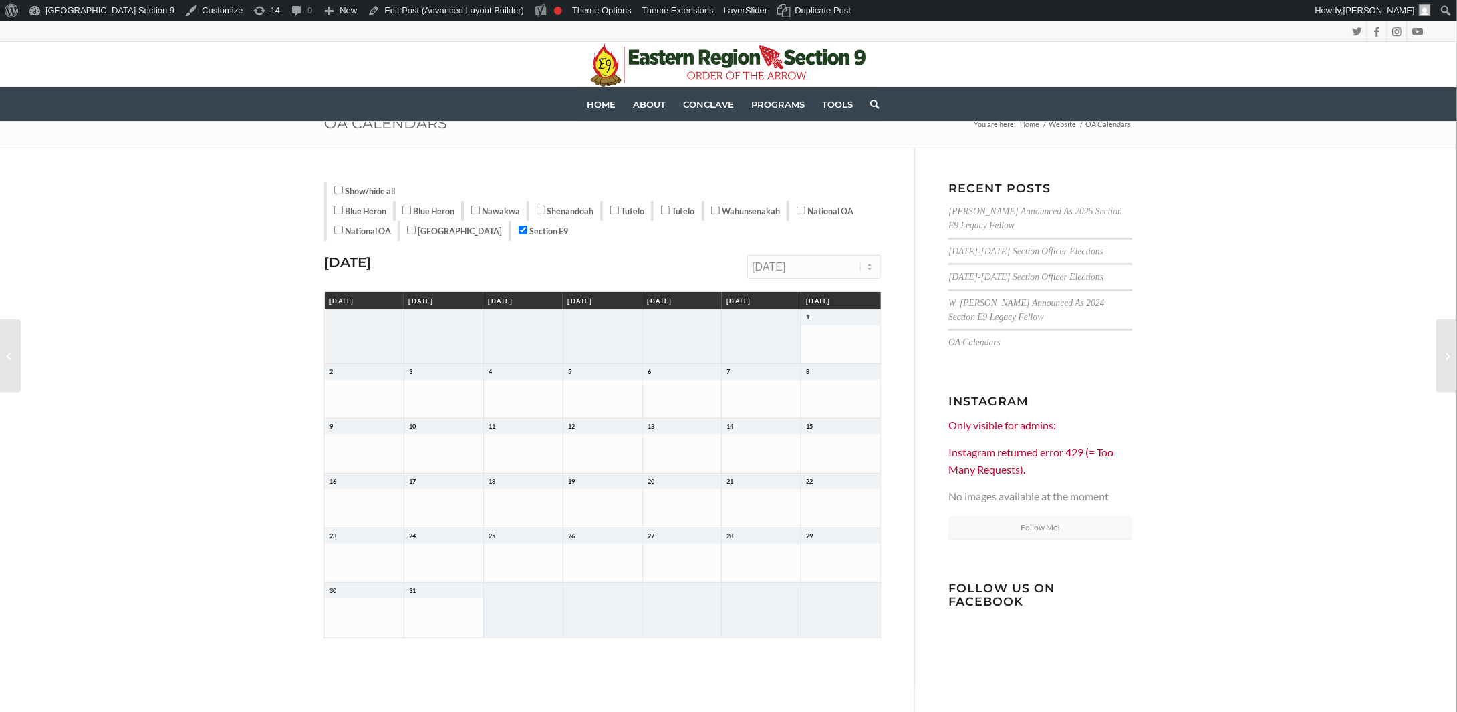
click at [865, 263] on select "[DATE] [DATE] [DATE] [DATE] [DATE] [DATE] [DATE] [DATE] [DATE] [DATE] [DATE] [D…" at bounding box center [814, 266] width 134 height 23
select select "202604"
click at [747, 255] on select "[DATE] [DATE] [DATE] [DATE] [DATE] [DATE] [DATE] [DATE] [DATE] [DATE] [DATE] [D…" at bounding box center [814, 266] width 134 height 23
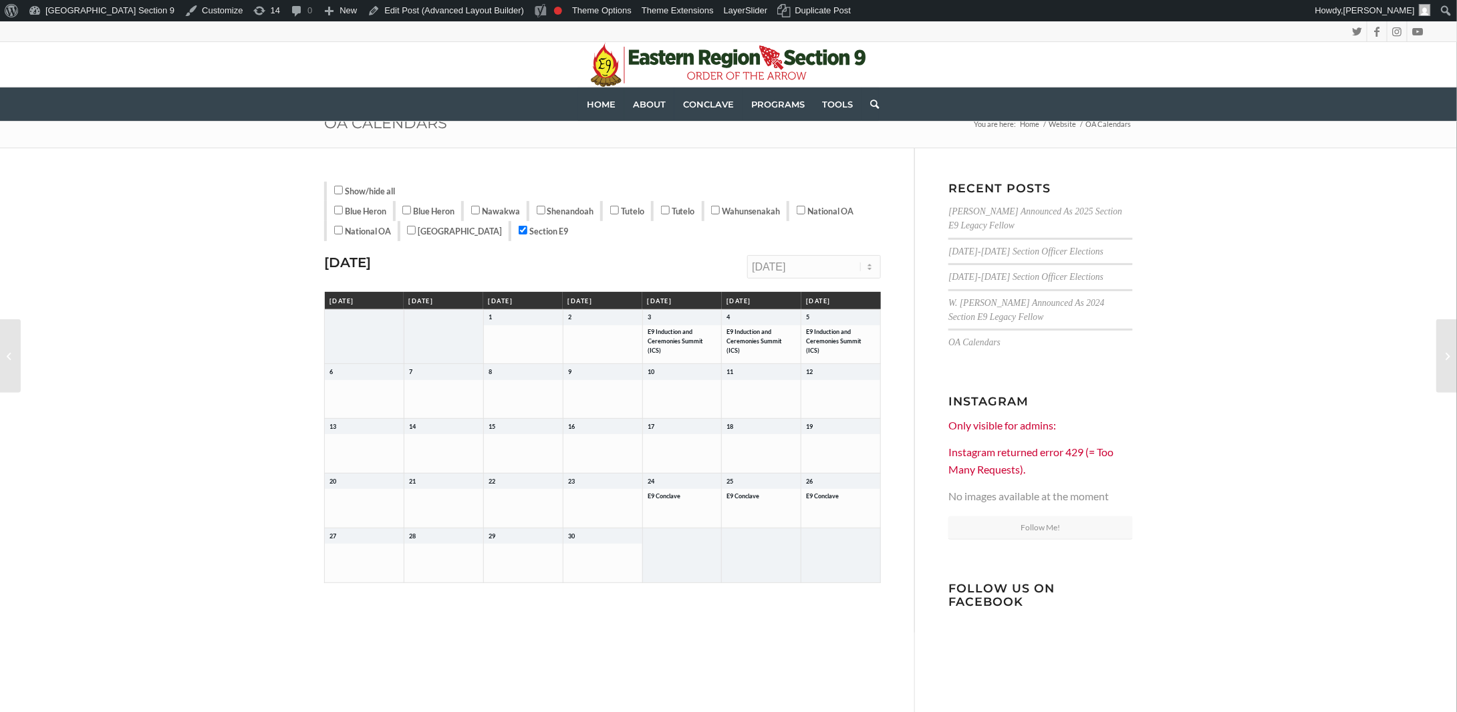
click at [562, 255] on h3 "[DATE]" at bounding box center [602, 262] width 557 height 15
click at [759, 237] on div "Show/hide all Blue Heron Blue Heron [GEOGRAPHIC_DATA] [GEOGRAPHIC_DATA] [GEOGRA…" at bounding box center [602, 212] width 557 height 60
